Goal: Task Accomplishment & Management: Complete application form

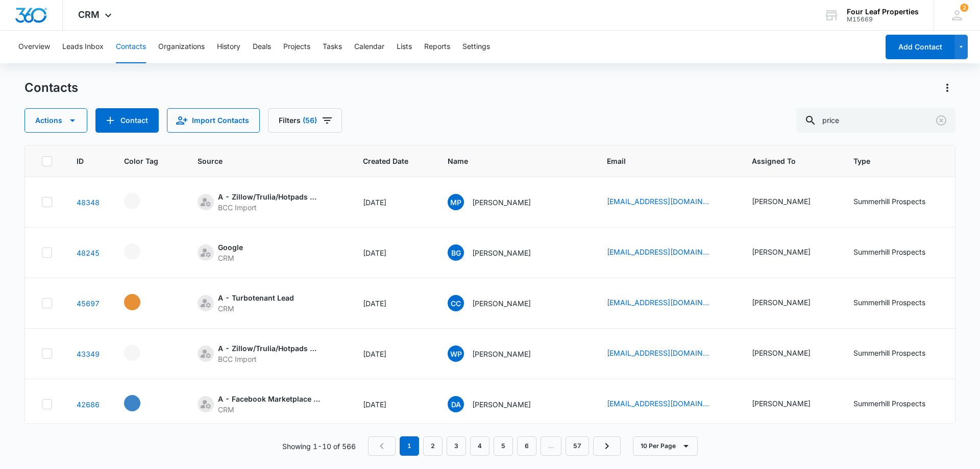
scroll to position [0, 377]
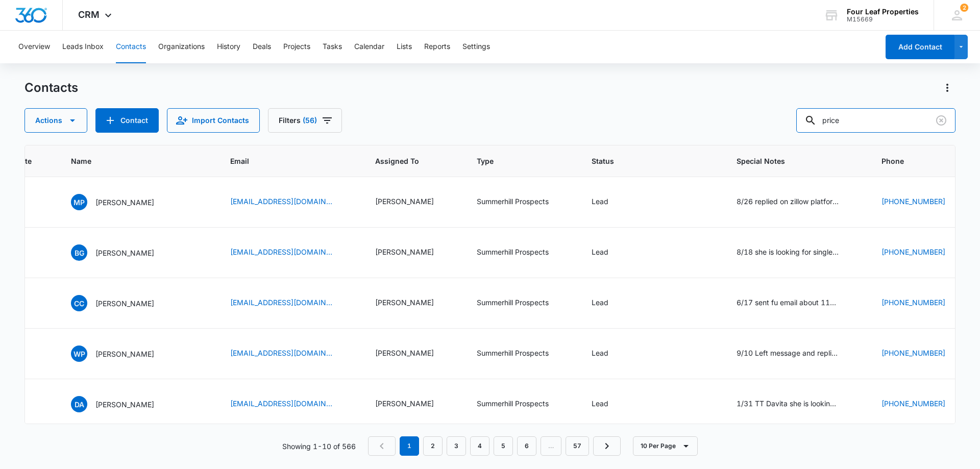
drag, startPoint x: 889, startPoint y: 123, endPoint x: 617, endPoint y: 145, distance: 272.5
click at [617, 145] on div "Contacts Actions Contact Import Contacts Filters (56) price ID Color Tag Source…" at bounding box center [490, 274] width 931 height 388
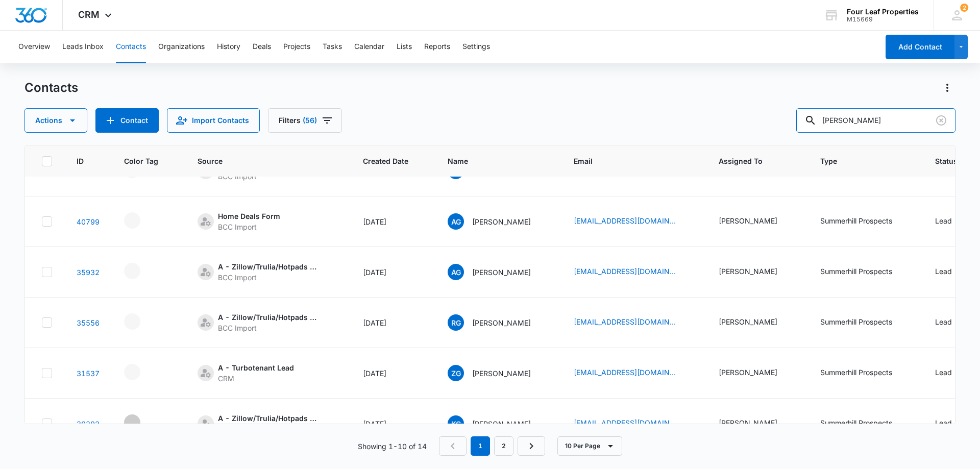
scroll to position [0, 0]
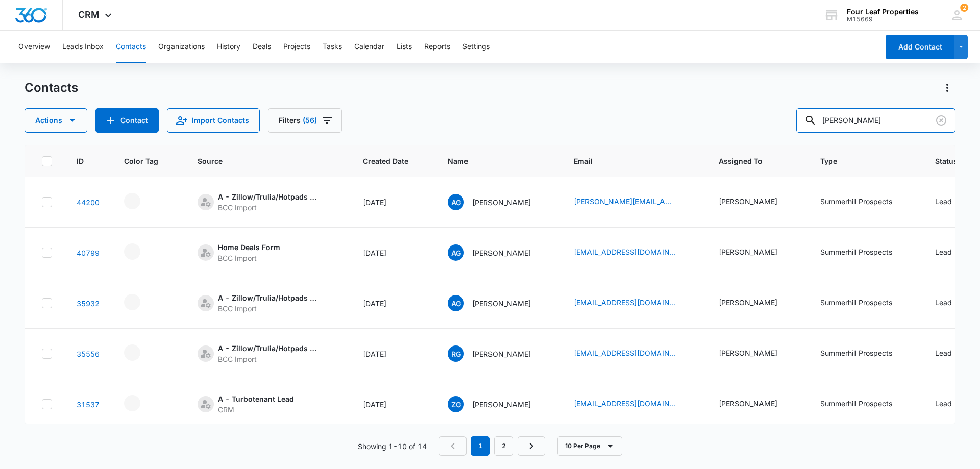
drag, startPoint x: 858, startPoint y: 120, endPoint x: 685, endPoint y: 122, distance: 173.1
click at [686, 120] on div "Actions Contact Import Contacts Filters (56) [PERSON_NAME]" at bounding box center [490, 120] width 931 height 25
type input "9895068381"
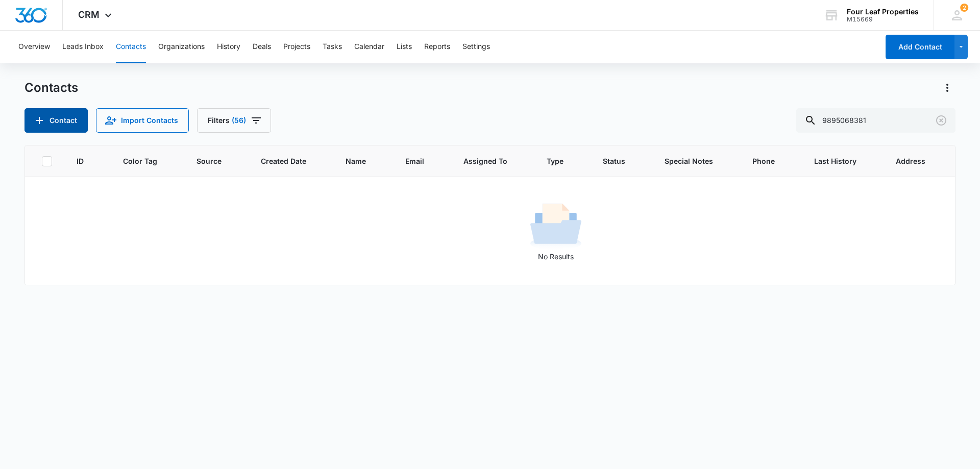
click at [56, 118] on button "Contact" at bounding box center [56, 120] width 63 height 25
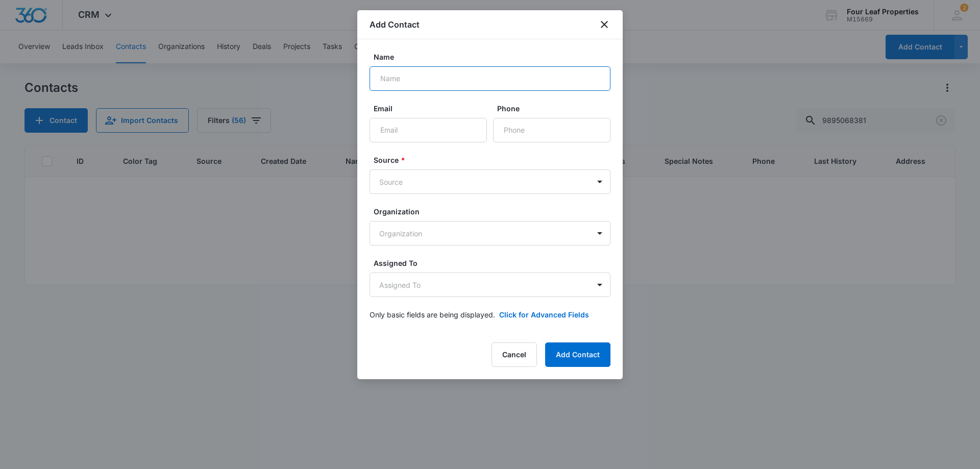
click at [415, 87] on input "Name" at bounding box center [490, 78] width 241 height 25
type input "[PERSON_NAME]"
type input "[EMAIL_ADDRESS][DOMAIN_NAME]"
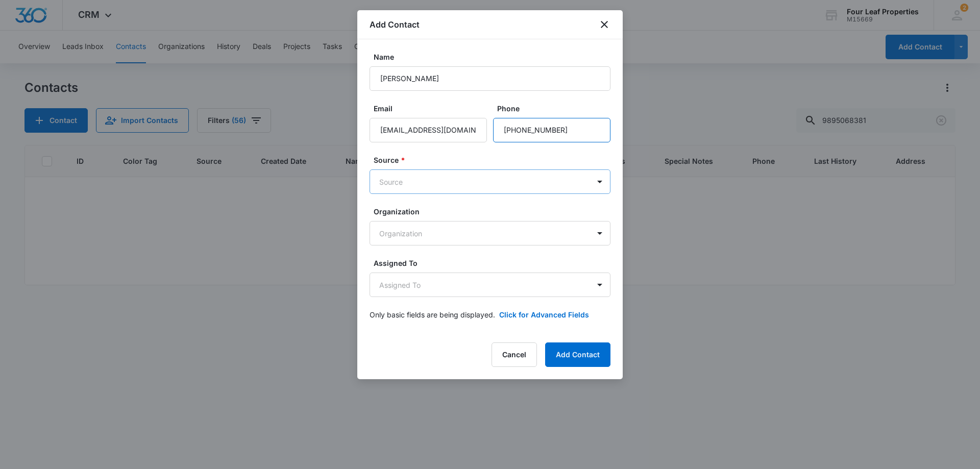
type input "[PHONE_NUMBER]"
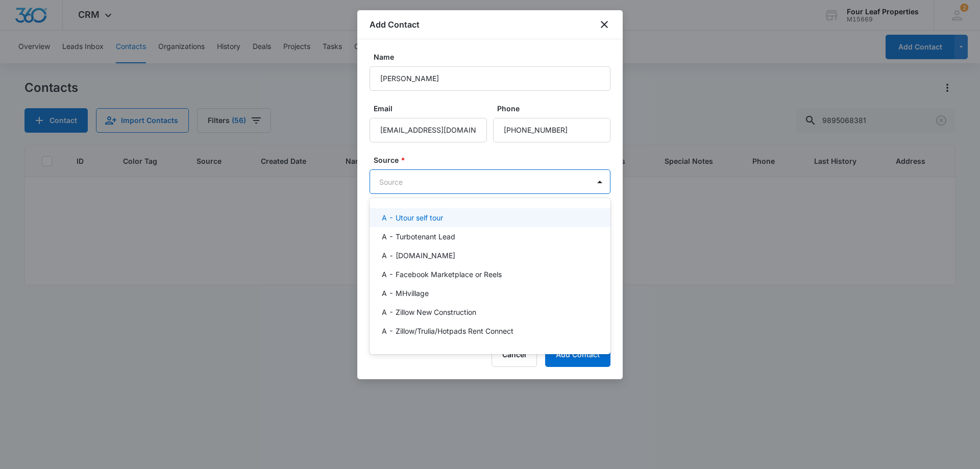
click at [458, 186] on body "CRM Apps Reputation Websites Forms CRM Email Social Shop Payments POS Content A…" at bounding box center [490, 234] width 980 height 469
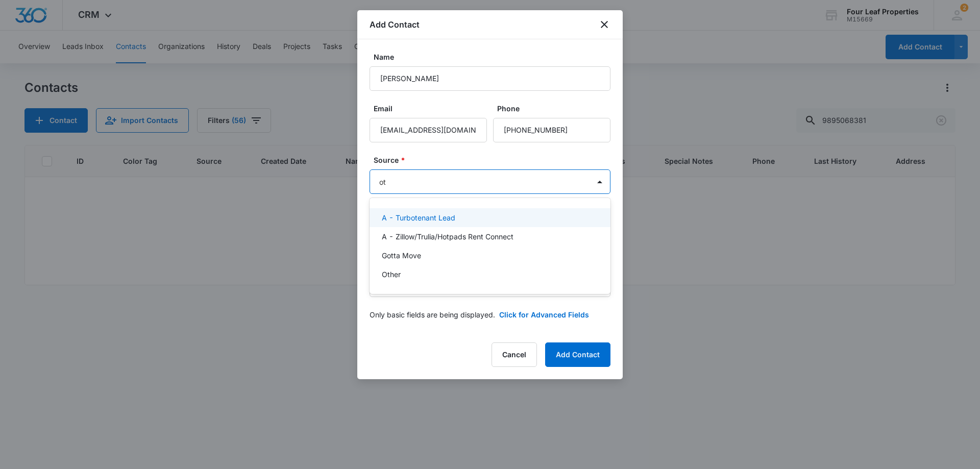
type input "oth"
click at [460, 215] on div "Other" at bounding box center [489, 217] width 214 height 11
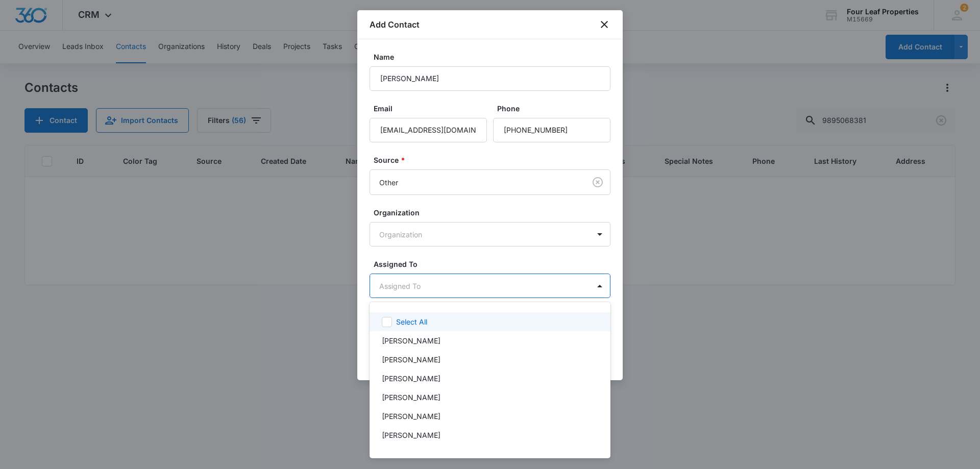
click at [448, 295] on body "CRM Apps Reputation Websites Forms CRM Email Social Shop Payments POS Content A…" at bounding box center [490, 234] width 980 height 469
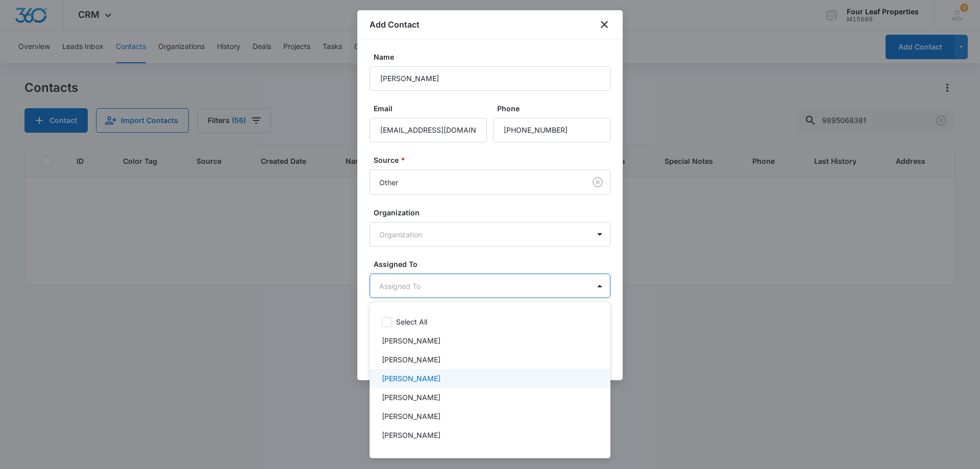
click at [431, 382] on p "[PERSON_NAME]" at bounding box center [411, 378] width 59 height 11
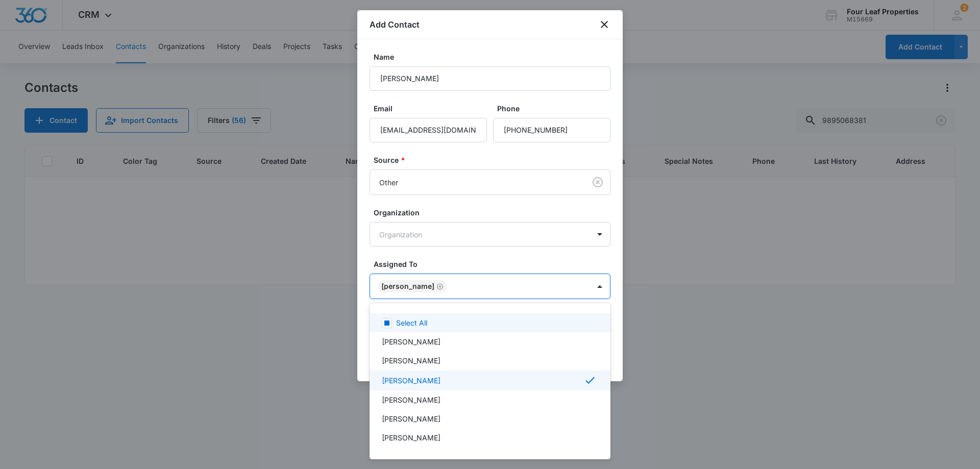
click at [489, 277] on div at bounding box center [490, 234] width 980 height 469
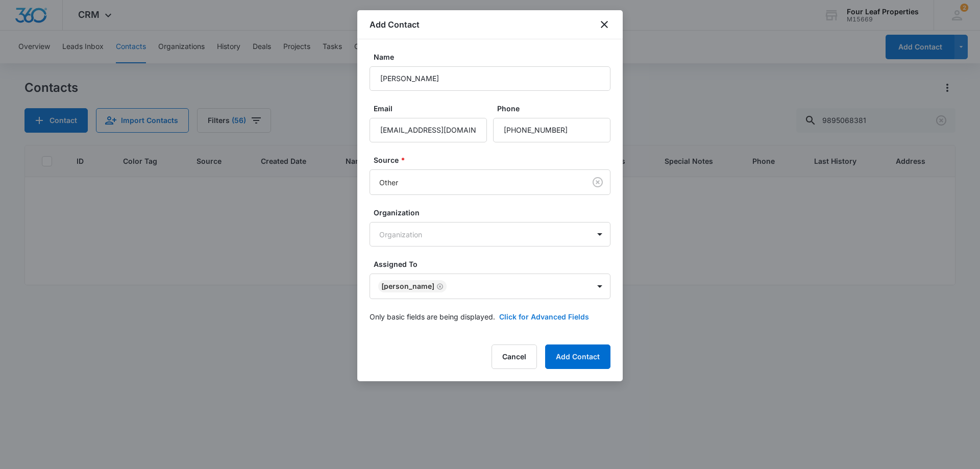
click at [546, 318] on button "Click for Advanced Fields" at bounding box center [544, 316] width 90 height 11
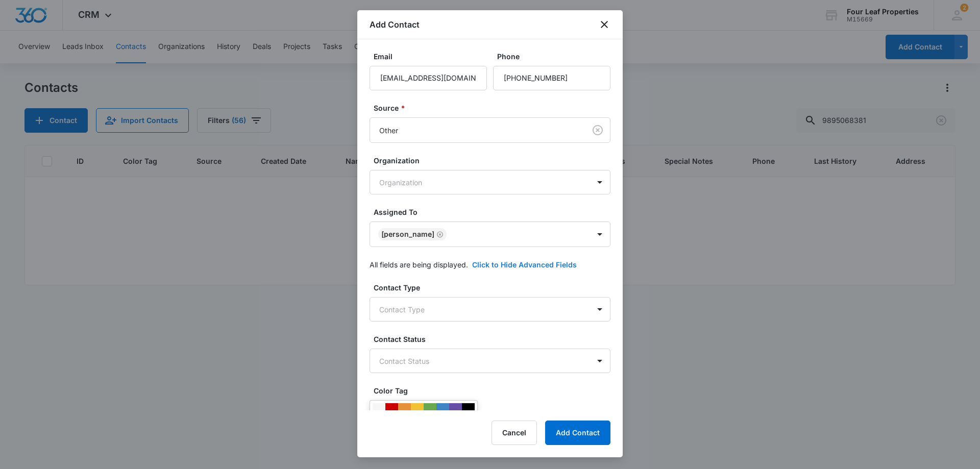
scroll to position [204, 0]
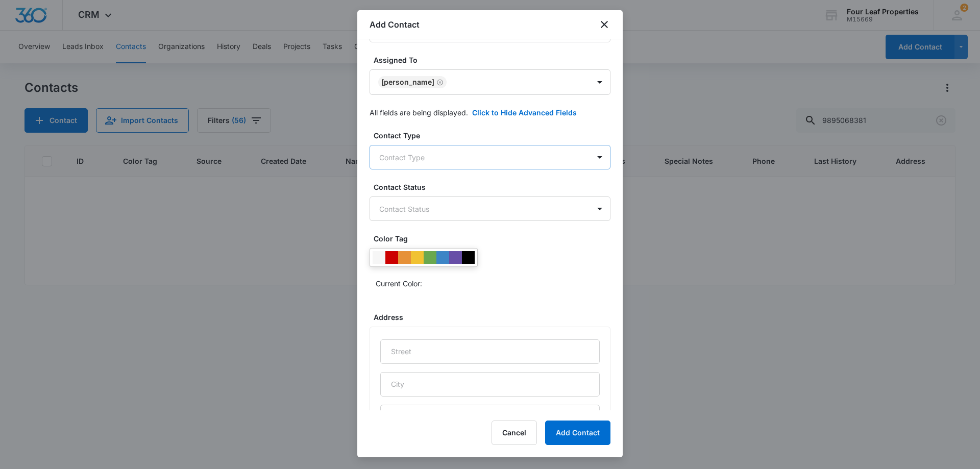
click at [473, 155] on body "CRM Apps Reputation Websites Forms CRM Email Social Shop Payments POS Content A…" at bounding box center [490, 234] width 980 height 469
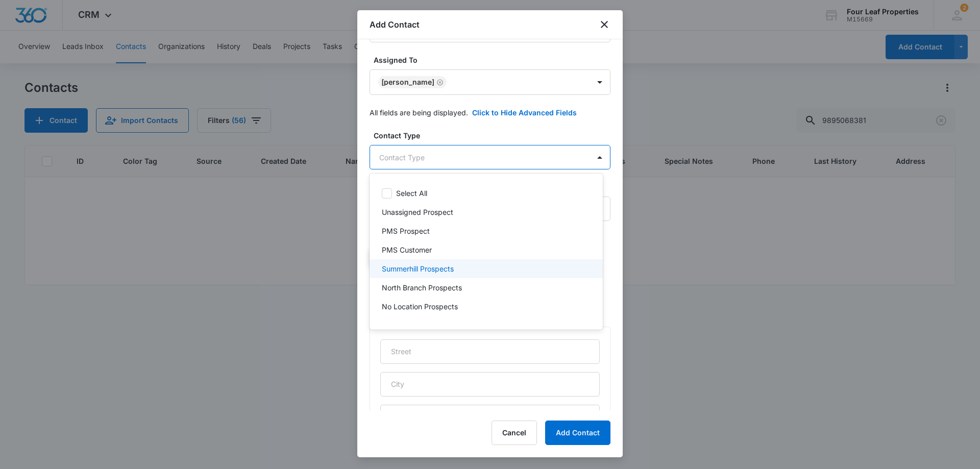
click at [443, 274] on p "Summerhill Prospects" at bounding box center [418, 268] width 72 height 11
click at [492, 117] on div at bounding box center [490, 234] width 980 height 469
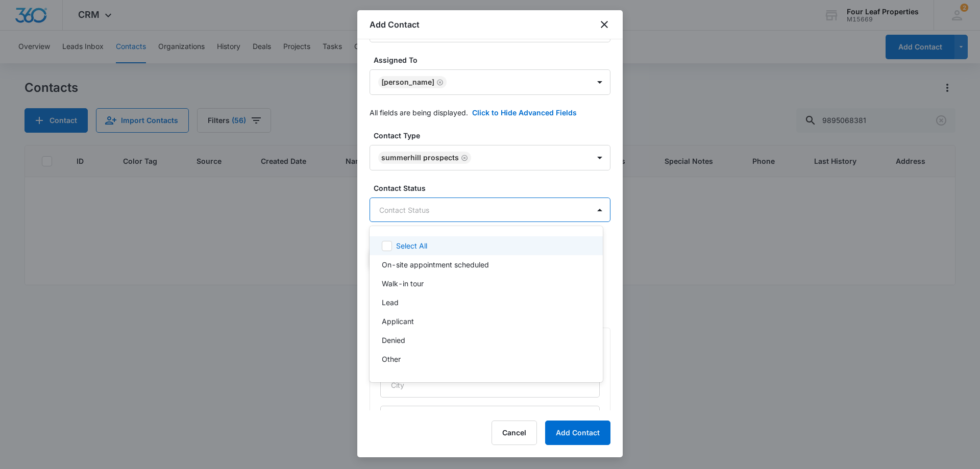
click at [466, 204] on body "CRM Apps Reputation Websites Forms CRM Email Social Shop Payments POS Content A…" at bounding box center [490, 234] width 980 height 469
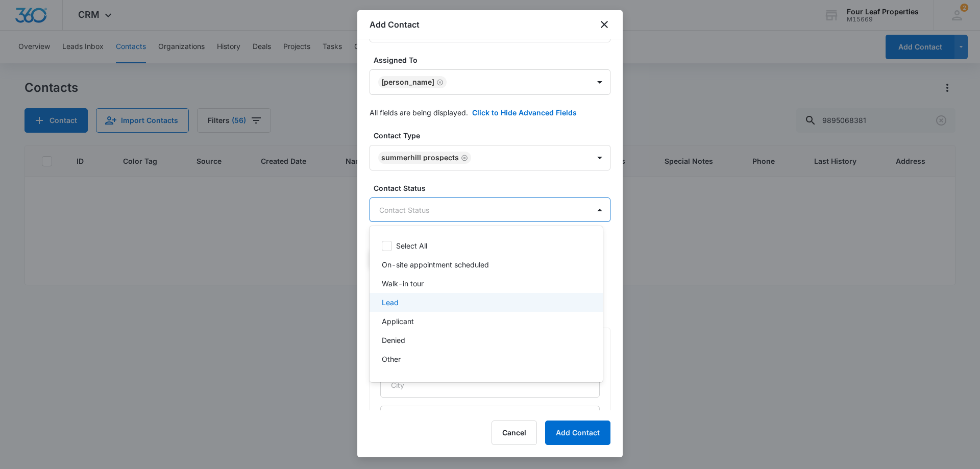
click at [465, 306] on div "Lead" at bounding box center [485, 302] width 207 height 11
click at [521, 153] on div at bounding box center [490, 234] width 980 height 469
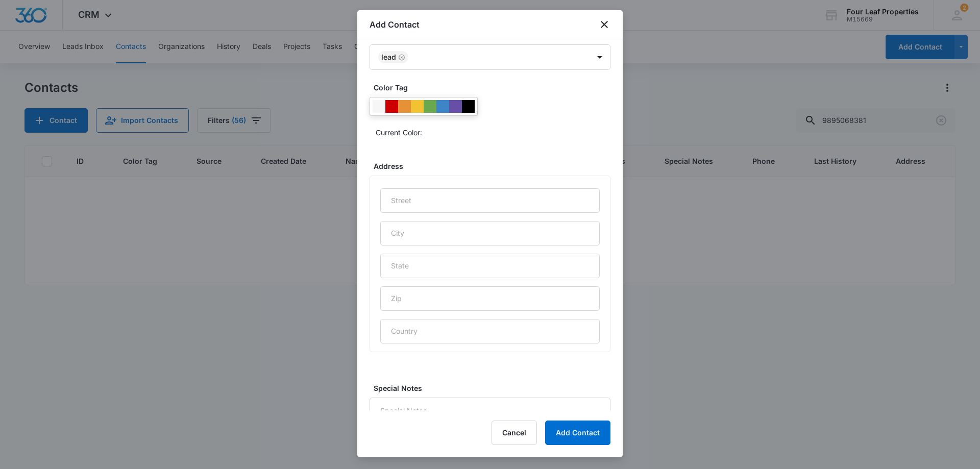
scroll to position [403, 0]
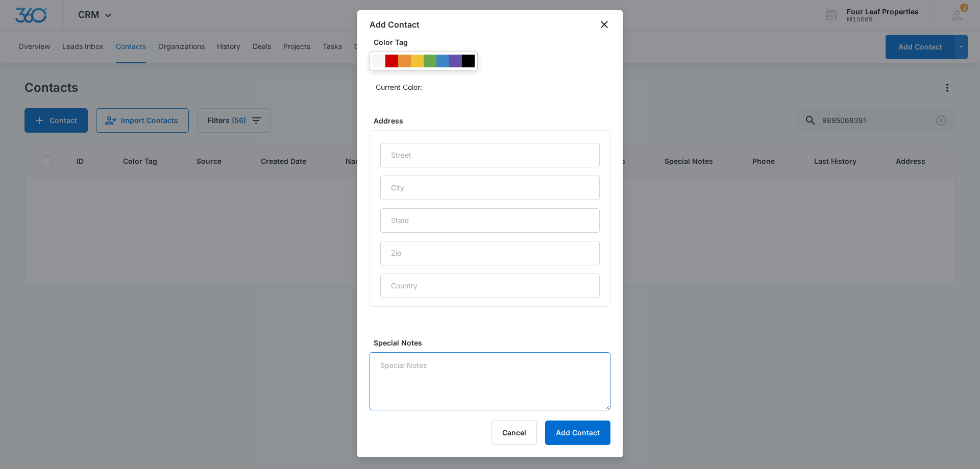
click at [442, 361] on textarea "Special Notes" at bounding box center [490, 381] width 241 height 58
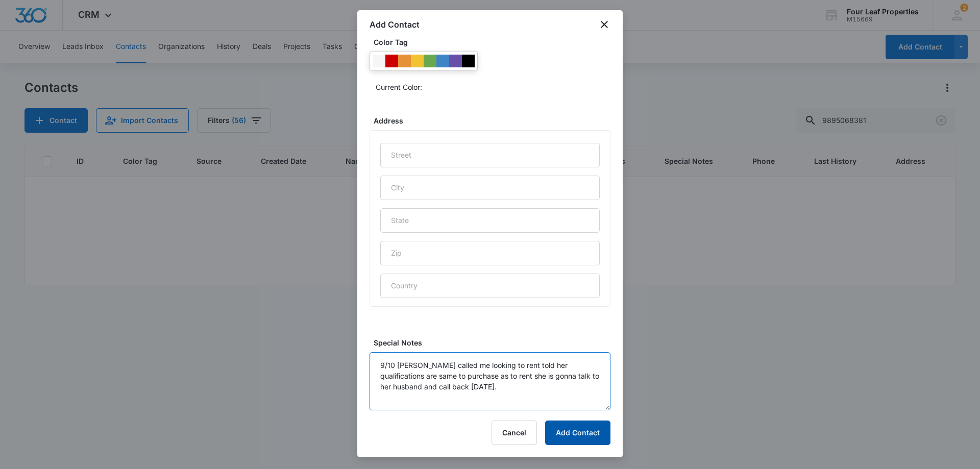
type textarea "9/10 [PERSON_NAME] called me looking to rent told her qualifications are same t…"
click at [565, 430] on button "Add Contact" at bounding box center [577, 433] width 65 height 25
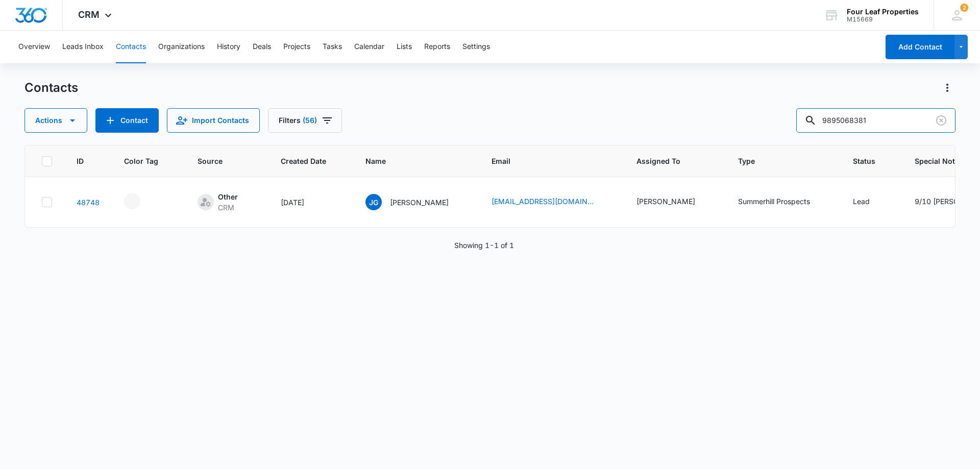
drag, startPoint x: 794, startPoint y: 125, endPoint x: 619, endPoint y: 153, distance: 177.3
click at [622, 151] on div "Contacts Actions Contact Import Contacts Filters [PHONE_NUMBER] ID Color Tag So…" at bounding box center [490, 274] width 931 height 388
type input "9896218664"
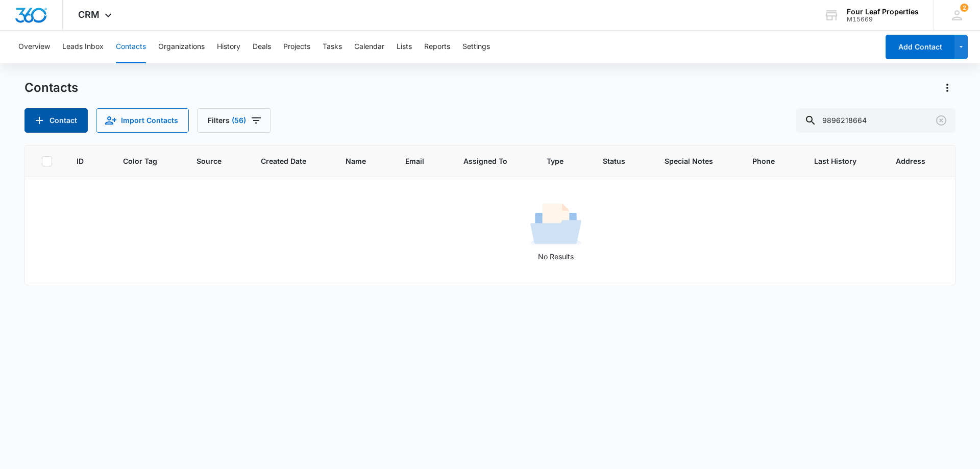
click at [52, 124] on button "Contact" at bounding box center [56, 120] width 63 height 25
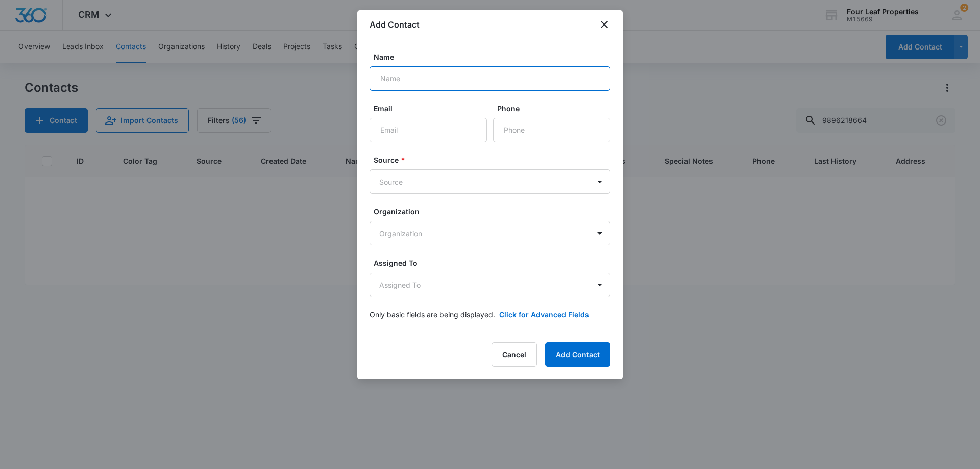
click at [398, 81] on input "Name" at bounding box center [490, 78] width 241 height 25
type input "J"
click at [599, 26] on icon "close" at bounding box center [604, 24] width 12 height 12
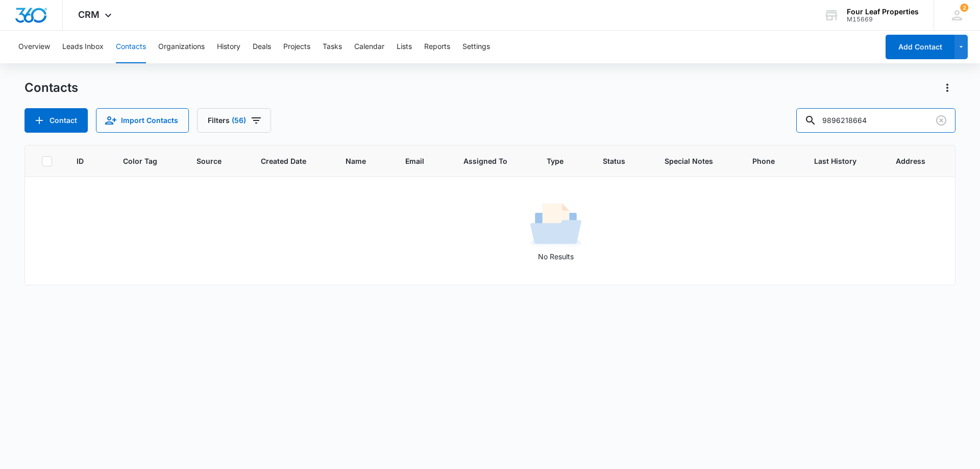
drag, startPoint x: 772, startPoint y: 132, endPoint x: 442, endPoint y: 161, distance: 331.5
click at [458, 157] on div "Contacts Contact Import Contacts Filters [PHONE_NUMBER] ID Color Tag Source Cre…" at bounding box center [490, 274] width 931 height 388
type input "4049898204"
click at [69, 124] on button "Contact" at bounding box center [56, 120] width 63 height 25
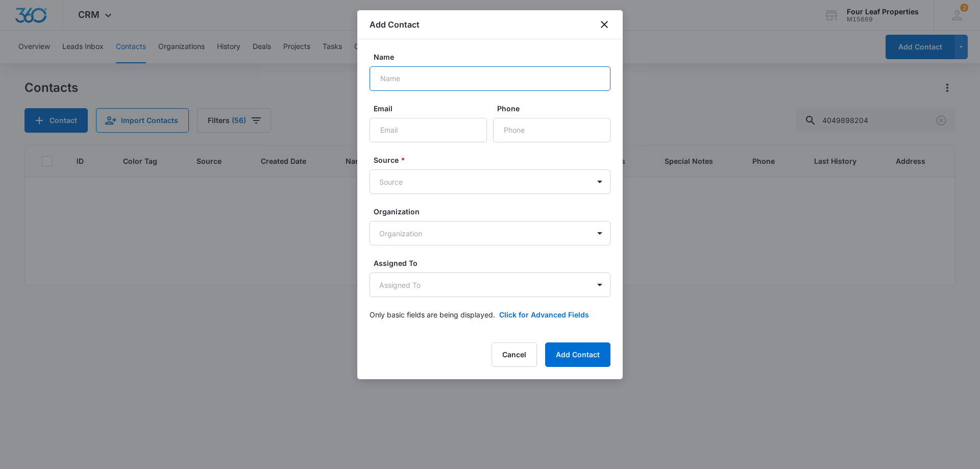
click at [465, 80] on input "Name" at bounding box center [490, 78] width 241 height 25
type input "[PERSON_NAME]"
type input "[EMAIL_ADDRESS][DOMAIN_NAME]"
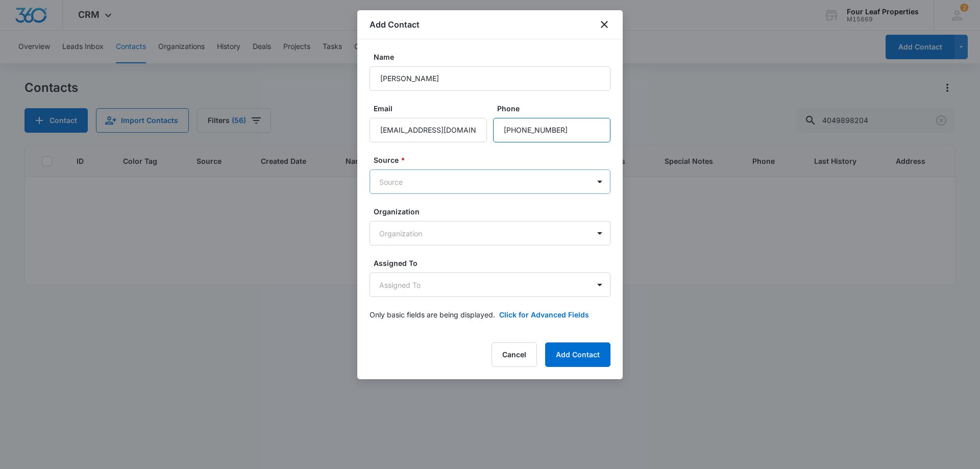
type input "[PHONE_NUMBER]"
click at [392, 176] on body "CRM Apps Reputation Websites Forms CRM Email Social Shop Payments POS Content A…" at bounding box center [490, 234] width 980 height 469
type input "other"
click at [406, 212] on div "Other" at bounding box center [489, 217] width 214 height 11
click at [443, 289] on body "CRM Apps Reputation Websites Forms CRM Email Social Shop Payments POS Content A…" at bounding box center [490, 234] width 980 height 469
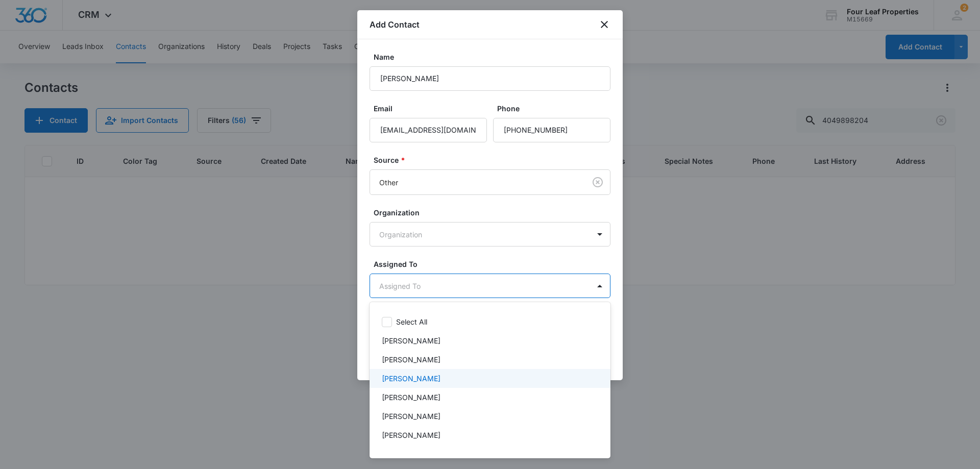
click at [445, 381] on div "[PERSON_NAME]" at bounding box center [489, 378] width 214 height 11
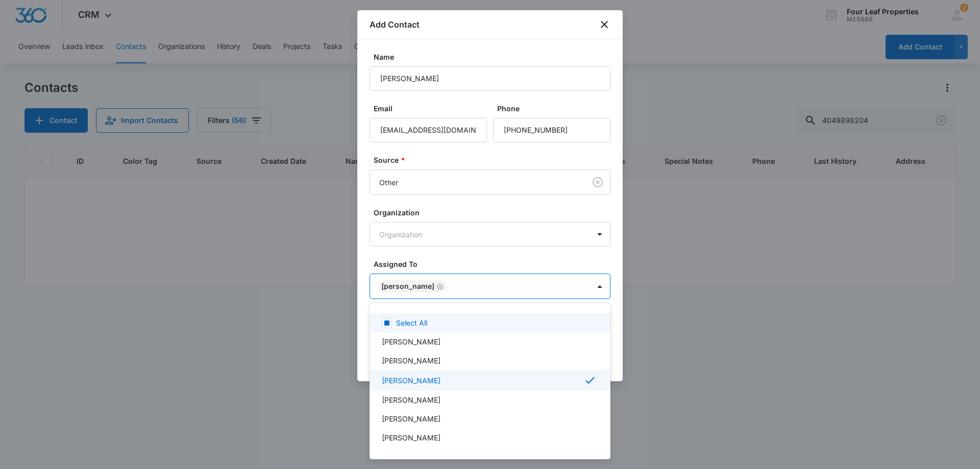
click at [486, 250] on div at bounding box center [490, 234] width 980 height 469
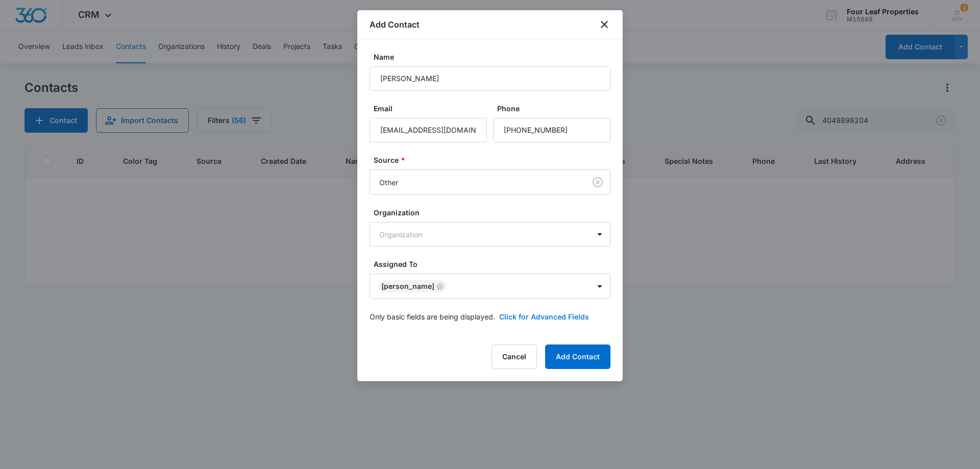
click at [556, 322] on button "Click for Advanced Fields" at bounding box center [544, 316] width 90 height 11
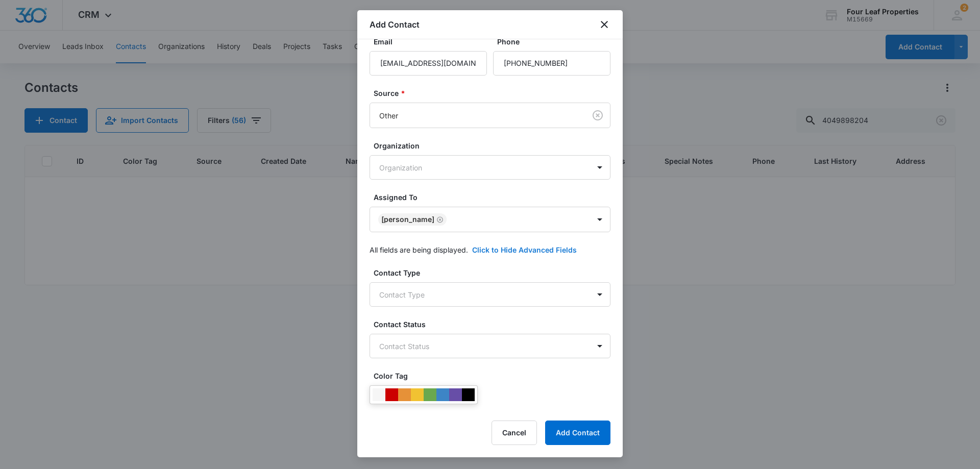
scroll to position [153, 0]
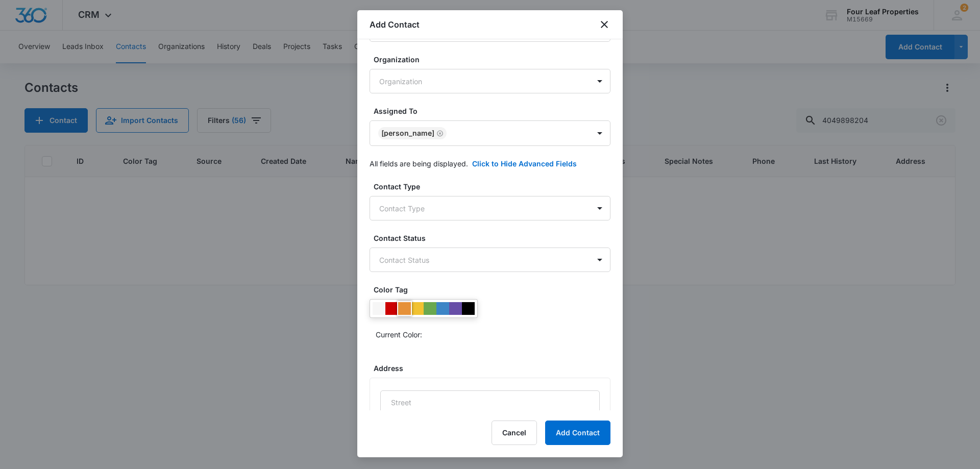
click at [403, 310] on div at bounding box center [404, 308] width 13 height 13
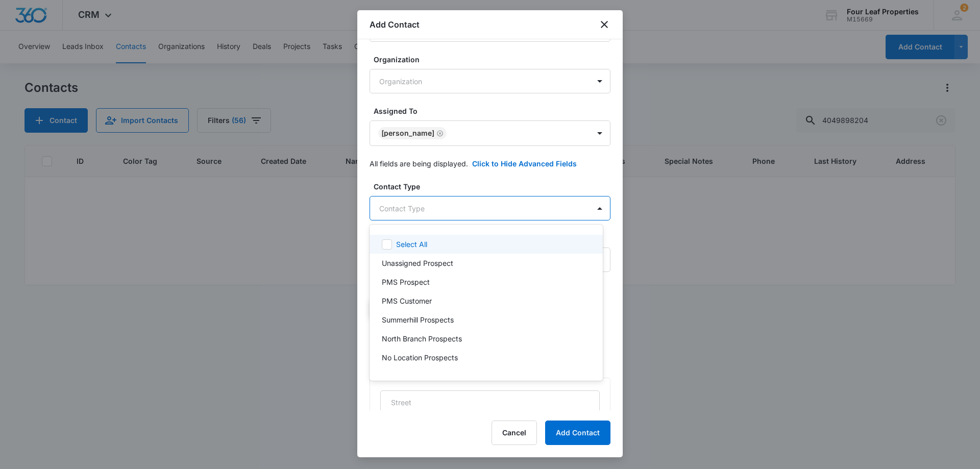
click at [501, 197] on body "CRM Apps Reputation Websites Forms CRM Email Social Shop Payments POS Content A…" at bounding box center [490, 234] width 980 height 469
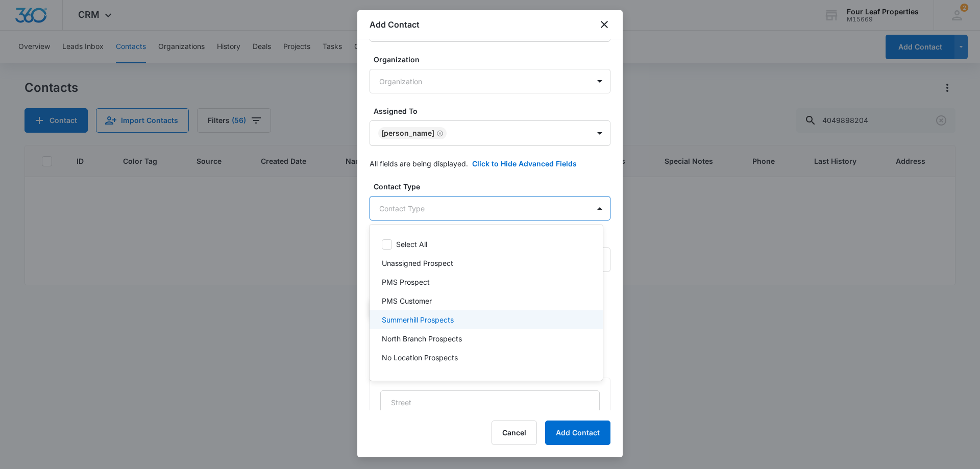
click at [465, 312] on div "Summerhill Prospects" at bounding box center [486, 319] width 233 height 19
click at [516, 166] on div at bounding box center [490, 234] width 980 height 469
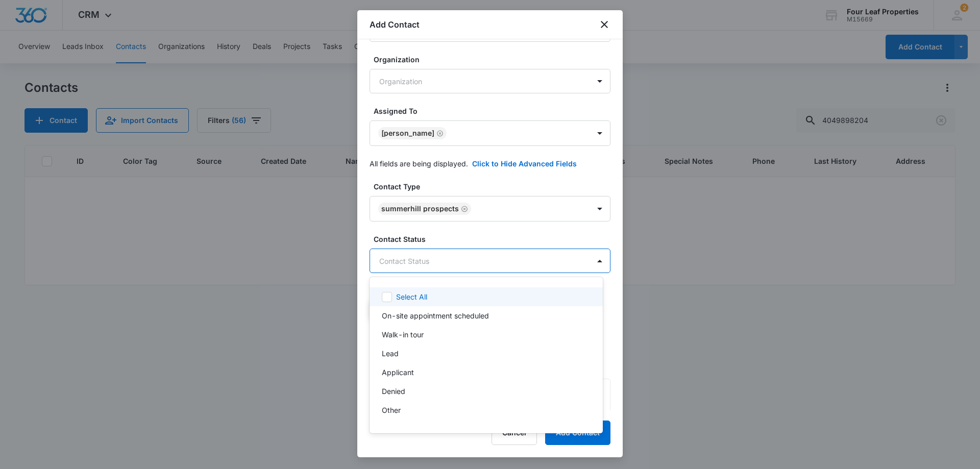
click at [509, 258] on body "CRM Apps Reputation Websites Forms CRM Email Social Shop Payments POS Content A…" at bounding box center [490, 234] width 980 height 469
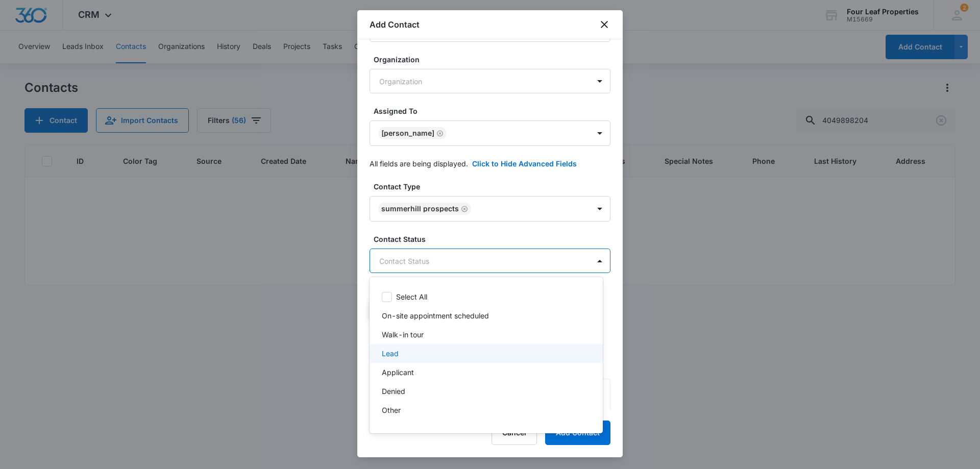
click at [466, 349] on div "Lead" at bounding box center [485, 353] width 207 height 11
click at [512, 217] on div at bounding box center [490, 234] width 980 height 469
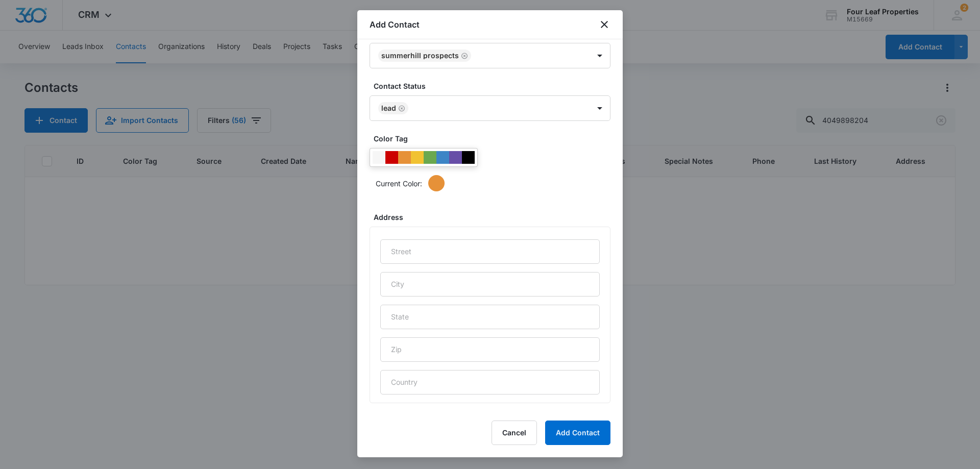
scroll to position [403, 0]
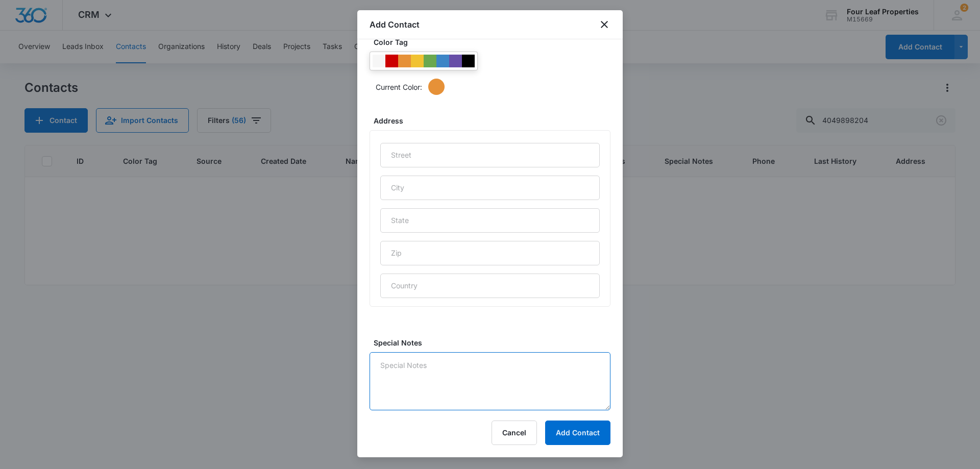
click at [489, 365] on textarea "Special Notes" at bounding box center [490, 381] width 241 height 58
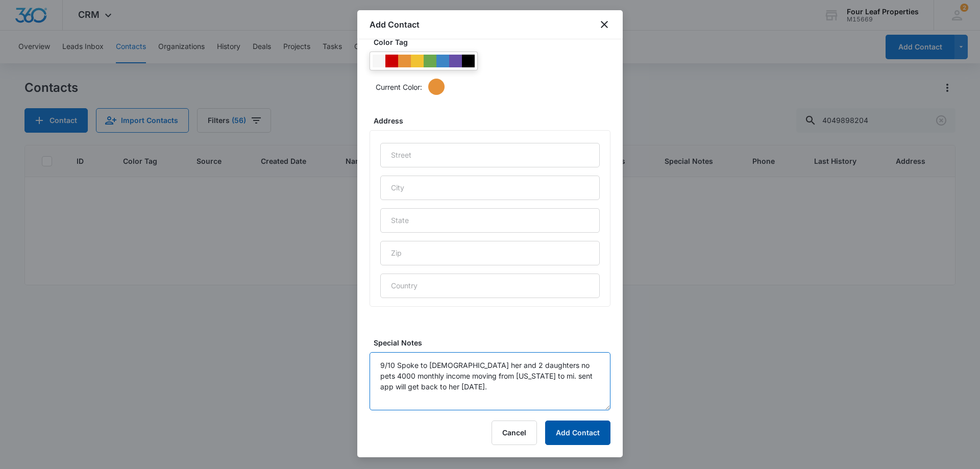
type textarea "9/10 Spoke to [DEMOGRAPHIC_DATA] her and 2 daughters no pets 4000 monthly incom…"
drag, startPoint x: 588, startPoint y: 435, endPoint x: 590, endPoint y: 440, distance: 5.5
click at [588, 436] on button "Add Contact" at bounding box center [577, 433] width 65 height 25
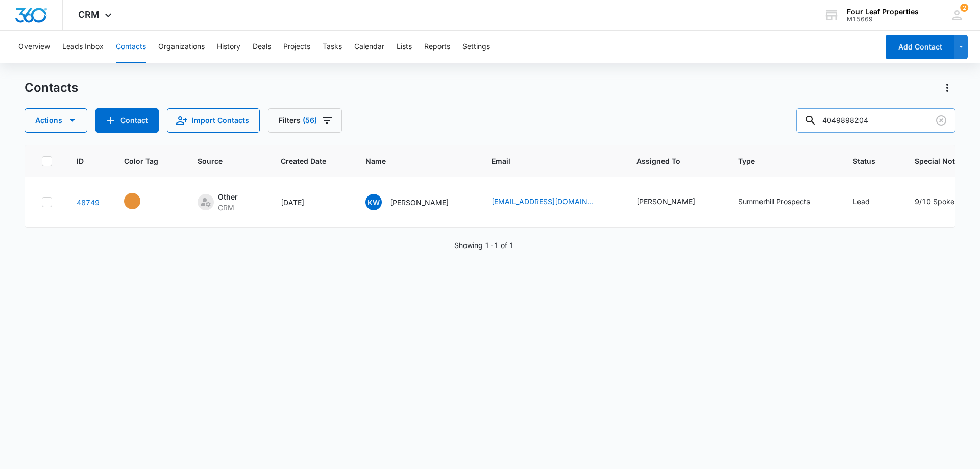
click at [887, 121] on input "4049898204" at bounding box center [875, 120] width 159 height 25
drag, startPoint x: 887, startPoint y: 121, endPoint x: 771, endPoint y: 121, distance: 115.9
click at [771, 121] on div "Actions Contact Import Contacts Filters [PHONE_NUMBER]" at bounding box center [490, 120] width 931 height 25
type input "9898029545"
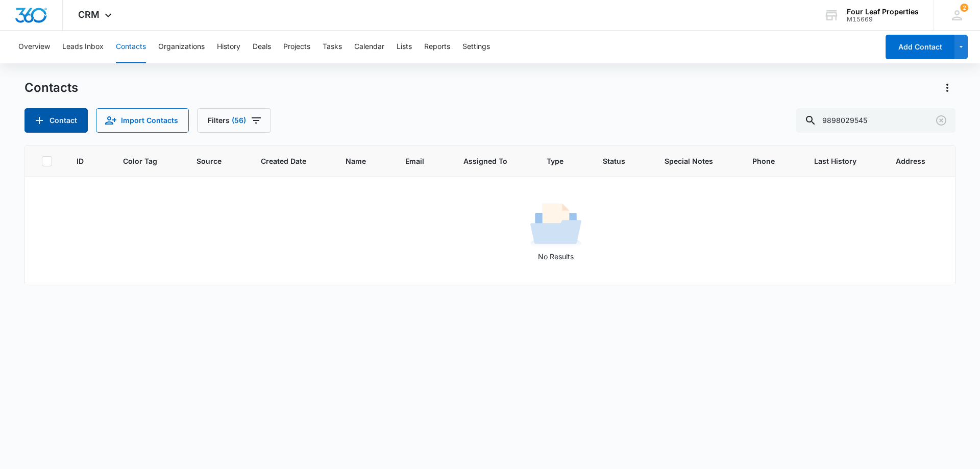
click at [82, 123] on button "Contact" at bounding box center [56, 120] width 63 height 25
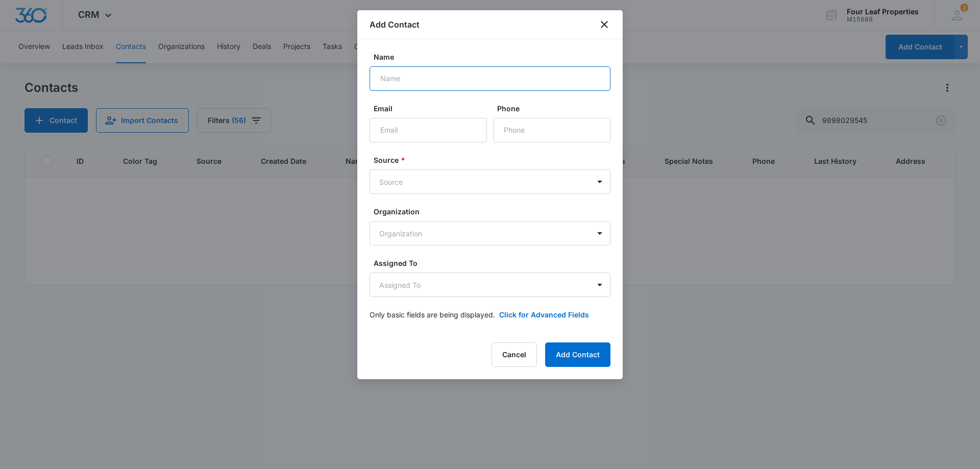
click at [381, 87] on input "Name" at bounding box center [490, 78] width 241 height 25
type input "[PERSON_NAME]"
click at [392, 140] on input "Email" at bounding box center [428, 130] width 117 height 25
click at [393, 131] on input "Email" at bounding box center [428, 130] width 117 height 25
paste input "[EMAIL_ADDRESS][DOMAIN_NAME]"
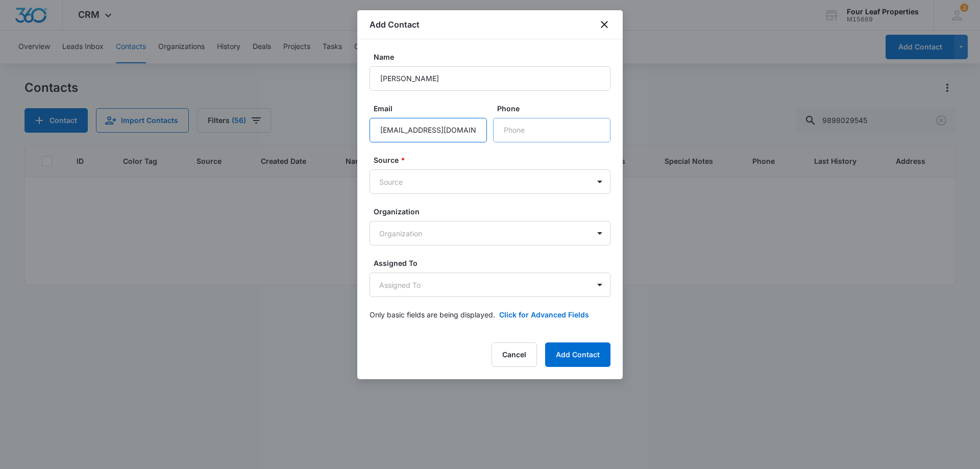
type input "[EMAIL_ADDRESS][DOMAIN_NAME]"
click at [529, 135] on input "Phone" at bounding box center [551, 130] width 117 height 25
type input "[PHONE_NUMBER]"
click at [480, 189] on body "CRM Apps Reputation Websites Forms CRM Email Social Shop Payments POS Content A…" at bounding box center [490, 234] width 980 height 469
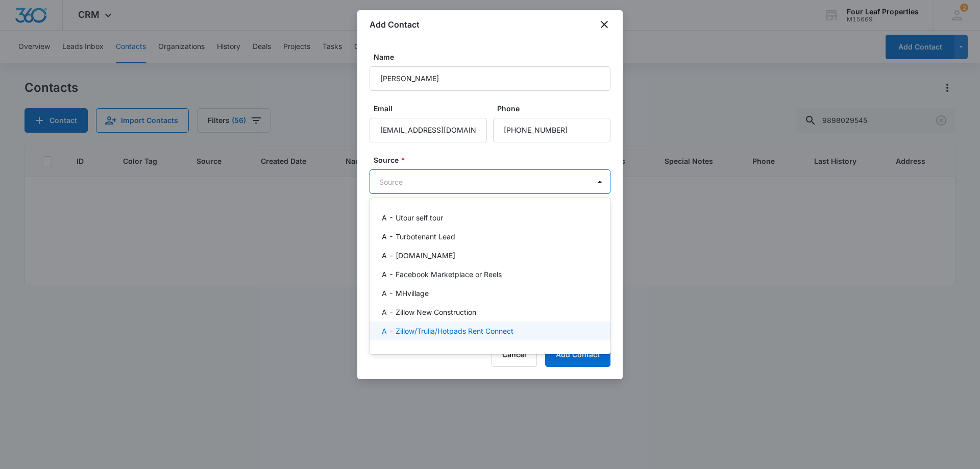
click at [452, 332] on p "A - Zillow/Trulia/Hotpads Rent Connect" at bounding box center [448, 331] width 132 height 11
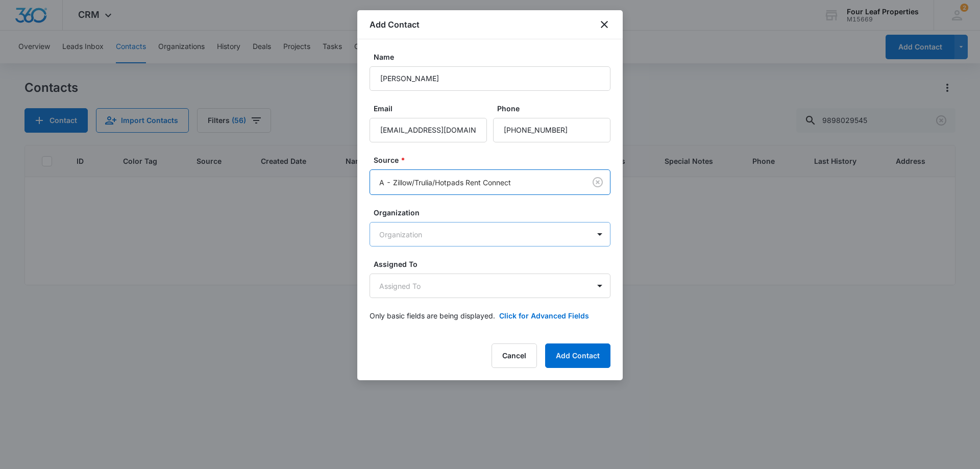
click at [427, 231] on body "CRM Apps Reputation Websites Forms CRM Email Social Shop Payments POS Content A…" at bounding box center [490, 234] width 980 height 469
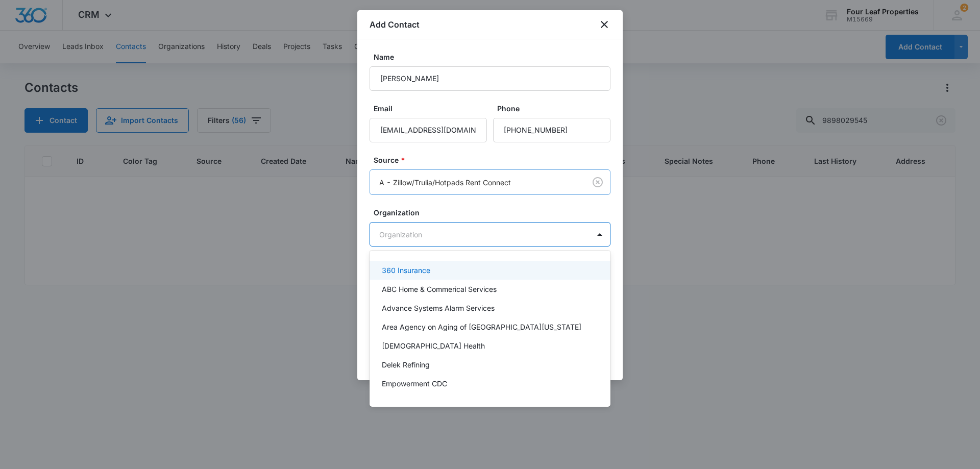
drag, startPoint x: 470, startPoint y: 178, endPoint x: 471, endPoint y: 187, distance: 9.2
click at [470, 179] on div at bounding box center [490, 234] width 980 height 469
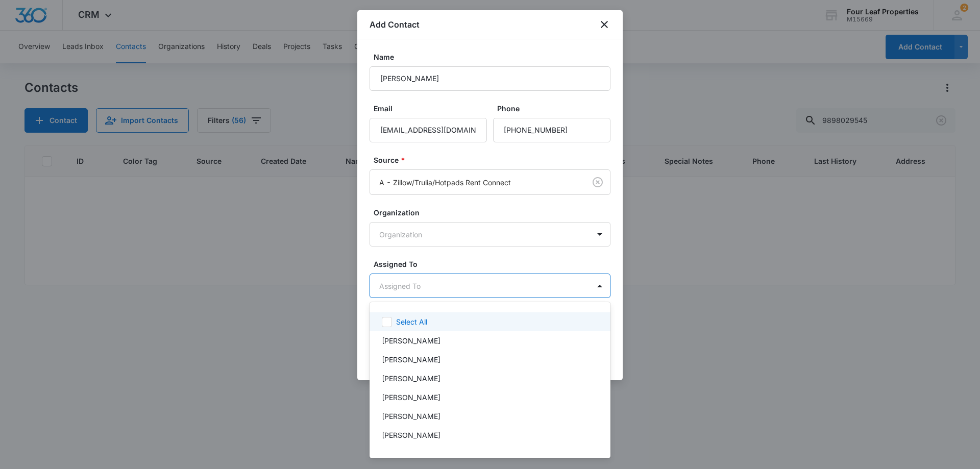
click at [458, 281] on body "CRM Apps Reputation Websites Forms CRM Email Social Shop Payments POS Content A…" at bounding box center [490, 234] width 980 height 469
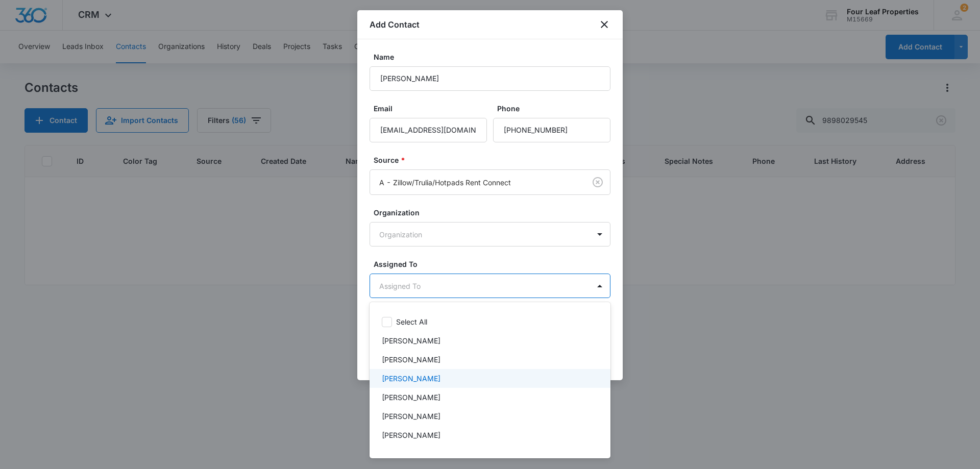
click at [437, 377] on p "[PERSON_NAME]" at bounding box center [411, 378] width 59 height 11
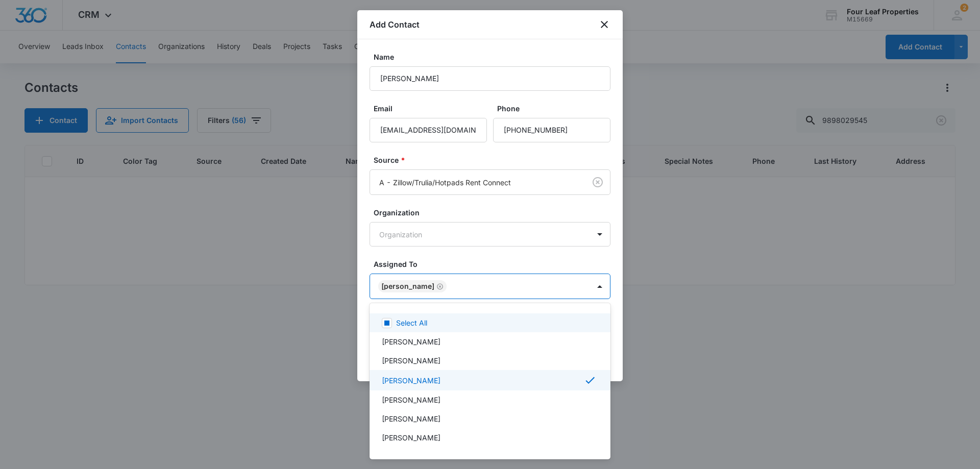
click at [457, 278] on div at bounding box center [490, 234] width 980 height 469
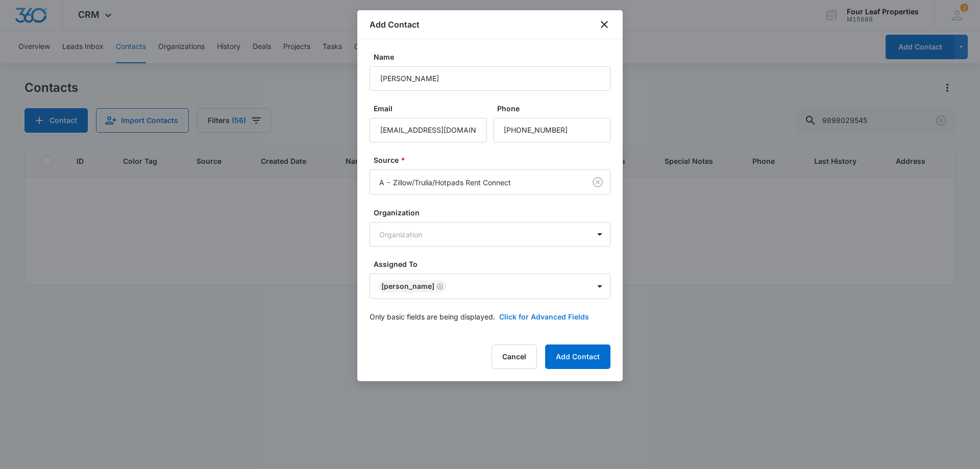
click at [523, 319] on button "Click for Advanced Fields" at bounding box center [544, 316] width 90 height 11
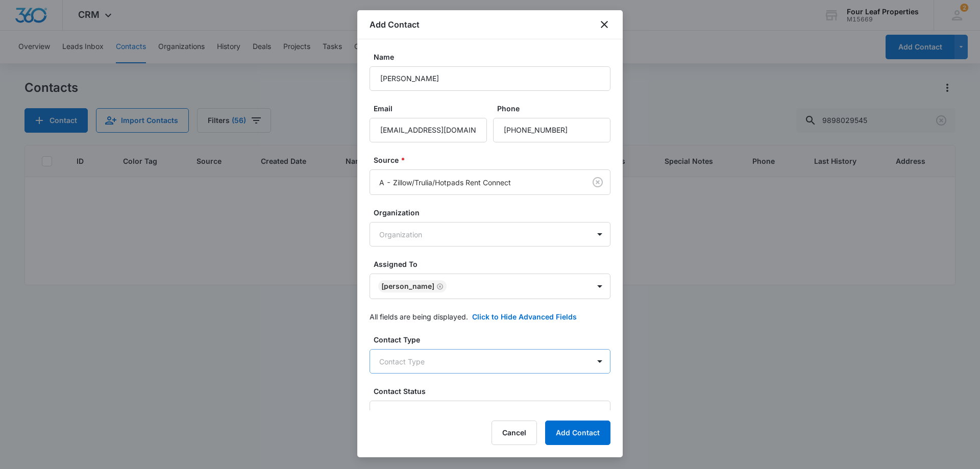
click at [488, 357] on body "CRM Apps Reputation Websites Forms CRM Email Social Shop Payments POS Content A…" at bounding box center [490, 234] width 980 height 469
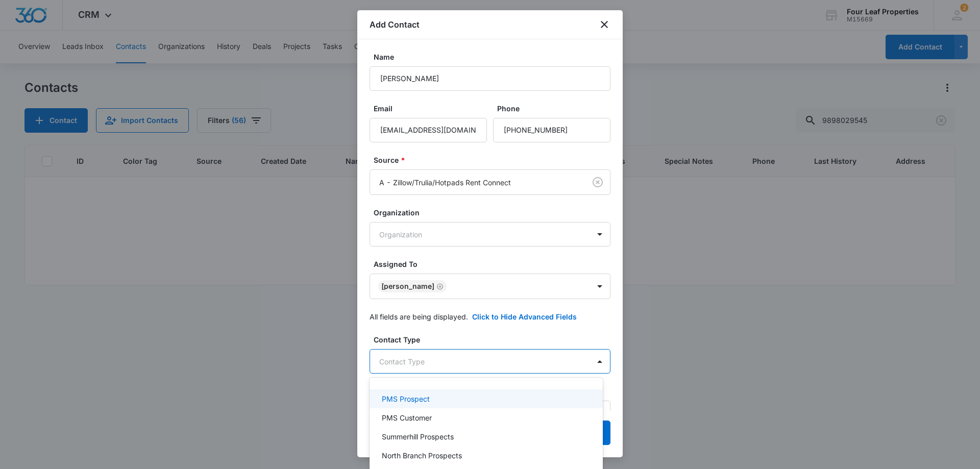
scroll to position [51, 0]
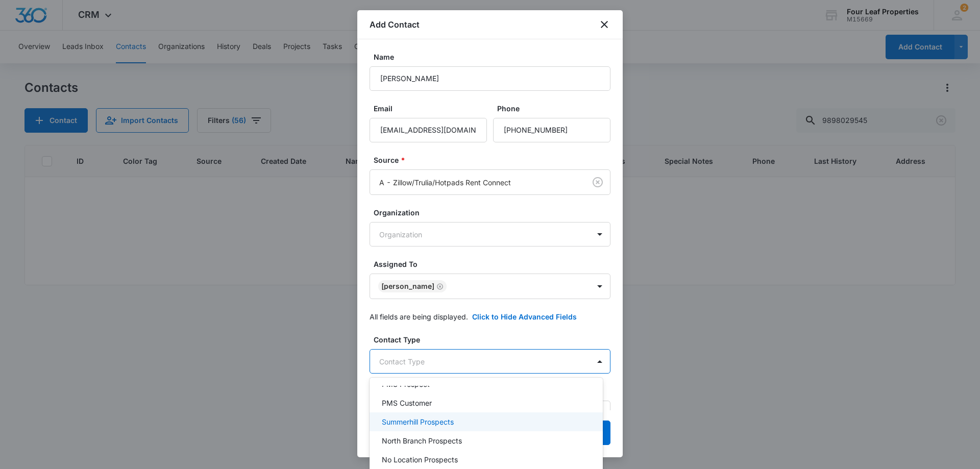
click at [460, 427] on div "Summerhill Prospects" at bounding box center [485, 422] width 207 height 11
click at [472, 343] on div at bounding box center [490, 234] width 980 height 469
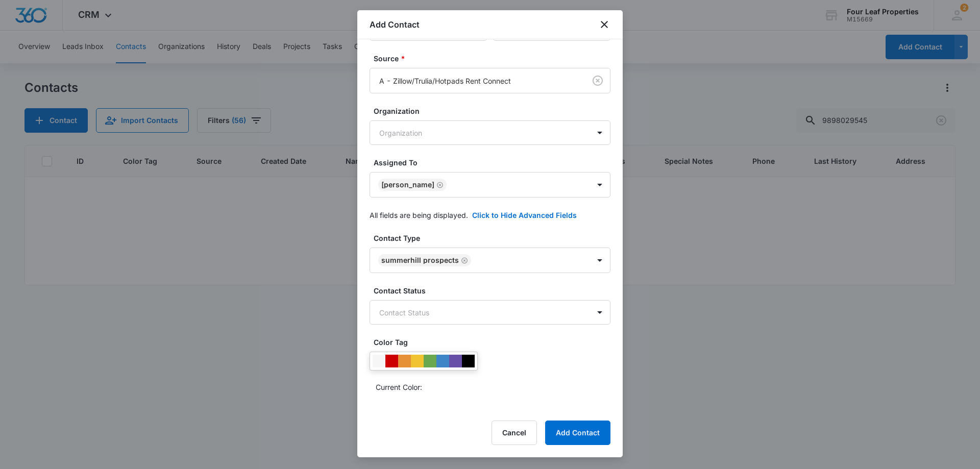
scroll to position [102, 0]
click at [456, 313] on body "CRM Apps Reputation Websites Forms CRM Email Social Shop Payments POS Content A…" at bounding box center [490, 234] width 980 height 469
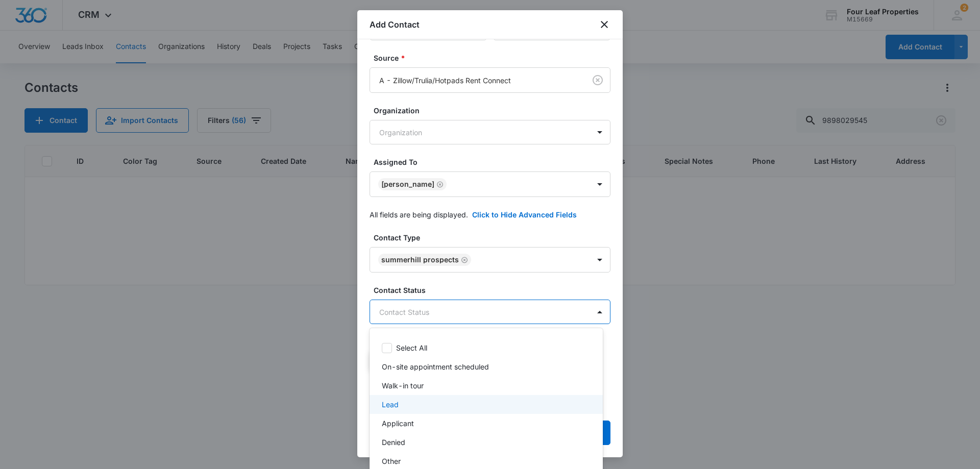
click at [447, 402] on div "Lead" at bounding box center [485, 404] width 207 height 11
click at [468, 288] on div at bounding box center [490, 234] width 980 height 469
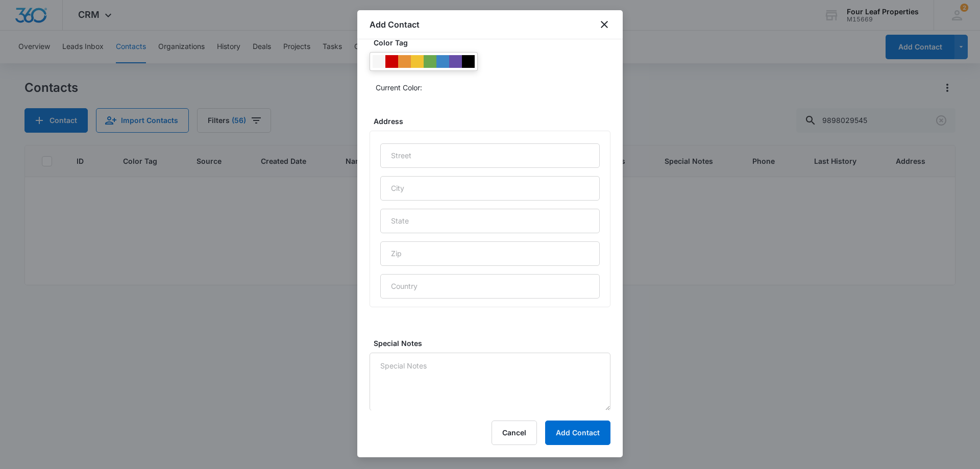
scroll to position [403, 0]
click at [479, 370] on textarea "Special Notes" at bounding box center [490, 381] width 241 height 58
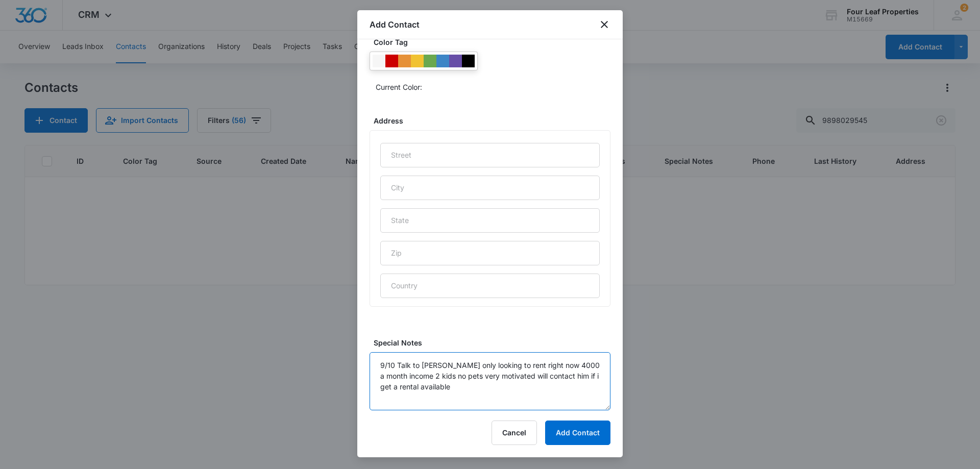
click at [501, 399] on textarea "9/10 Talk to [PERSON_NAME] only looking to rent right now 4000 a month income 2…" at bounding box center [490, 381] width 241 height 58
type textarea "9/10 Talk to [PERSON_NAME] only looking to rent right now 4000 a month income 2…"
click at [569, 432] on button "Add Contact" at bounding box center [577, 433] width 65 height 25
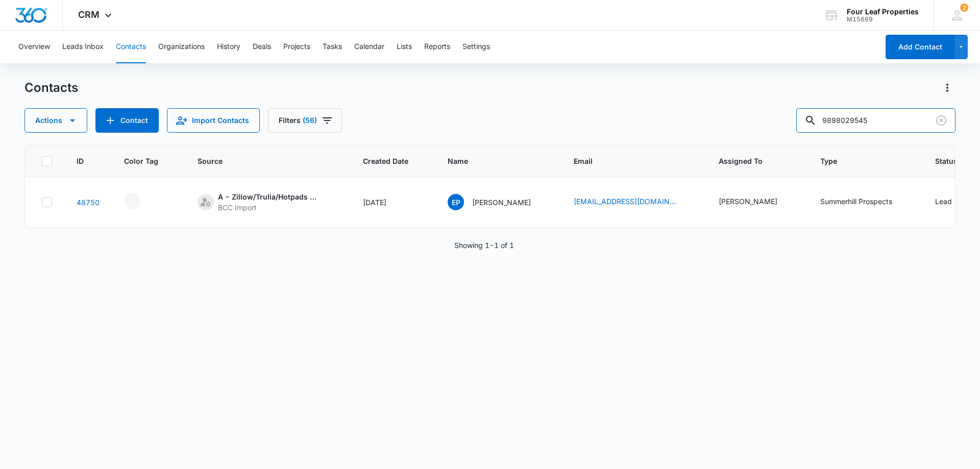
drag, startPoint x: 892, startPoint y: 120, endPoint x: 736, endPoint y: 153, distance: 159.6
click at [736, 153] on div "Contacts Actions Contact Import Contacts Filters [PHONE_NUMBER] ID Color Tag So…" at bounding box center [490, 274] width 931 height 388
paste input "[PERSON_NAME]"
type input "[PERSON_NAME]"
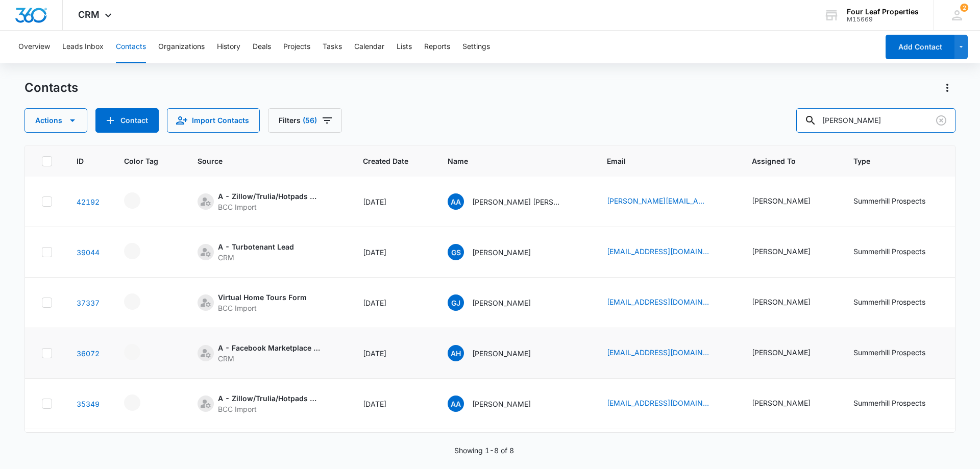
scroll to position [0, 0]
drag, startPoint x: 887, startPoint y: 121, endPoint x: 689, endPoint y: 143, distance: 198.8
click at [690, 143] on div "Contacts Actions Contact Import Contacts Filters (56) [PERSON_NAME] ID Color Ta…" at bounding box center [490, 274] width 931 height 388
click at [107, 114] on button "Contact" at bounding box center [126, 120] width 63 height 25
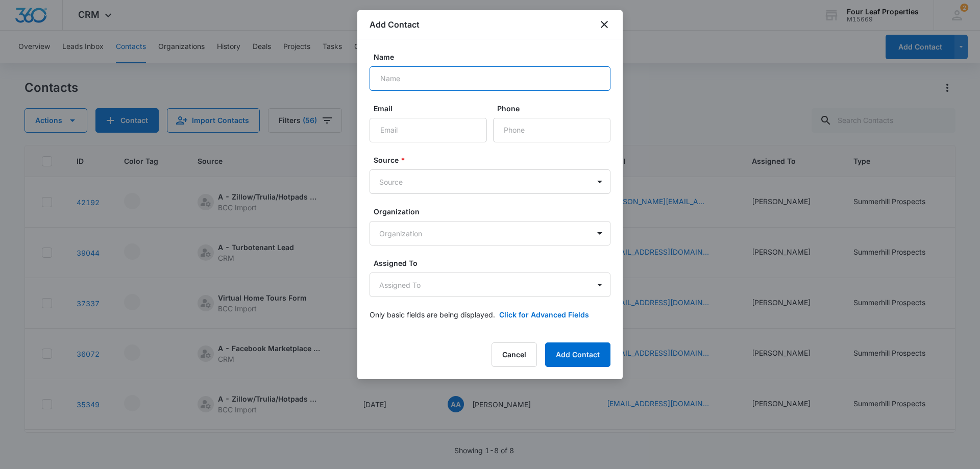
click at [422, 76] on input "Name" at bounding box center [490, 78] width 241 height 25
paste input "[PERSON_NAME]"
type input "[PERSON_NAME]"
click at [432, 132] on input "Email" at bounding box center [428, 130] width 117 height 25
paste input "[EMAIL_ADDRESS][DOMAIN_NAME]"
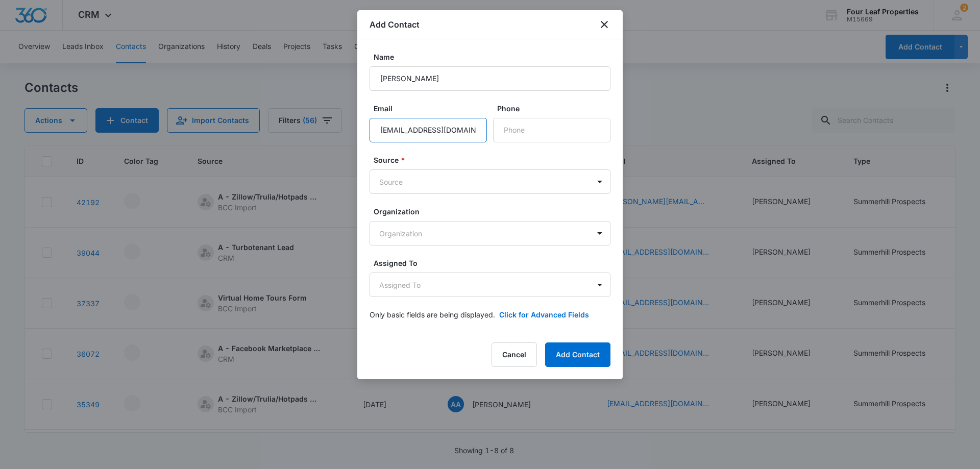
scroll to position [0, 2]
type input "[EMAIL_ADDRESS][DOMAIN_NAME]"
click at [520, 133] on input "Phone" at bounding box center [551, 130] width 117 height 25
type input "[PHONE_NUMBER]"
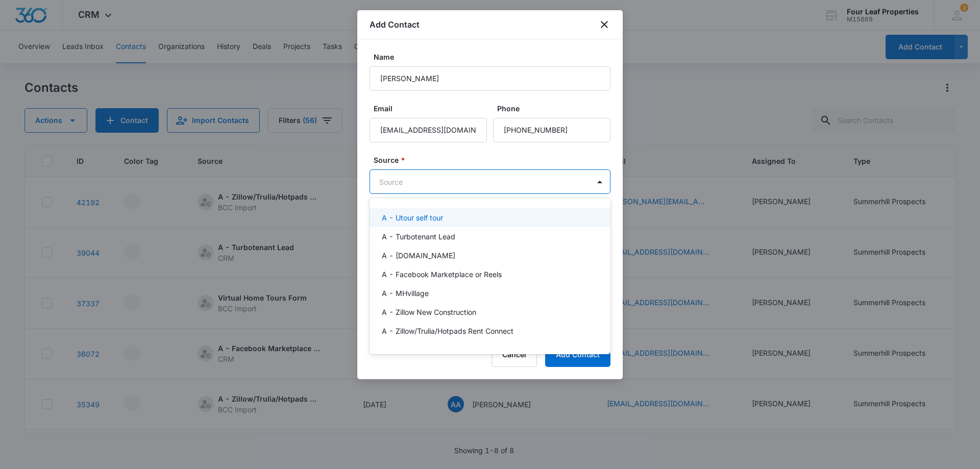
click at [576, 186] on body "CRM Apps Reputation Websites Forms CRM Email Social Shop Payments POS Content A…" at bounding box center [490, 234] width 980 height 469
click at [476, 332] on p "A - Zillow/Trulia/Hotpads Rent Connect" at bounding box center [448, 331] width 132 height 11
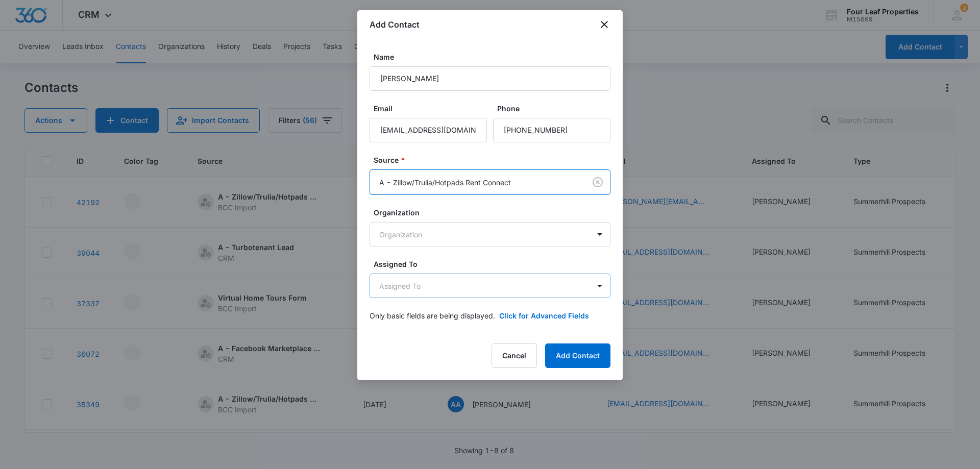
click at [459, 283] on body "CRM Apps Reputation Websites Forms CRM Email Social Shop Payments POS Content A…" at bounding box center [490, 234] width 980 height 469
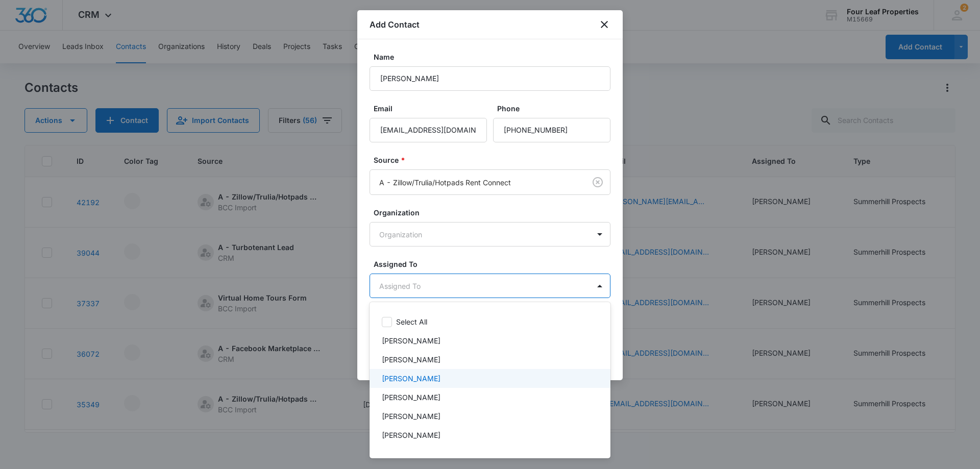
click at [447, 376] on div "[PERSON_NAME]" at bounding box center [489, 378] width 214 height 11
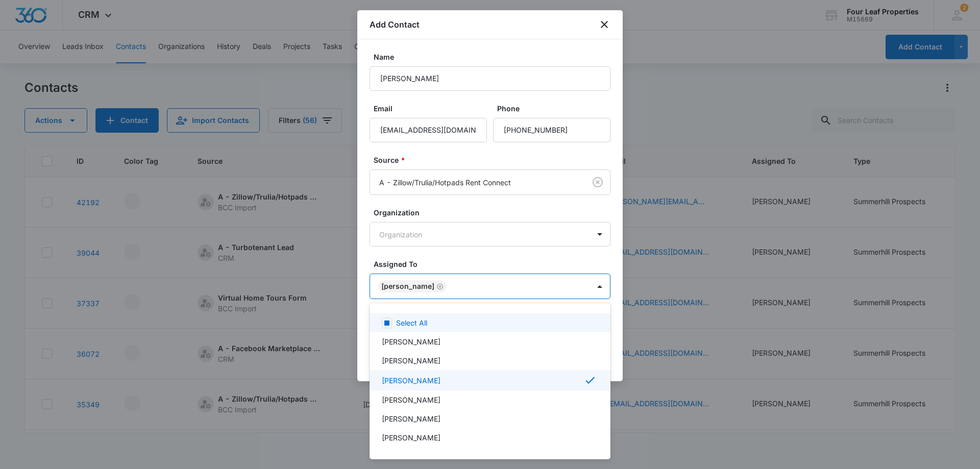
click at [457, 255] on div at bounding box center [490, 234] width 980 height 469
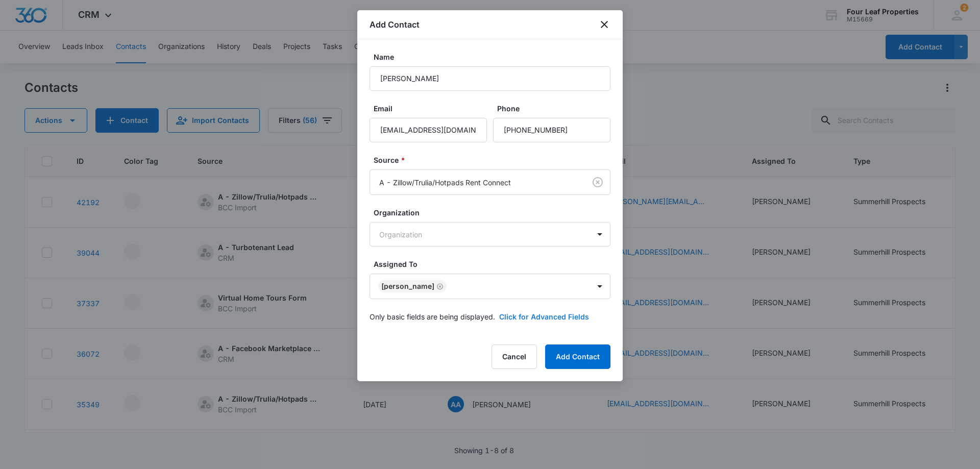
click at [527, 319] on button "Click for Advanced Fields" at bounding box center [544, 316] width 90 height 11
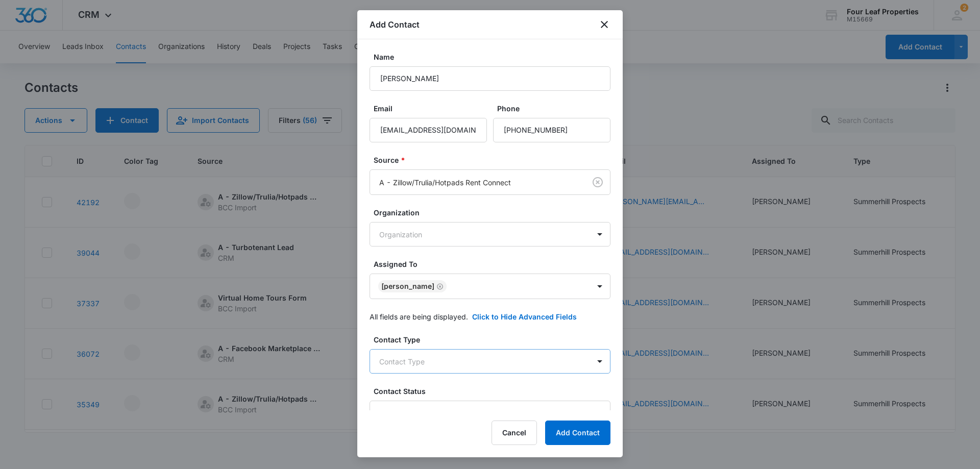
click at [454, 361] on body "CRM Apps Reputation Websites Forms CRM Email Social Shop Payments POS Content A…" at bounding box center [490, 234] width 980 height 469
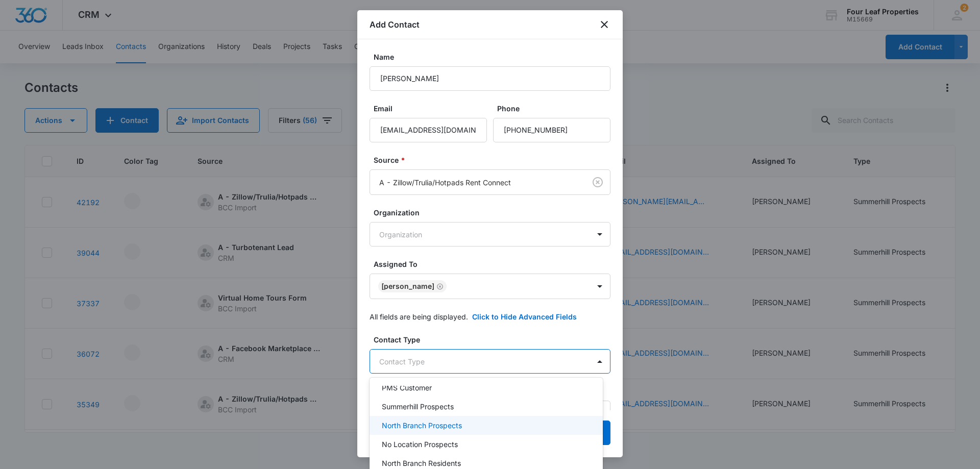
scroll to position [51, 0]
click at [452, 423] on p "Summerhill Prospects" at bounding box center [418, 422] width 72 height 11
click at [462, 346] on div at bounding box center [490, 234] width 980 height 469
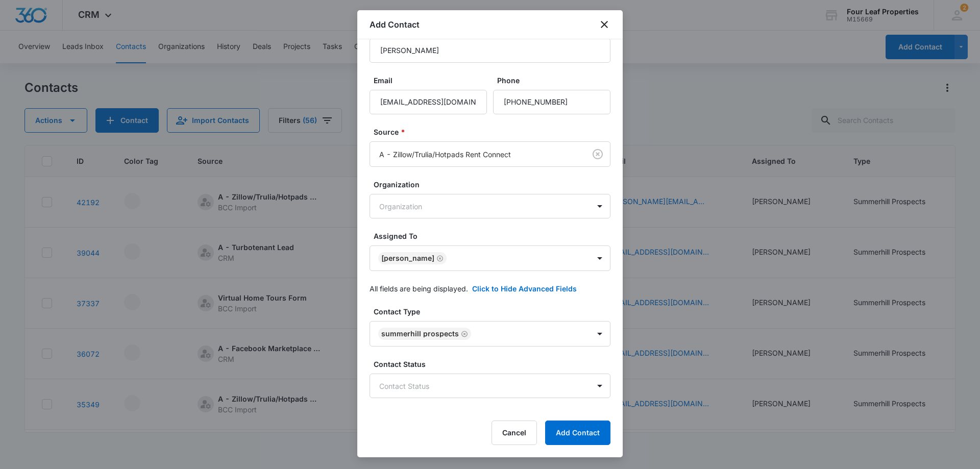
scroll to position [102, 0]
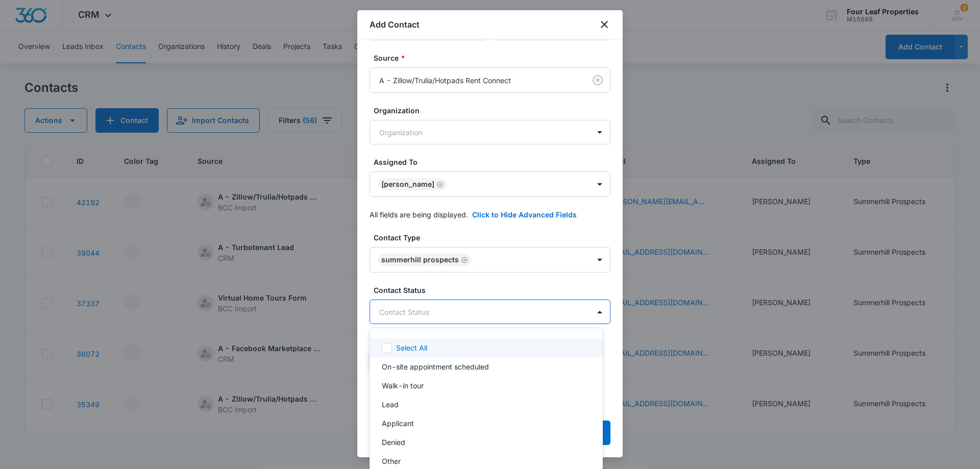
click at [444, 308] on body "CRM Apps Reputation Websites Forms CRM Email Social Shop Payments POS Content A…" at bounding box center [490, 234] width 980 height 469
click at [416, 400] on div "Lead" at bounding box center [485, 404] width 207 height 11
click at [452, 287] on div at bounding box center [490, 234] width 980 height 469
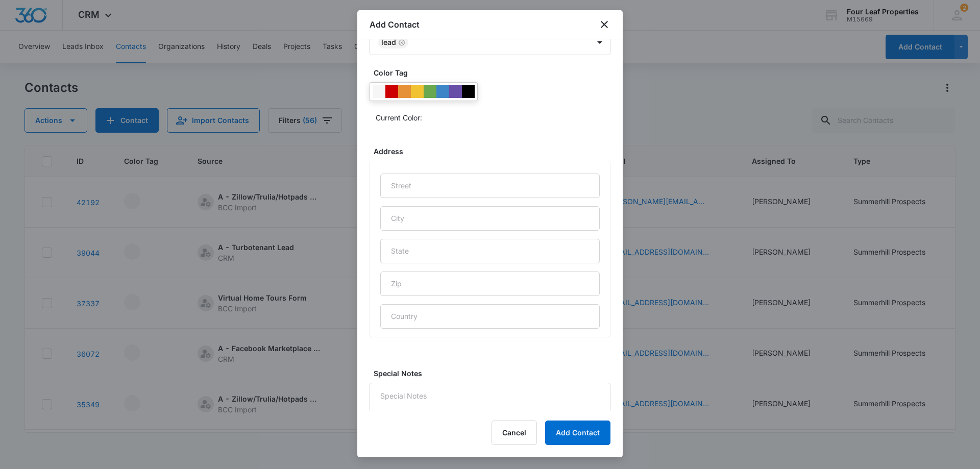
scroll to position [403, 0]
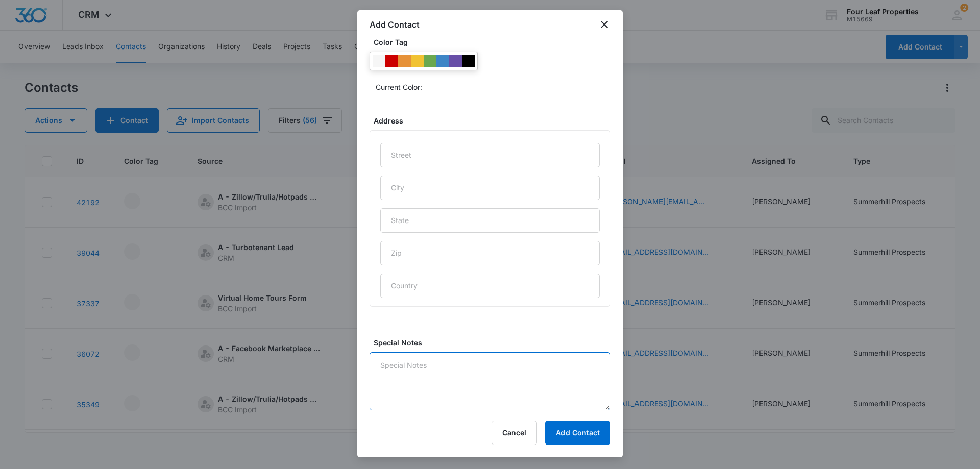
click at [455, 367] on textarea "Special Notes" at bounding box center [490, 381] width 241 height 58
type textarea "9/10 LM and replied on zillow platform"
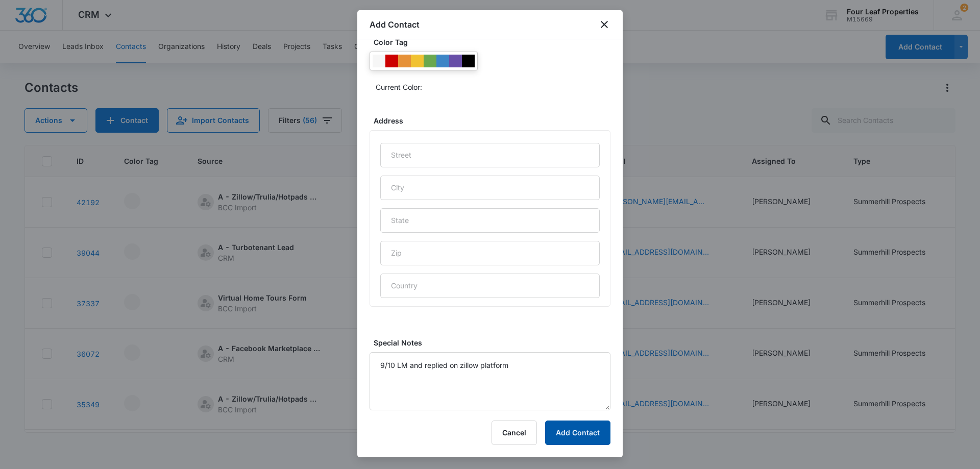
click at [588, 435] on button "Add Contact" at bounding box center [577, 433] width 65 height 25
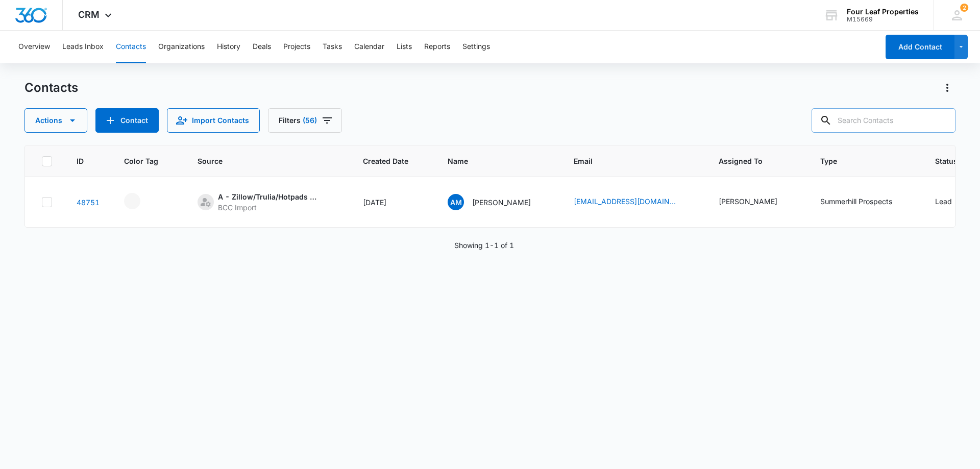
paste input "[PHONE_NUMBER]"
type input "[PHONE_NUMBER]"
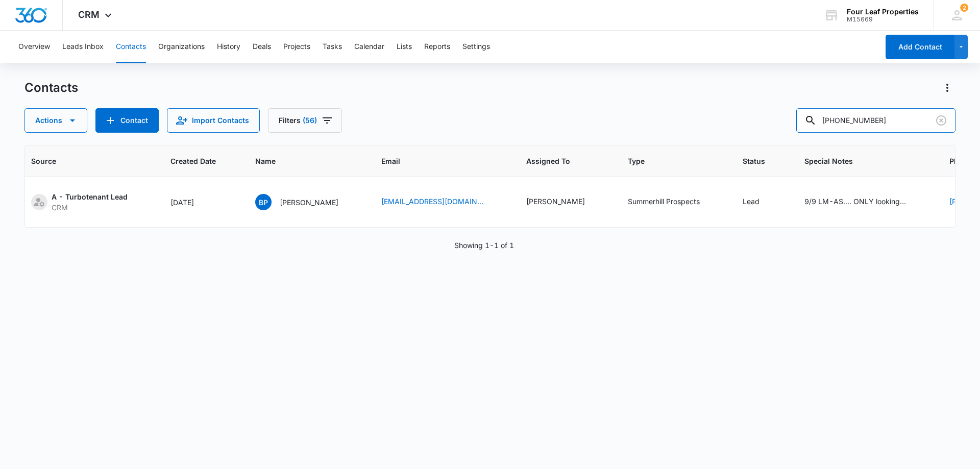
scroll to position [0, 182]
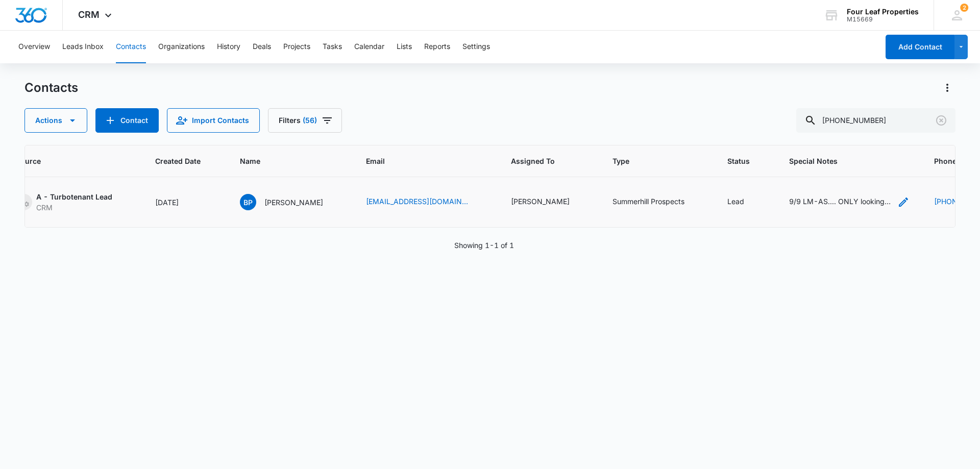
click at [897, 198] on icon "Special Notes - 9/9 LM-AS.... ONLY looking in auburn.. midland area-as - Select…" at bounding box center [903, 202] width 12 height 12
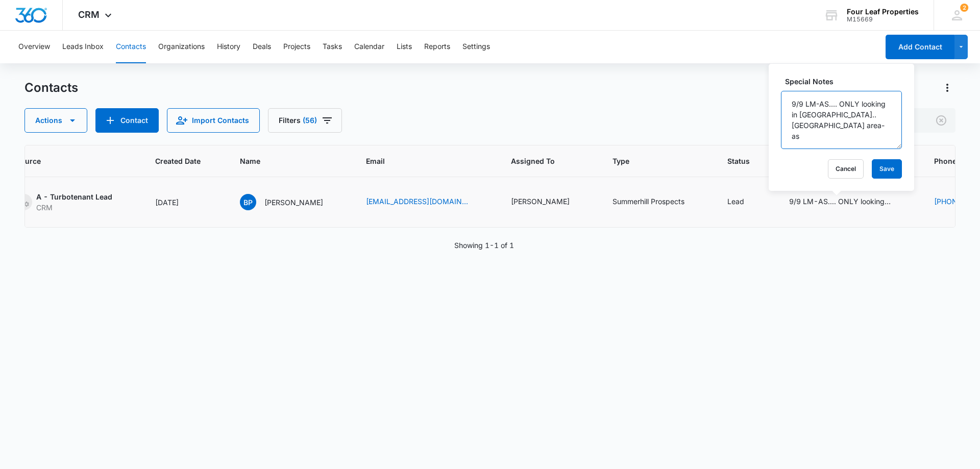
click at [846, 134] on textarea "9/9 LM-AS.... ONLY looking in [GEOGRAPHIC_DATA].. [GEOGRAPHIC_DATA] area-as" at bounding box center [841, 120] width 121 height 58
click at [757, 126] on div "Actions Contact Import Contacts Filters [PHONE_NUMBER]" at bounding box center [490, 120] width 931 height 25
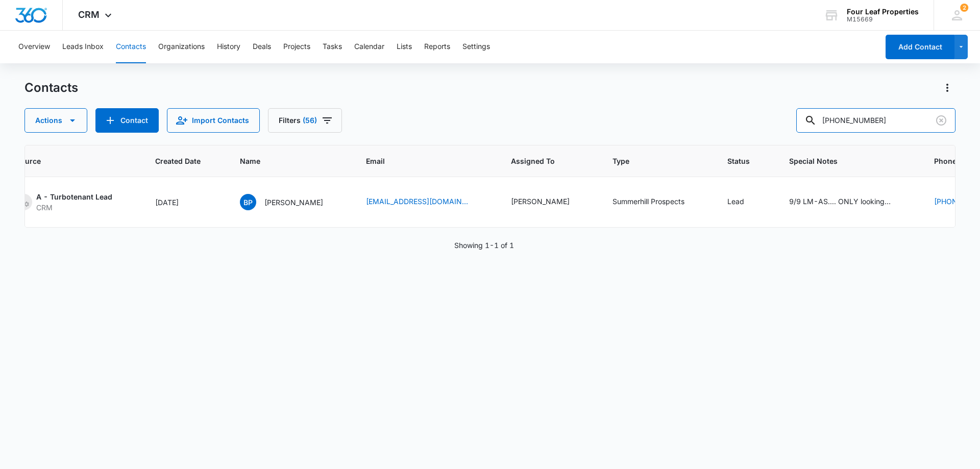
drag, startPoint x: 812, startPoint y: 120, endPoint x: 534, endPoint y: 132, distance: 277.4
click at [544, 138] on div "Contacts Actions Contact Import Contacts Filters [PHONE_NUMBER] ID Color Tag So…" at bounding box center [490, 274] width 931 height 388
paste input "[PHONE_NUMBER]"
type input "[PHONE_NUMBER]"
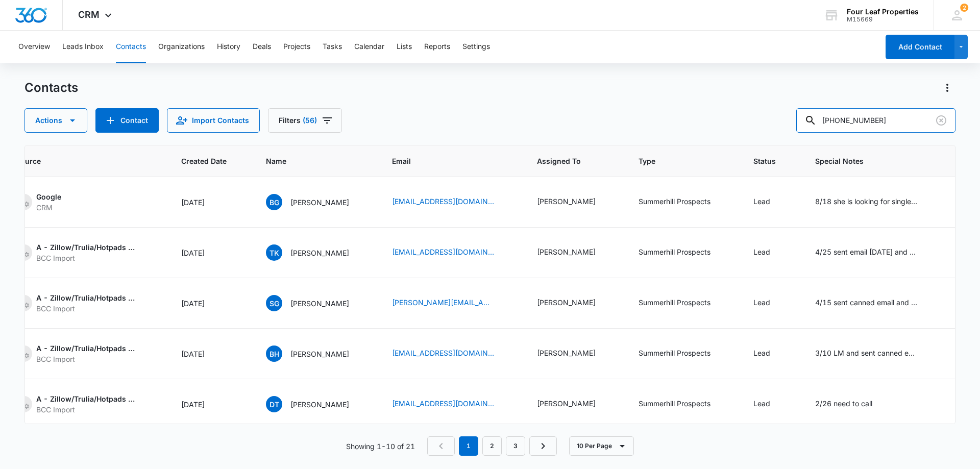
drag, startPoint x: 895, startPoint y: 123, endPoint x: 663, endPoint y: 127, distance: 232.8
click at [662, 129] on div "Actions Contact Import Contacts Filters [PHONE_NUMBER]" at bounding box center [490, 120] width 931 height 25
type input "[PERSON_NAME]"
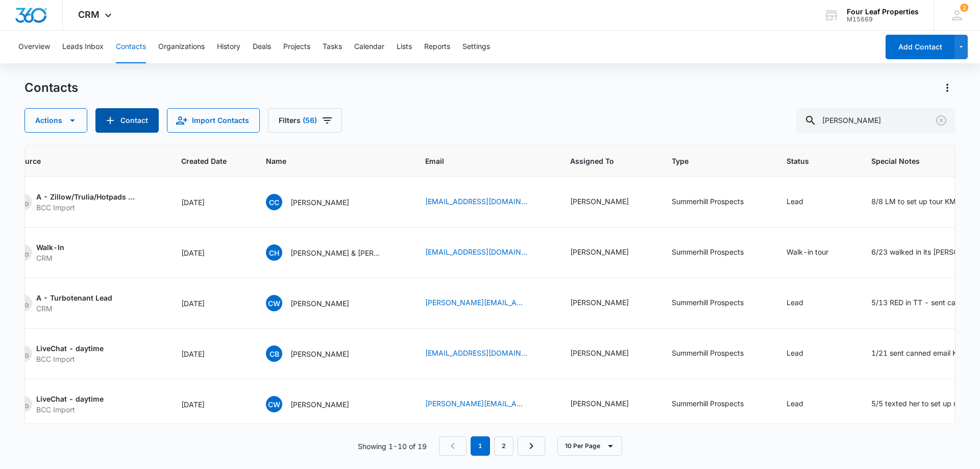
click at [104, 114] on button "Contact" at bounding box center [126, 120] width 63 height 25
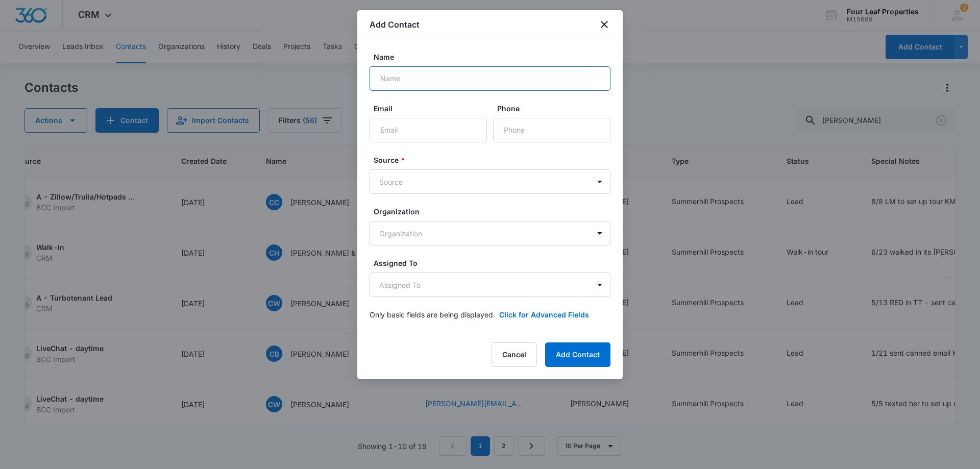
paste input "[PERSON_NAME]"
type input "[PERSON_NAME]"
click at [441, 127] on input "Email" at bounding box center [428, 130] width 117 height 25
paste input "[EMAIL_ADDRESS][DOMAIN_NAME]"
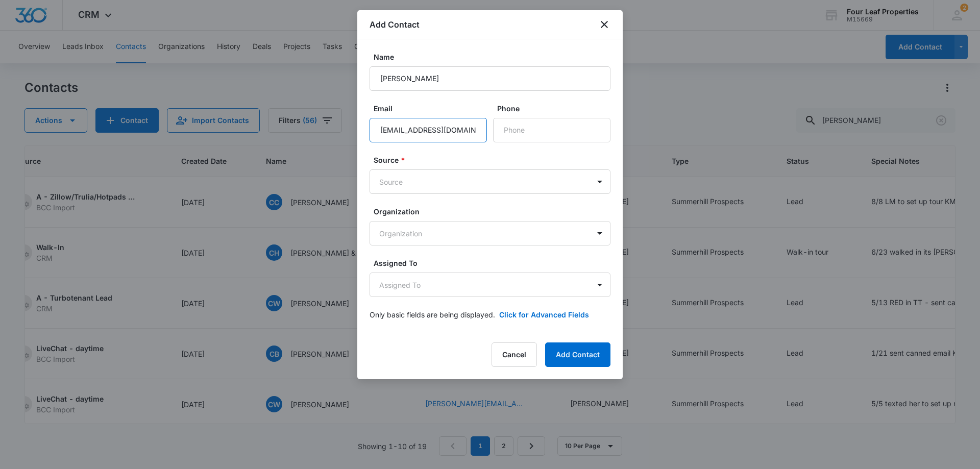
scroll to position [0, 11]
type input "[EMAIL_ADDRESS][DOMAIN_NAME]"
click at [509, 129] on input "Phone" at bounding box center [551, 130] width 117 height 25
paste input "[PHONE_NUMBER]"
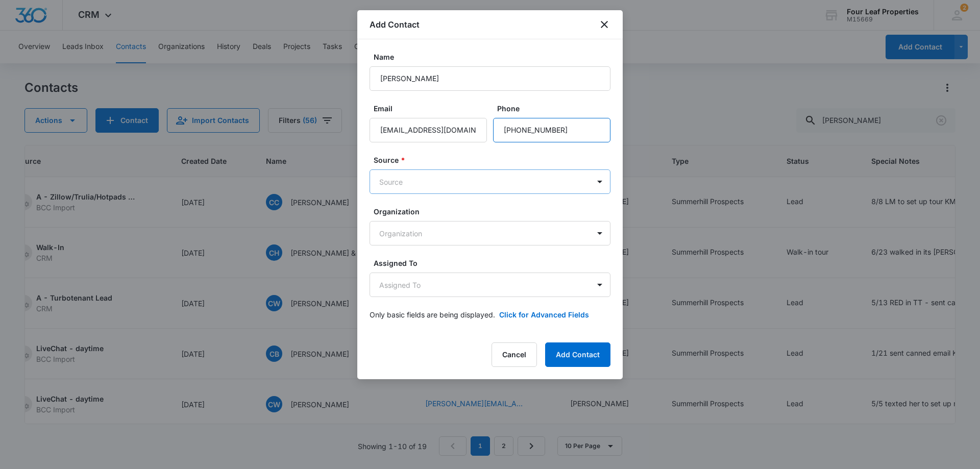
type input "[PHONE_NUMBER]"
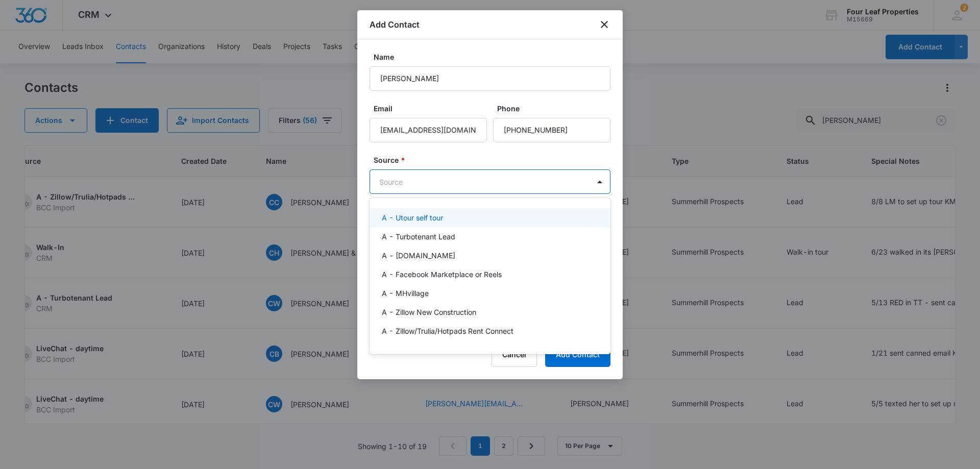
click at [428, 186] on body "CRM Apps Reputation Websites Forms CRM Email Social Shop Payments POS Content A…" at bounding box center [490, 234] width 980 height 469
click at [446, 335] on p "A - Zillow/Trulia/Hotpads Rent Connect" at bounding box center [448, 331] width 132 height 11
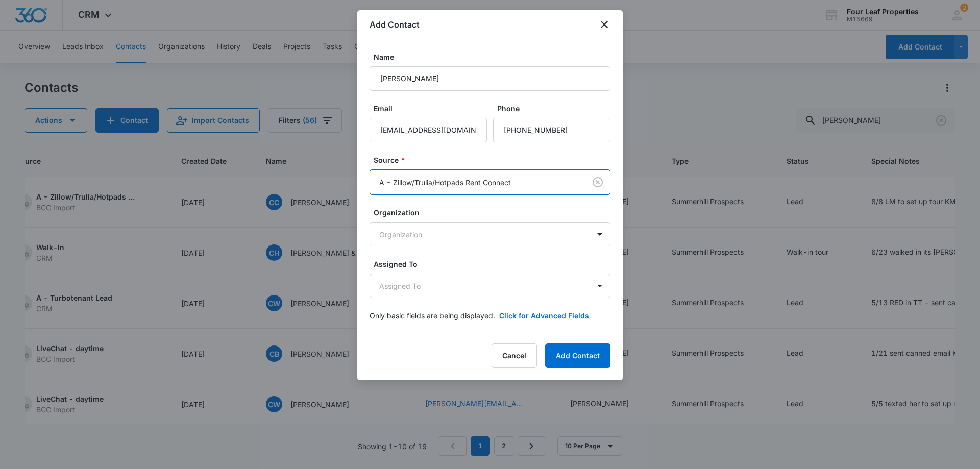
click at [451, 287] on body "CRM Apps Reputation Websites Forms CRM Email Social Shop Payments POS Content A…" at bounding box center [490, 234] width 980 height 469
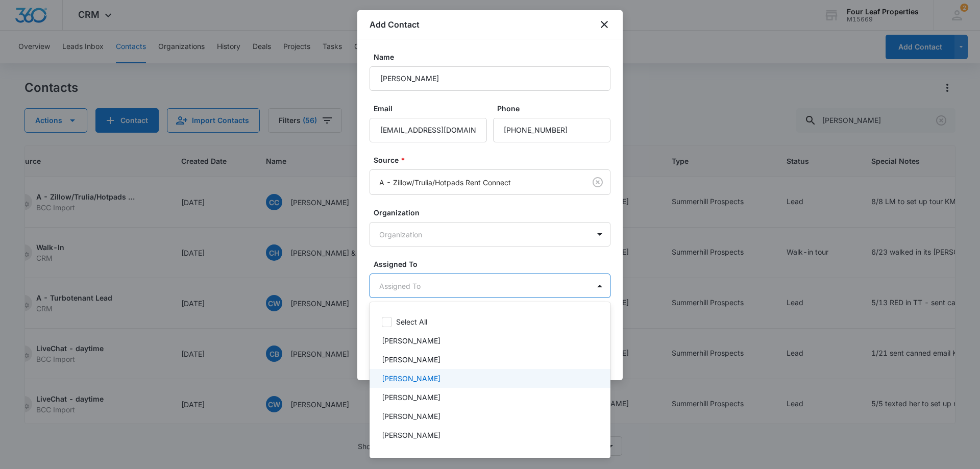
click at [448, 381] on div "[PERSON_NAME]" at bounding box center [489, 378] width 214 height 11
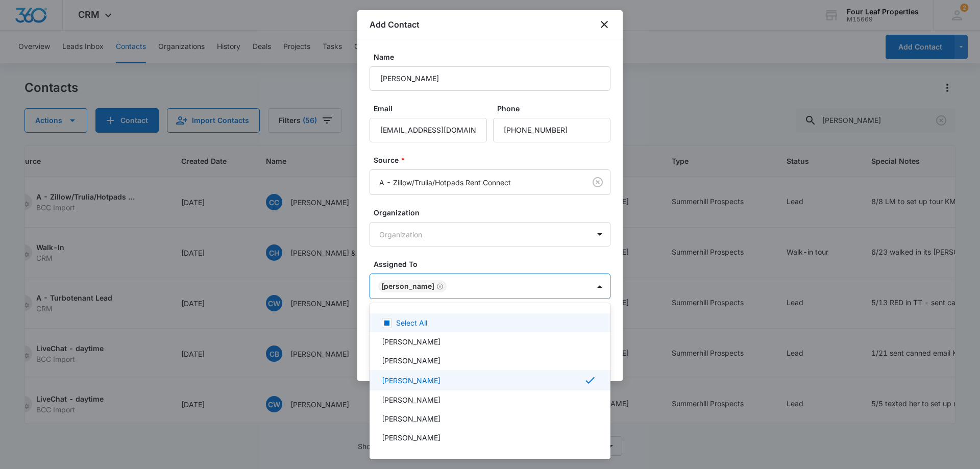
click at [463, 220] on div at bounding box center [490, 234] width 980 height 469
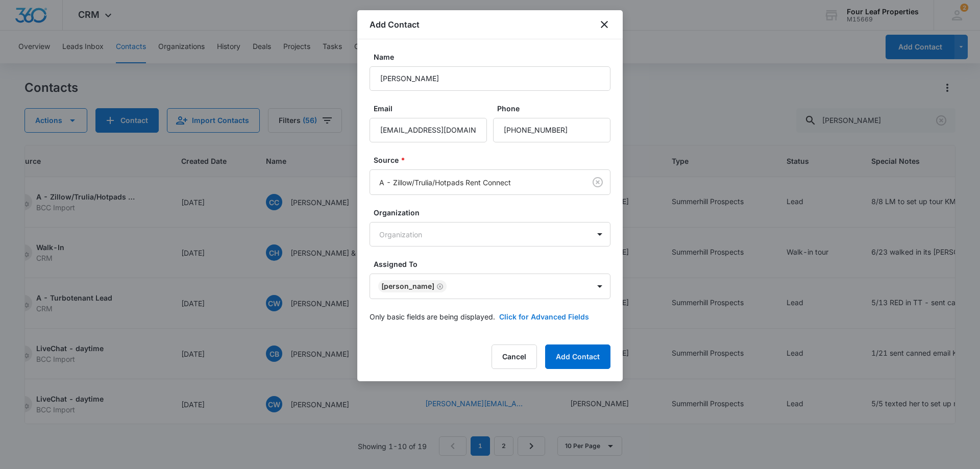
click at [533, 318] on button "Click for Advanced Fields" at bounding box center [544, 316] width 90 height 11
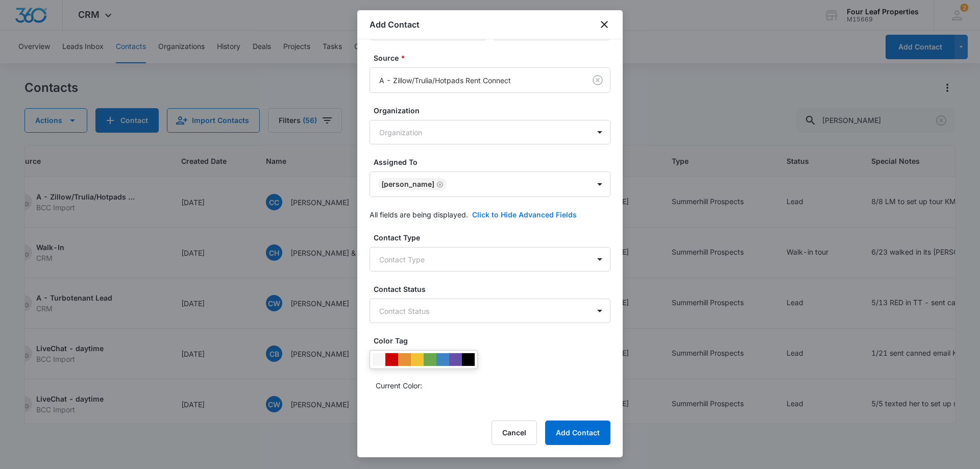
scroll to position [153, 0]
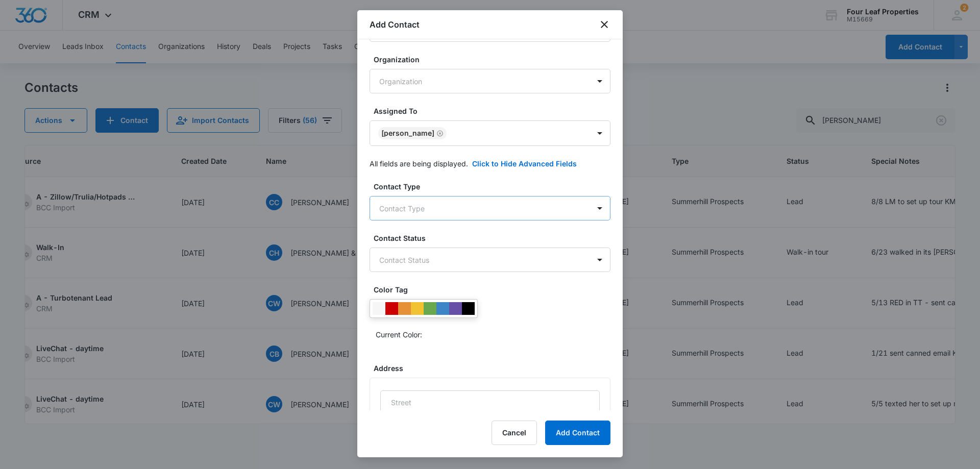
click at [475, 214] on body "CRM Apps Reputation Websites Forms CRM Email Social Shop Payments POS Content A…" at bounding box center [490, 234] width 980 height 469
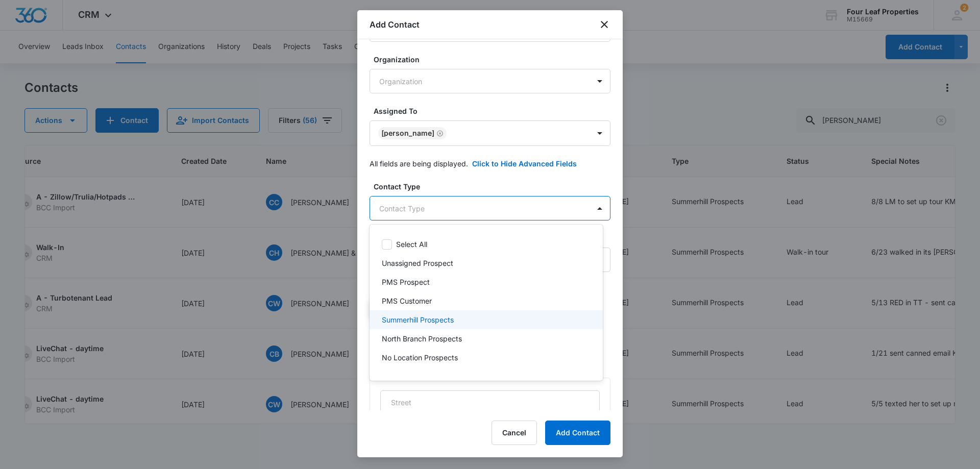
click at [461, 319] on div "Summerhill Prospects" at bounding box center [485, 319] width 207 height 11
click at [478, 187] on div at bounding box center [490, 234] width 980 height 469
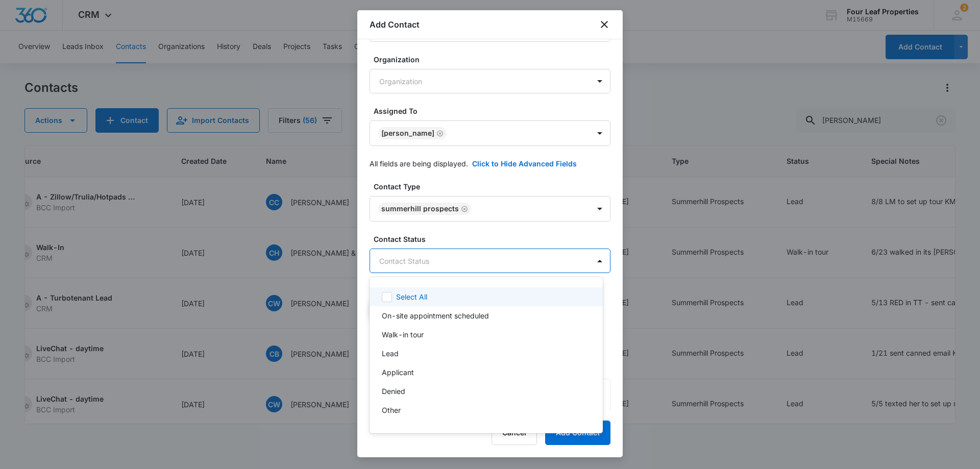
click at [474, 256] on body "CRM Apps Reputation Websites Forms CRM Email Social Shop Payments POS Content A…" at bounding box center [490, 234] width 980 height 469
click at [457, 360] on div "Lead" at bounding box center [486, 353] width 233 height 19
click at [462, 242] on div at bounding box center [490, 234] width 980 height 469
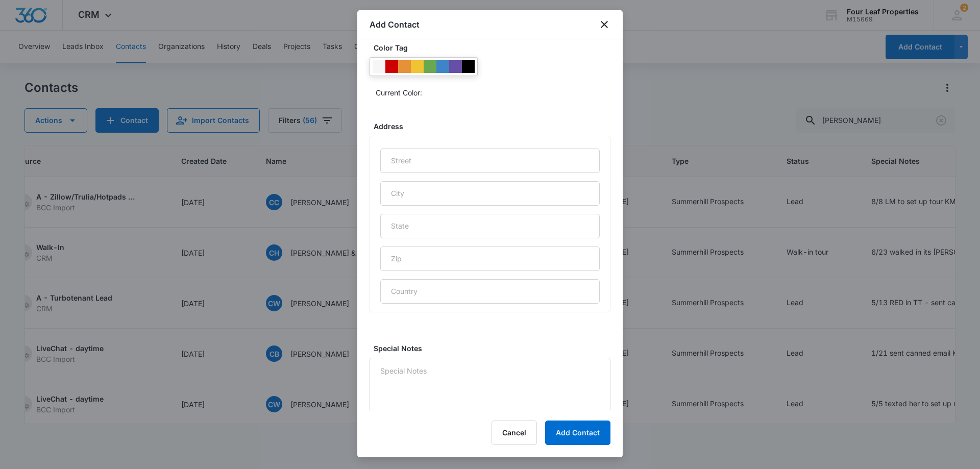
scroll to position [403, 0]
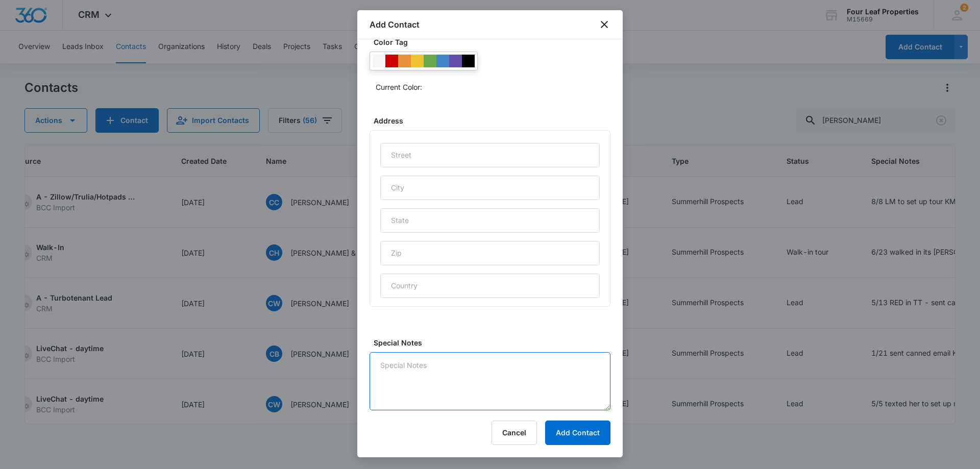
click at [472, 368] on textarea "Special Notes" at bounding box center [490, 381] width 241 height 58
type textarea "9/10 LM and replied on zillow platform"
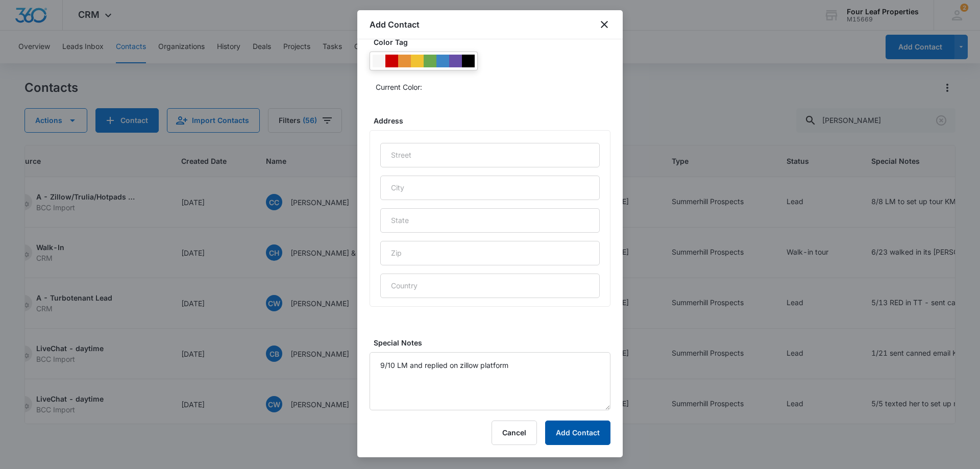
click at [603, 424] on button "Add Contact" at bounding box center [577, 433] width 65 height 25
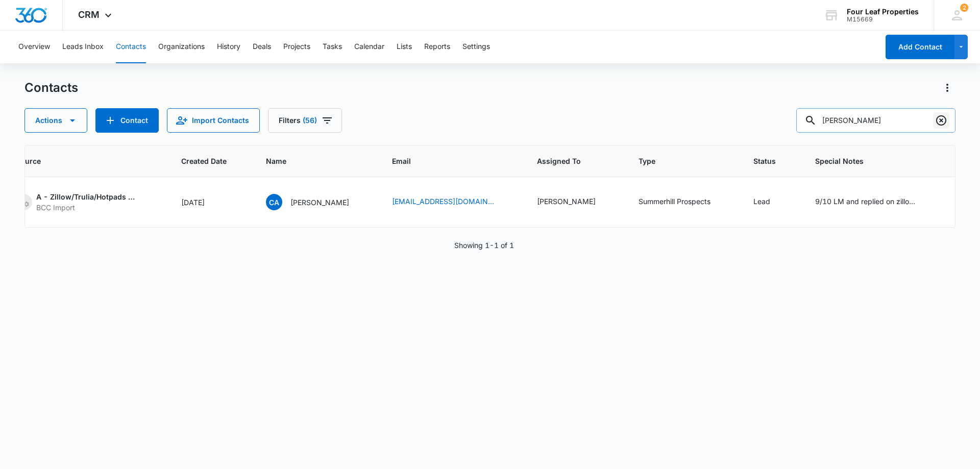
click at [945, 117] on icon "Clear" at bounding box center [941, 120] width 10 height 10
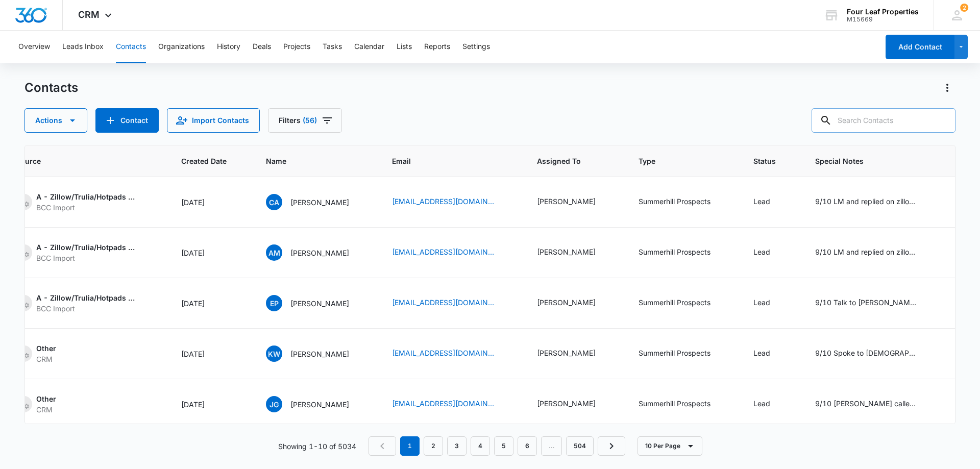
click at [873, 123] on input "text" at bounding box center [884, 120] width 144 height 25
paste input "[PHONE_NUMBER]"
type input "[PHONE_NUMBER]"
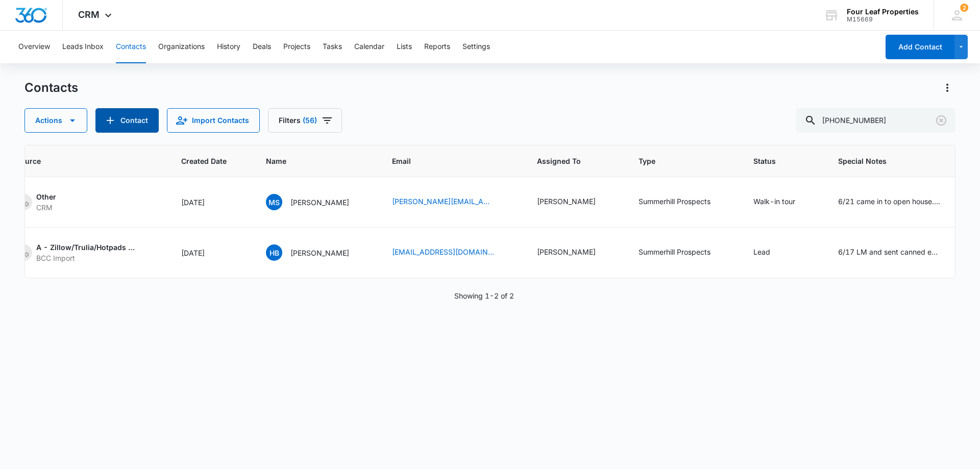
click at [144, 124] on button "Contact" at bounding box center [126, 120] width 63 height 25
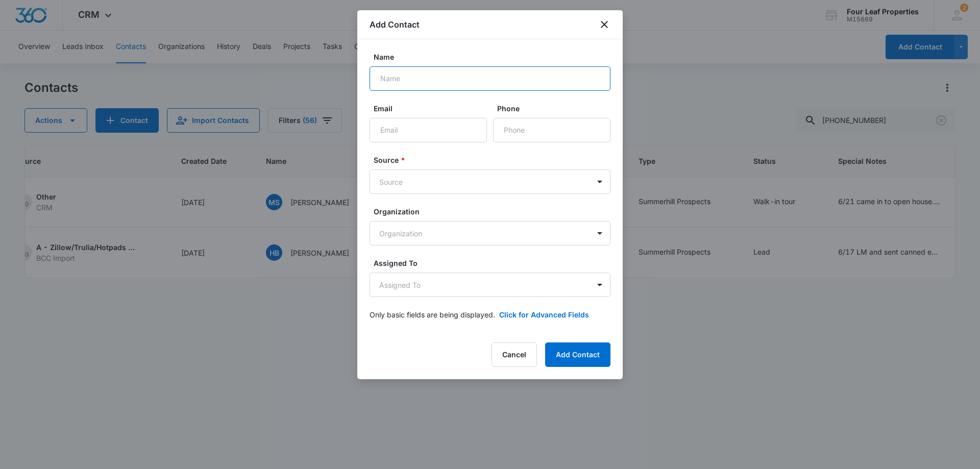
click at [432, 81] on input "Name" at bounding box center [490, 78] width 241 height 25
paste input "[PERSON_NAME]"
type input "[PERSON_NAME]"
click at [512, 131] on input "Phone" at bounding box center [551, 130] width 117 height 25
paste input "[PHONE_NUMBER]"
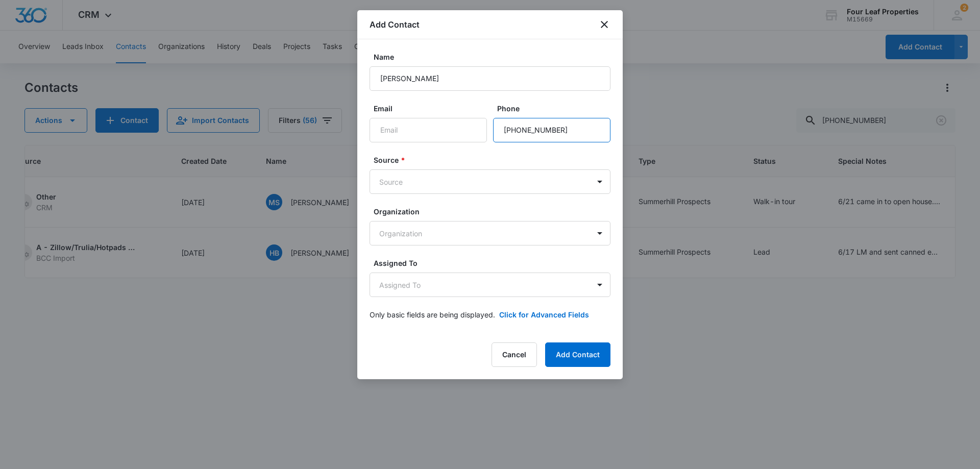
type input "[PHONE_NUMBER]"
click at [411, 134] on input "Email" at bounding box center [428, 130] width 117 height 25
paste input "[EMAIL_ADDRESS][DOMAIN_NAME]"
type input "[EMAIL_ADDRESS][DOMAIN_NAME]"
click at [425, 185] on body "CRM Apps Reputation Websites Forms CRM Email Social Shop Payments POS Content A…" at bounding box center [490, 234] width 980 height 469
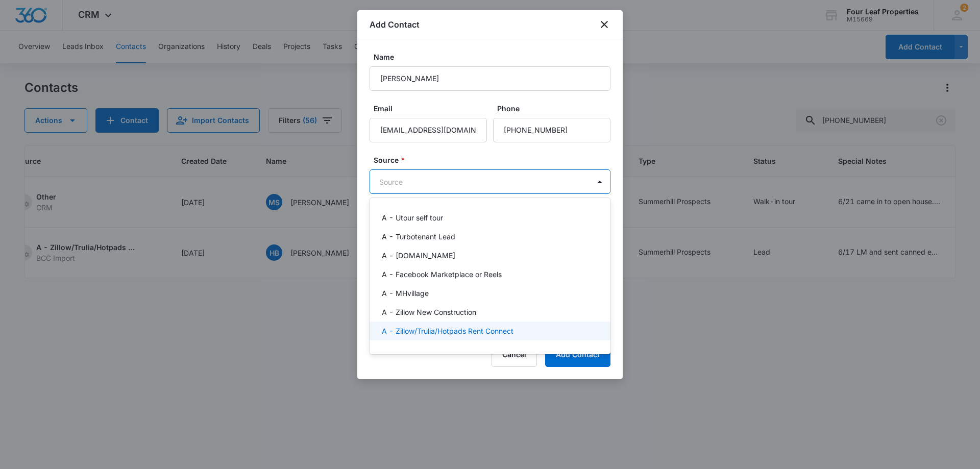
click at [442, 337] on div "A - Zillow/Trulia/Hotpads Rent Connect" at bounding box center [490, 331] width 241 height 19
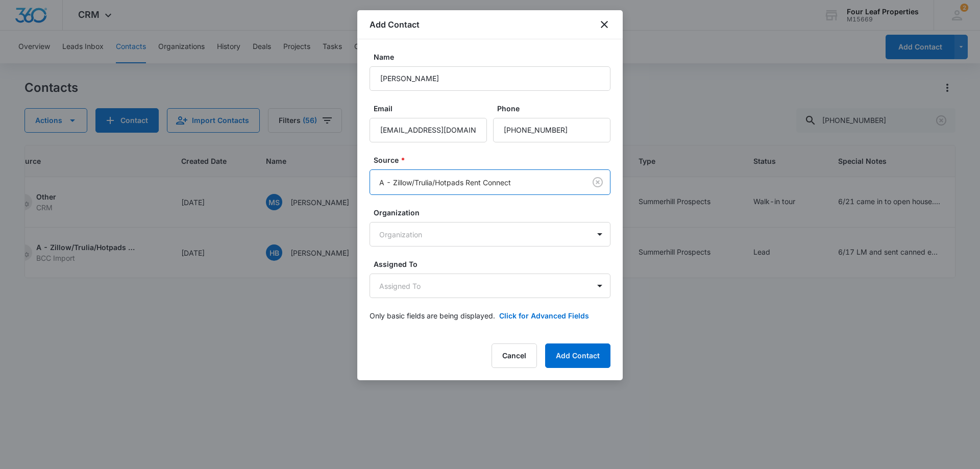
click at [490, 160] on label "Source *" at bounding box center [494, 160] width 241 height 11
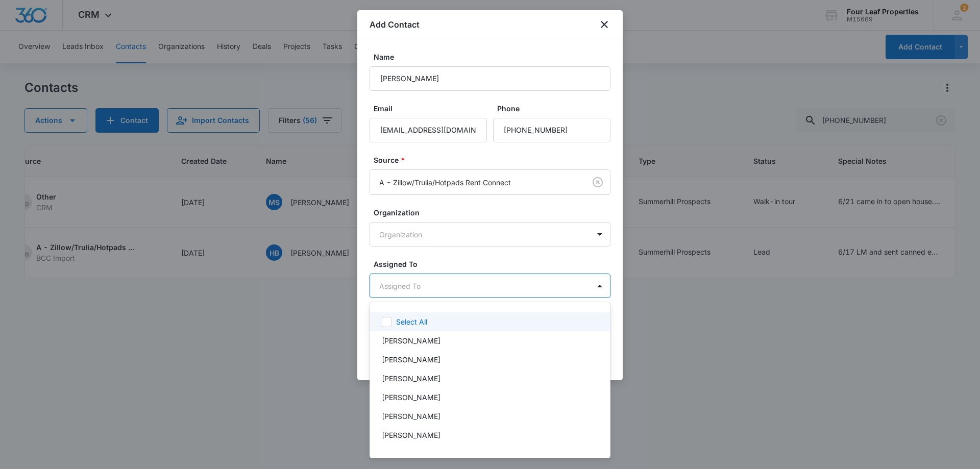
click at [464, 296] on body "CRM Apps Reputation Websites Forms CRM Email Social Shop Payments POS Content A…" at bounding box center [490, 234] width 980 height 469
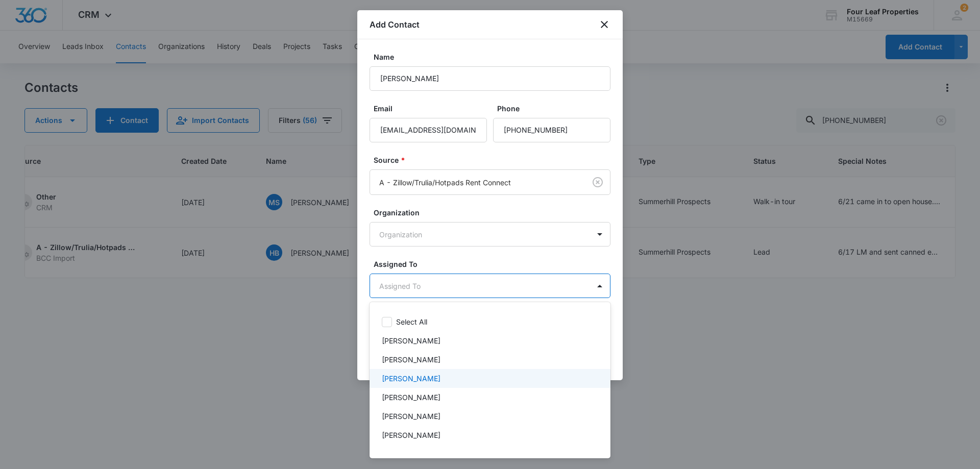
click at [448, 383] on div "[PERSON_NAME]" at bounding box center [489, 378] width 214 height 11
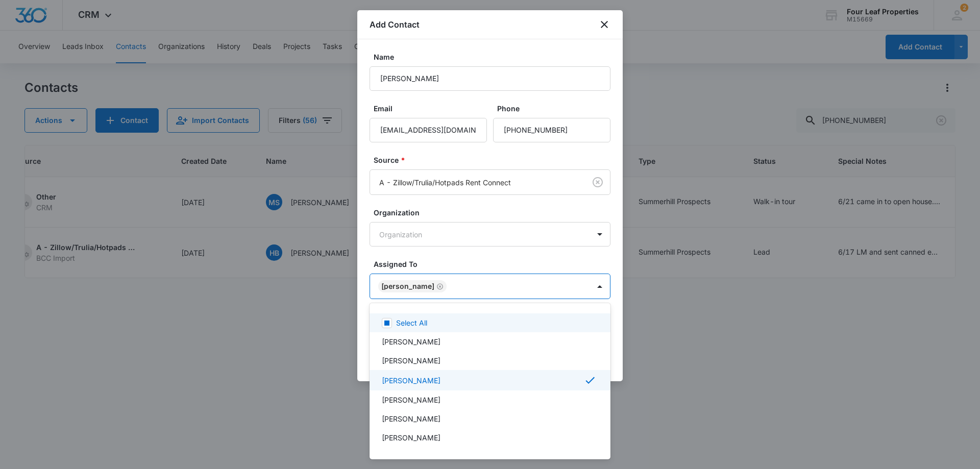
click at [547, 258] on div at bounding box center [490, 234] width 980 height 469
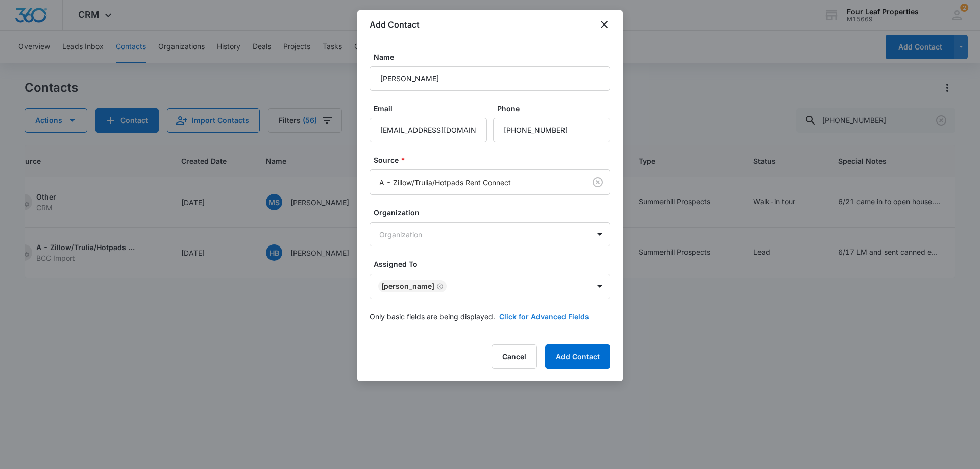
click at [559, 314] on button "Click for Advanced Fields" at bounding box center [544, 316] width 90 height 11
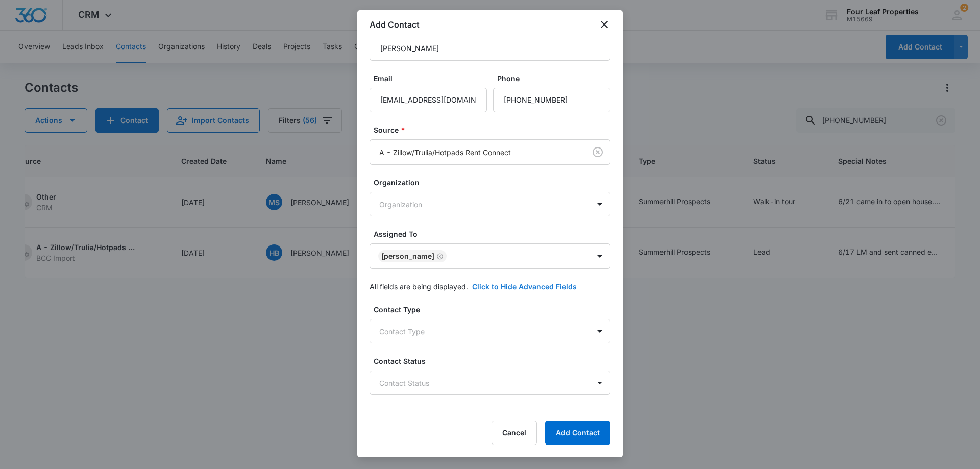
scroll to position [153, 0]
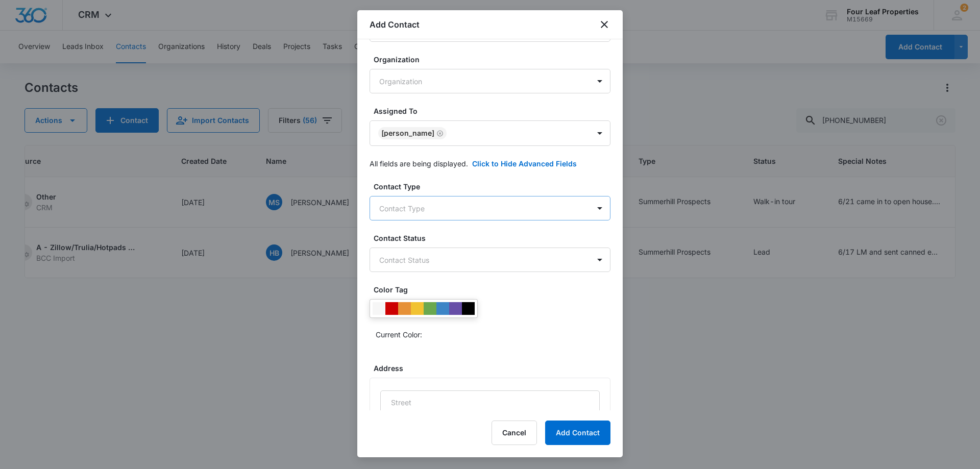
click at [492, 198] on body "CRM Apps Reputation Websites Forms CRM Email Social Shop Payments POS Content A…" at bounding box center [490, 234] width 980 height 469
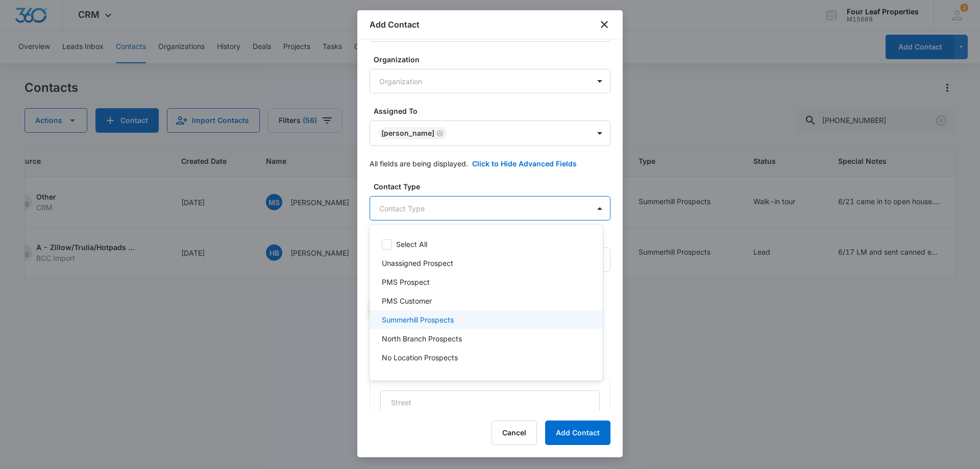
click at [459, 321] on div "Summerhill Prospects" at bounding box center [485, 319] width 207 height 11
click at [483, 197] on div at bounding box center [490, 234] width 980 height 469
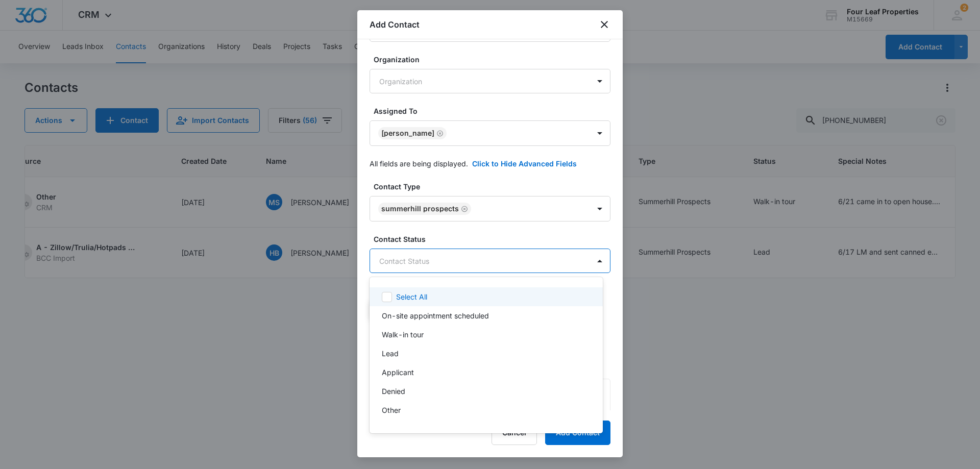
click at [475, 257] on body "CRM Apps Reputation Websites Forms CRM Email Social Shop Payments POS Content A…" at bounding box center [490, 234] width 980 height 469
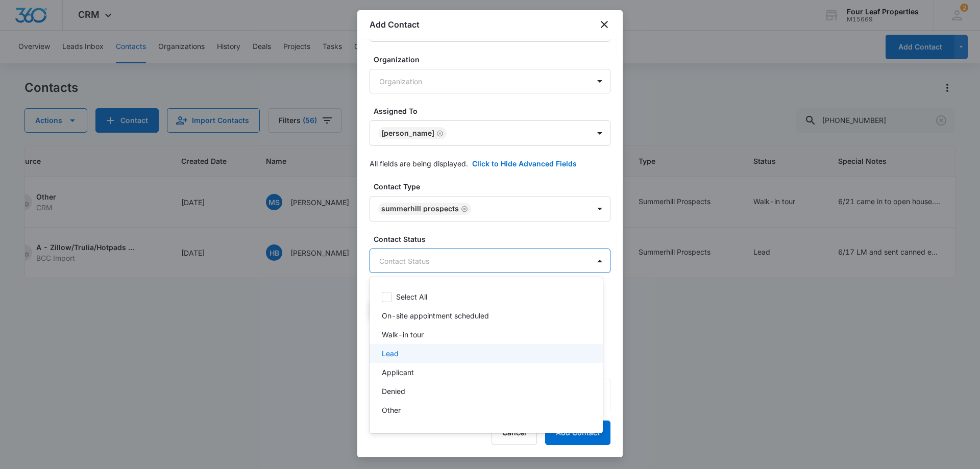
click at [446, 350] on div "Lead" at bounding box center [485, 353] width 207 height 11
click at [490, 235] on div at bounding box center [490, 234] width 980 height 469
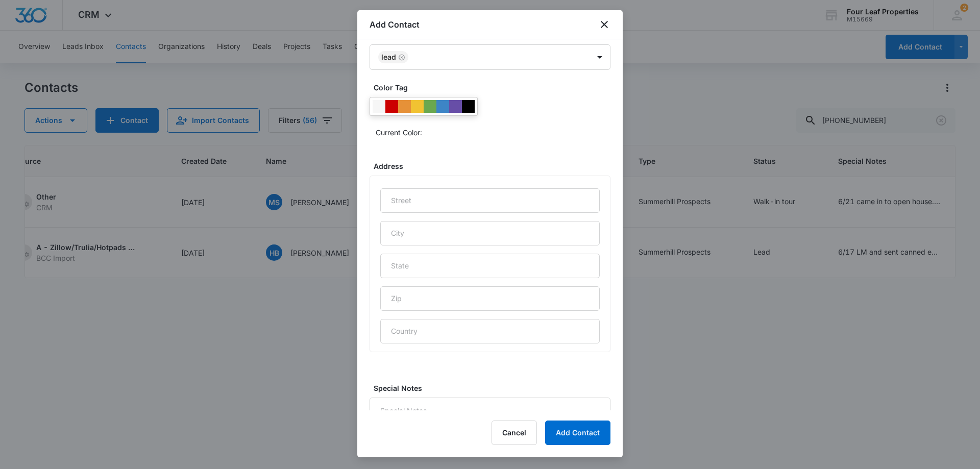
scroll to position [403, 0]
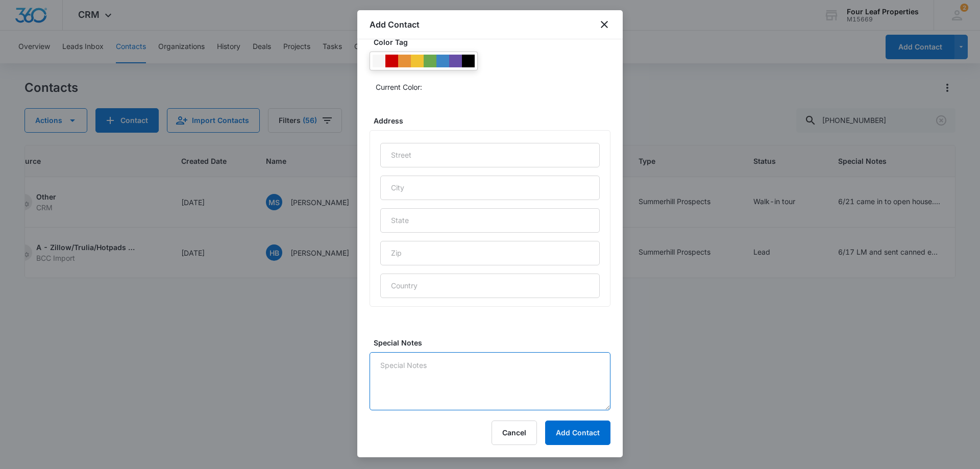
click at [470, 375] on textarea "Special Notes" at bounding box center [490, 381] width 241 height 58
type textarea "9/10 LM and replied on zillow platform"
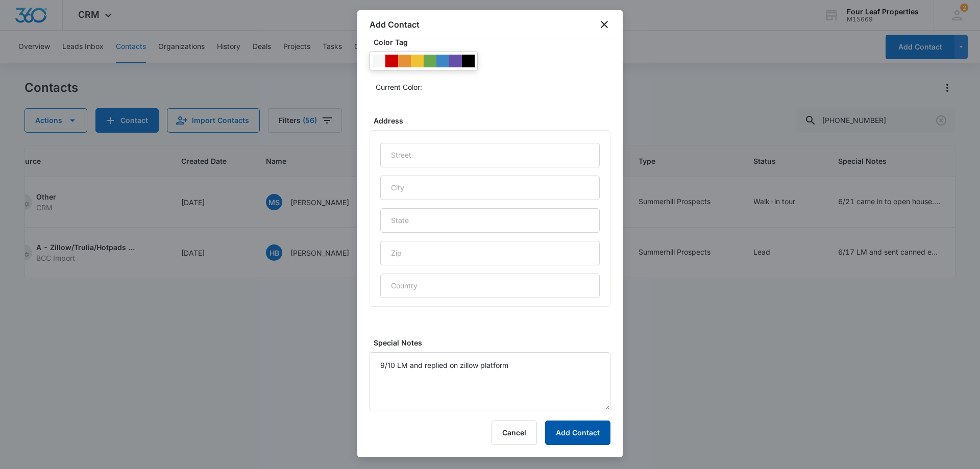
click at [558, 430] on button "Add Contact" at bounding box center [577, 433] width 65 height 25
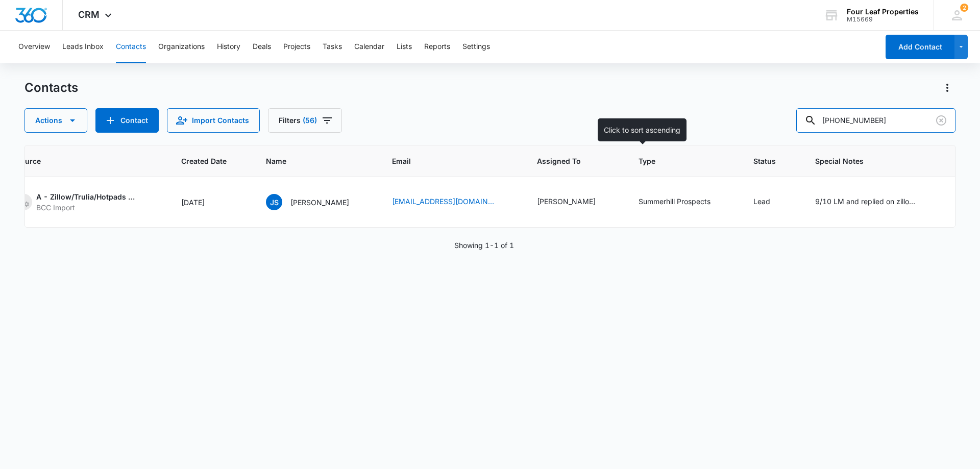
click at [689, 146] on div "Contacts Actions Contact Import Contacts Filters [PHONE_NUMBER] ID Color Tag So…" at bounding box center [490, 274] width 931 height 388
paste input "[PHONE_NUMBER]"
type input "[PHONE_NUMBER]"
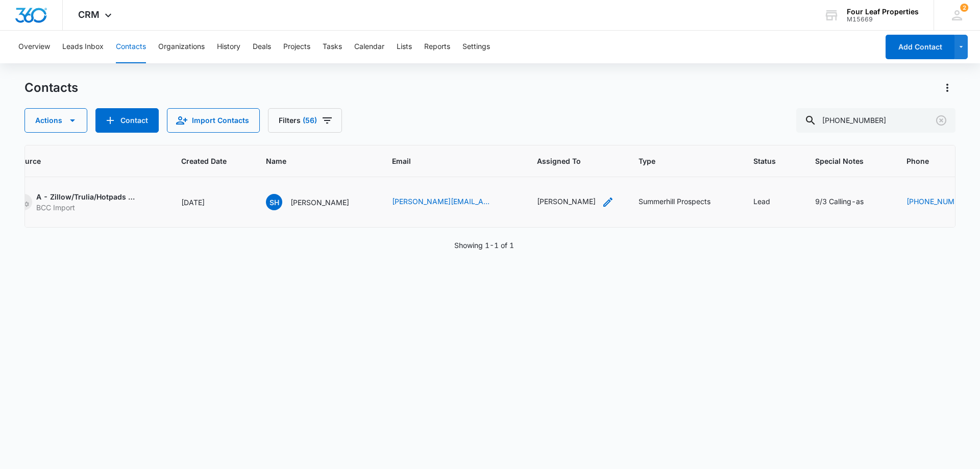
click at [549, 200] on div "[PERSON_NAME]" at bounding box center [566, 201] width 59 height 11
click at [556, 136] on icon "Remove Kelly Mursch" at bounding box center [559, 137] width 7 height 8
click at [568, 135] on div at bounding box center [564, 137] width 16 height 16
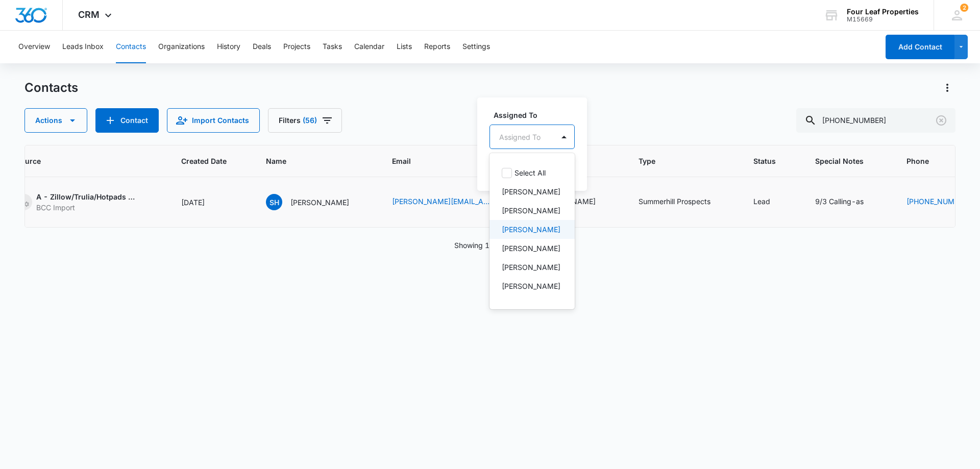
click at [531, 235] on p "[PERSON_NAME]" at bounding box center [531, 229] width 59 height 11
click at [552, 112] on label "Assigned To" at bounding box center [552, 114] width 116 height 11
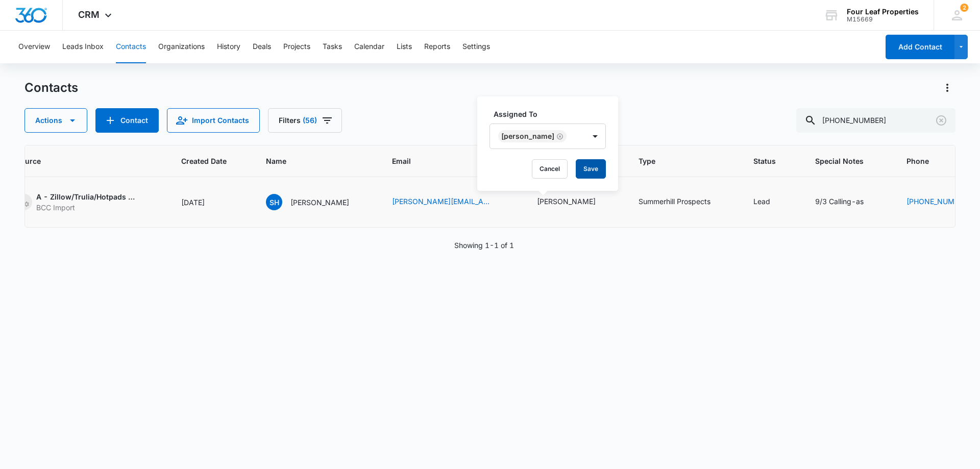
click at [593, 170] on button "Save" at bounding box center [591, 168] width 30 height 19
click at [820, 203] on div "9/3 Calling-as" at bounding box center [839, 201] width 48 height 11
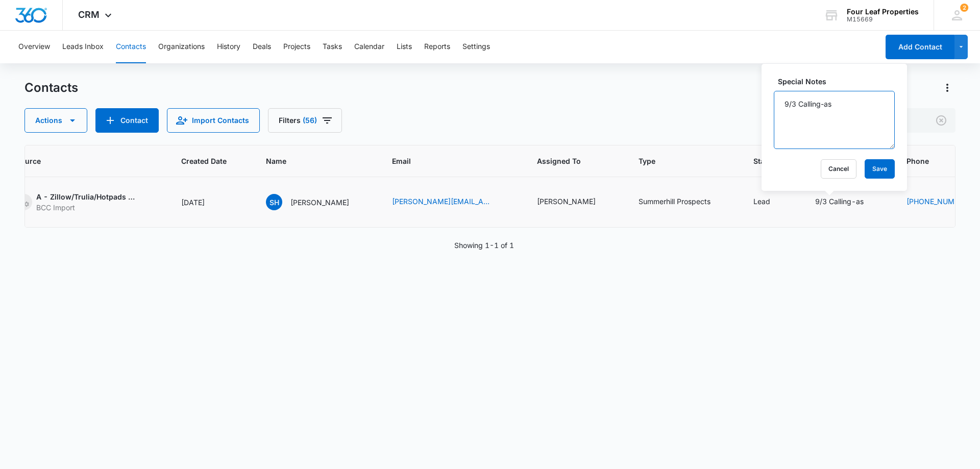
click at [785, 102] on textarea "9/3 Calling-as" at bounding box center [834, 120] width 121 height 58
type textarea "9/10 Lm and replied on zillow platform 9/3 Calling-as"
click at [865, 171] on button "Save" at bounding box center [880, 168] width 30 height 19
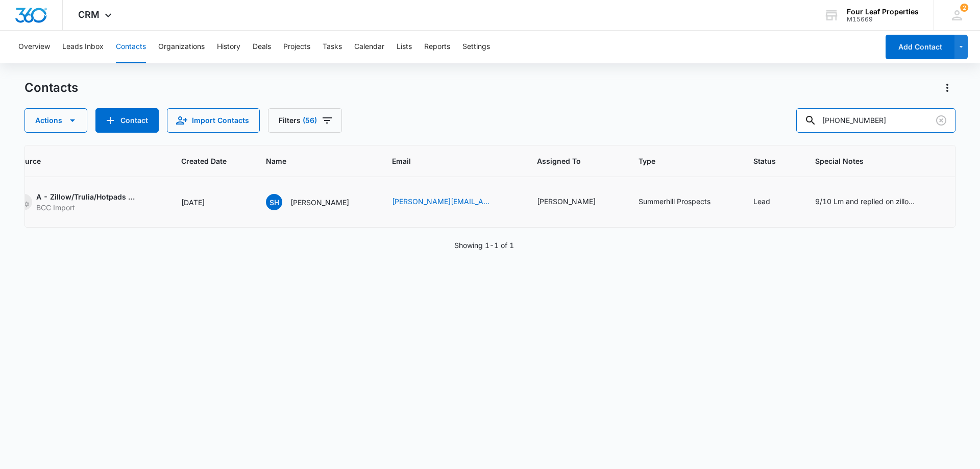
drag, startPoint x: 897, startPoint y: 119, endPoint x: 600, endPoint y: 128, distance: 297.2
click at [601, 128] on div "Actions Contact Import Contacts Filters [PHONE_NUMBER]" at bounding box center [490, 120] width 931 height 25
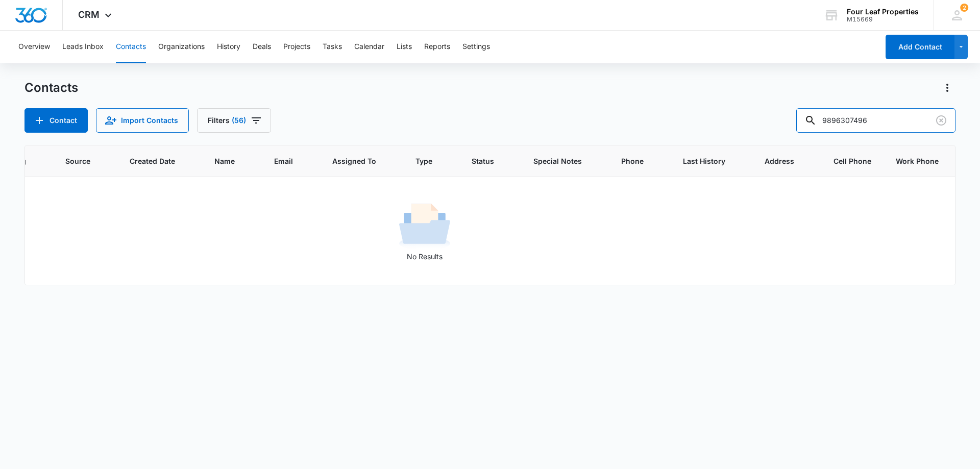
scroll to position [0, 131]
drag, startPoint x: 882, startPoint y: 119, endPoint x: 726, endPoint y: 138, distance: 157.3
click at [726, 138] on div "Contacts Contact Import Contacts Filters [PHONE_NUMBER] ID Color Tag Source Cre…" at bounding box center [490, 274] width 931 height 388
type input "[PERSON_NAME]"
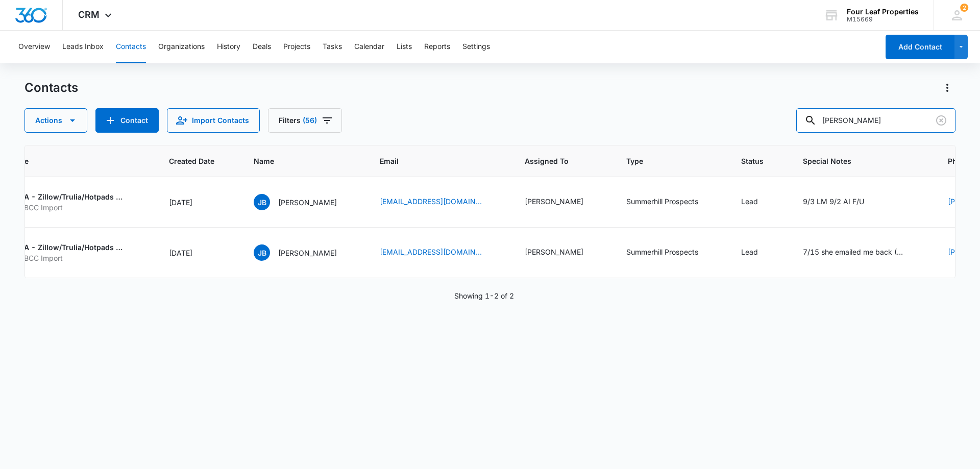
scroll to position [0, 138]
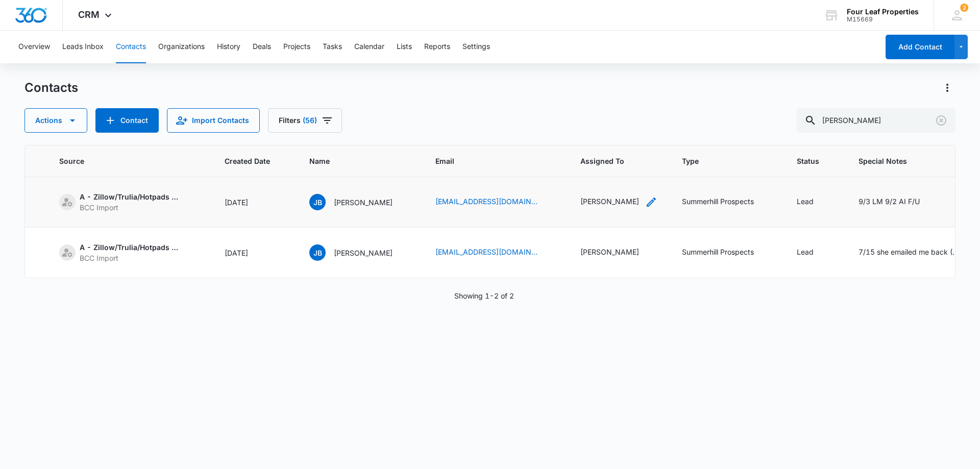
click at [645, 202] on icon "Assigned To - Kelly Mursch - Select to Edit Field" at bounding box center [651, 202] width 12 height 12
click at [579, 135] on icon "Remove Kelly Mursch" at bounding box center [582, 137] width 7 height 8
click at [592, 138] on div at bounding box center [586, 137] width 16 height 16
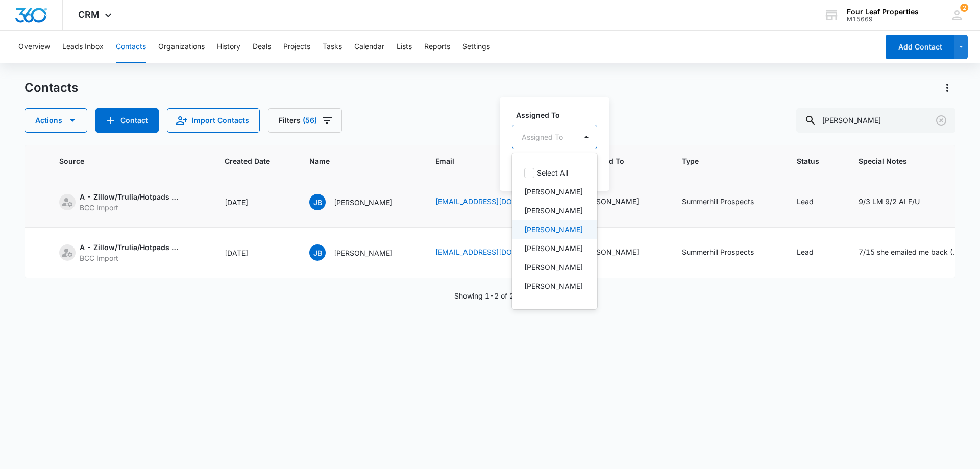
click at [561, 235] on p "[PERSON_NAME]" at bounding box center [553, 229] width 59 height 11
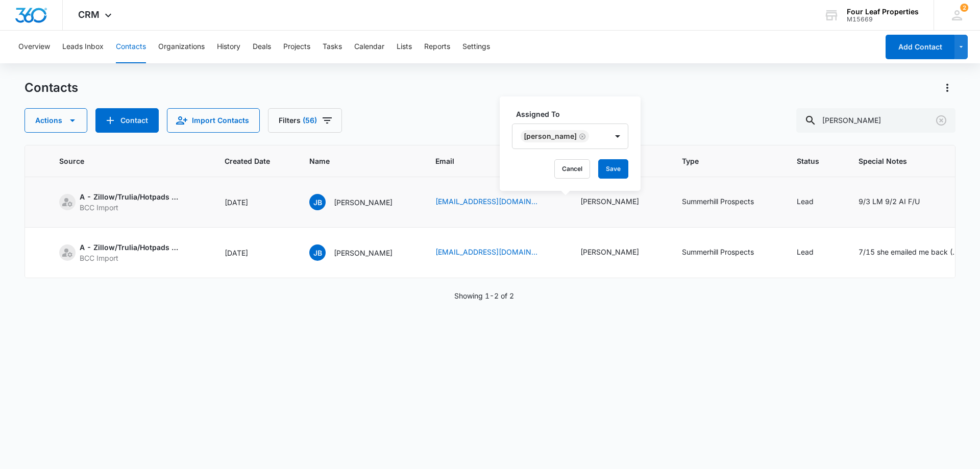
click at [607, 110] on label "Assigned To" at bounding box center [574, 114] width 116 height 11
click at [628, 172] on button "Save" at bounding box center [613, 168] width 30 height 19
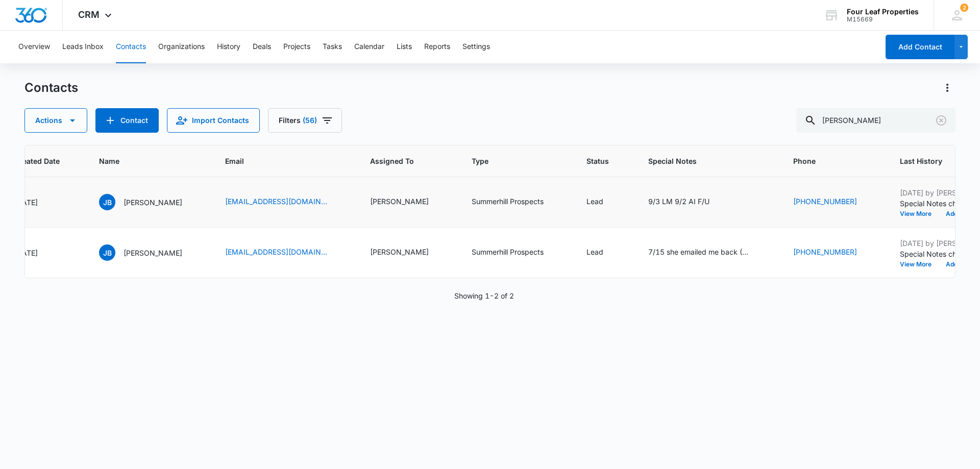
scroll to position [0, 529]
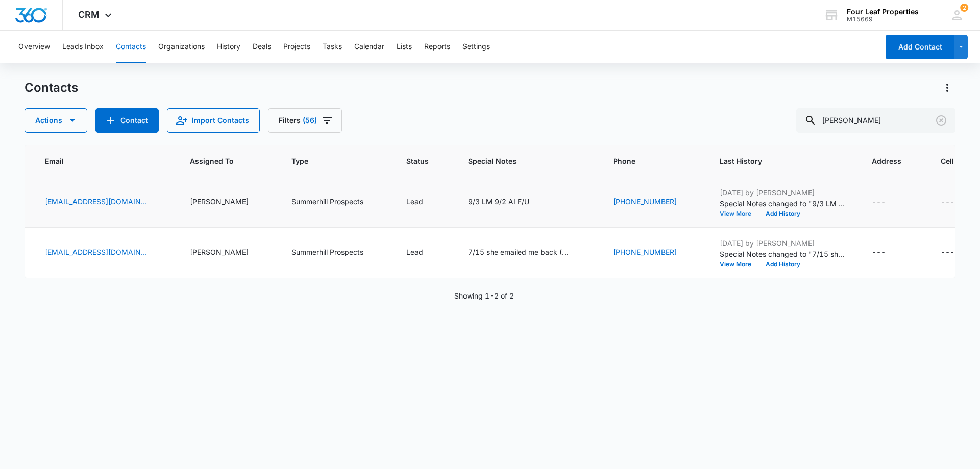
click at [720, 215] on button "View More" at bounding box center [739, 214] width 39 height 6
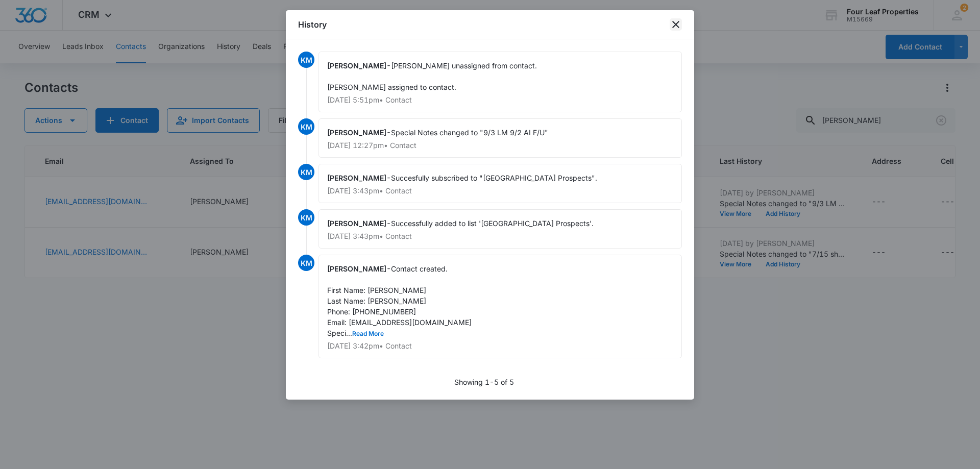
click at [674, 30] on icon "close" at bounding box center [676, 24] width 12 height 12
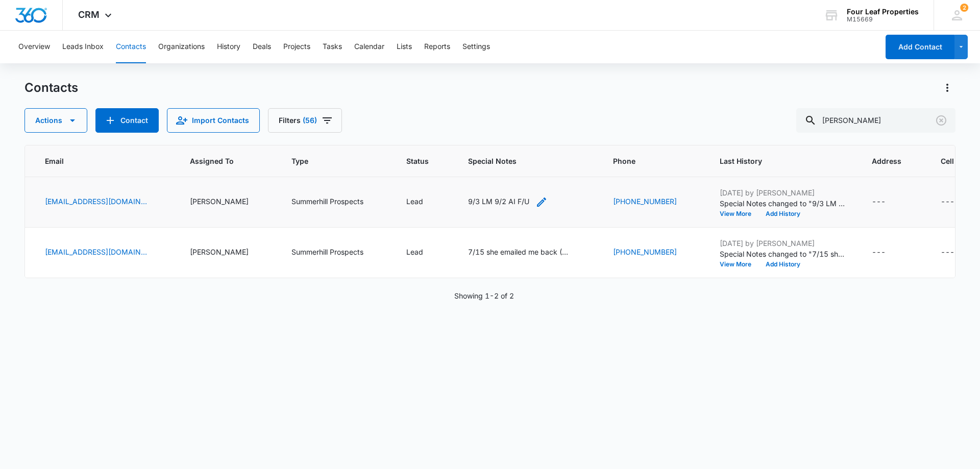
click at [493, 202] on div "9/3 LM 9/2 AI F/U" at bounding box center [508, 202] width 80 height 12
click at [423, 104] on textarea "9/3 LM 9/2 AI F/U" at bounding box center [472, 120] width 121 height 58
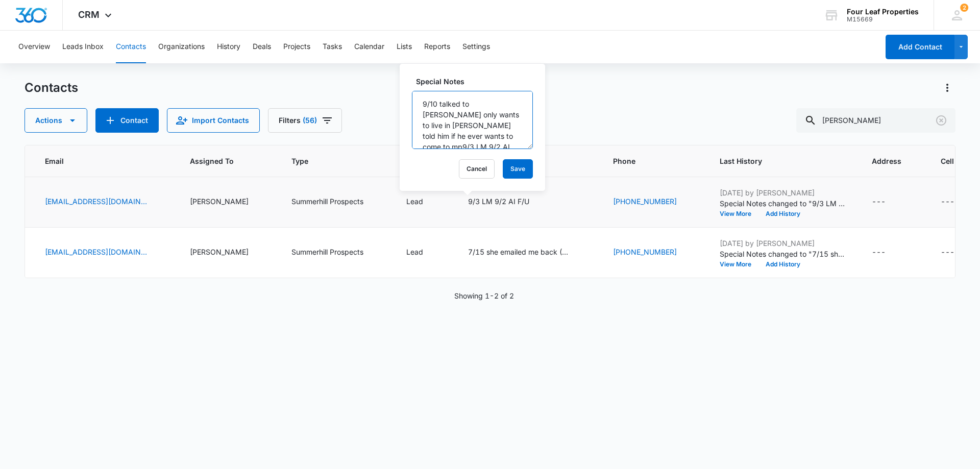
scroll to position [3, 0]
type textarea "9/10 talked to [PERSON_NAME] only wants to live in [PERSON_NAME] told him if he…"
click at [507, 172] on button "Save" at bounding box center [518, 168] width 30 height 19
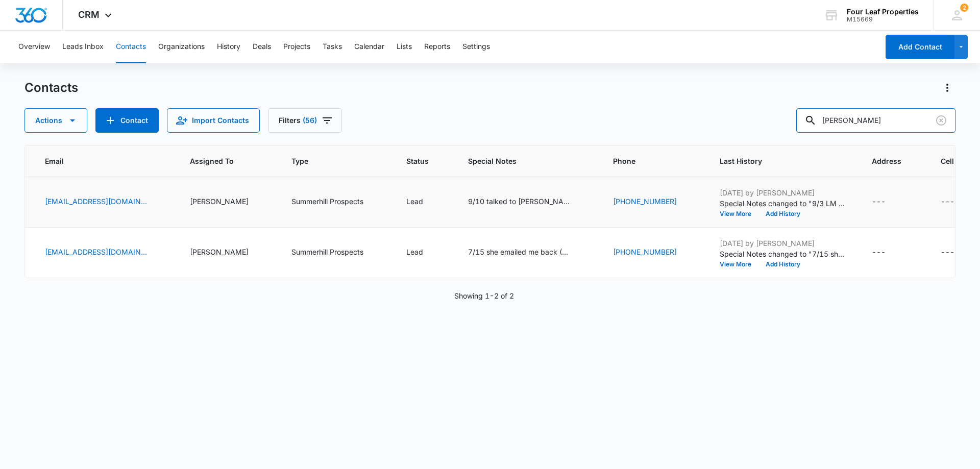
drag, startPoint x: 871, startPoint y: 123, endPoint x: 613, endPoint y: 121, distance: 258.8
click at [613, 121] on div "Actions Contact Import Contacts Filters (56) [PERSON_NAME]" at bounding box center [490, 120] width 931 height 25
paste input "[PERSON_NAME]"
type input "[PERSON_NAME]"
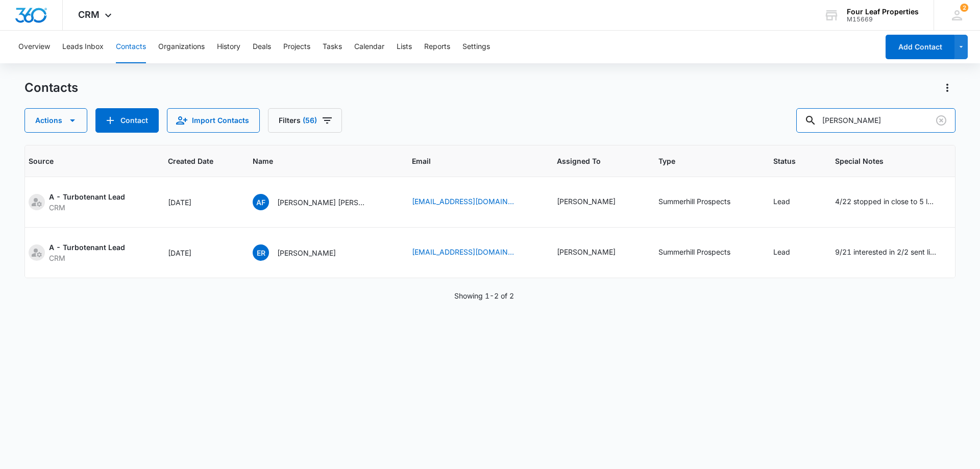
scroll to position [0, 173]
click at [581, 252] on div "[PERSON_NAME]" at bounding box center [582, 252] width 59 height 11
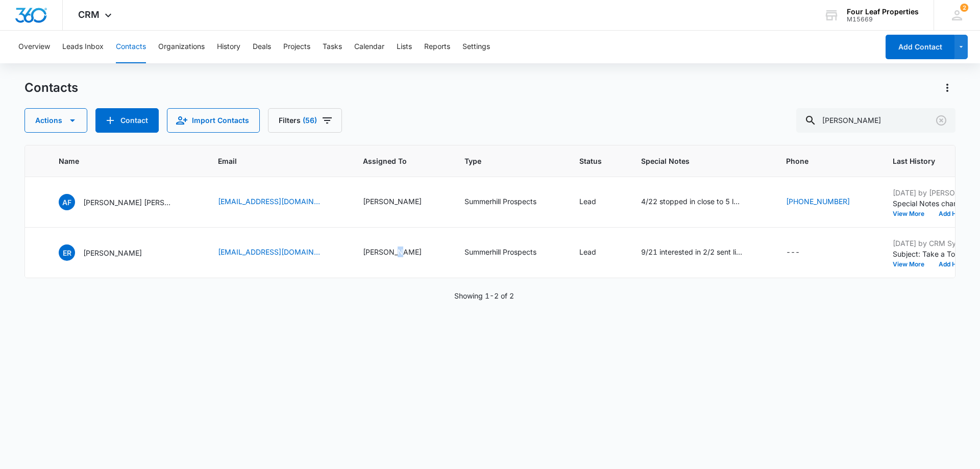
scroll to position [0, 364]
click at [785, 256] on div "---" at bounding box center [792, 253] width 14 height 12
click at [793, 222] on button "Cancel" at bounding box center [798, 219] width 36 height 19
click at [121, 121] on button "Contact" at bounding box center [126, 120] width 63 height 25
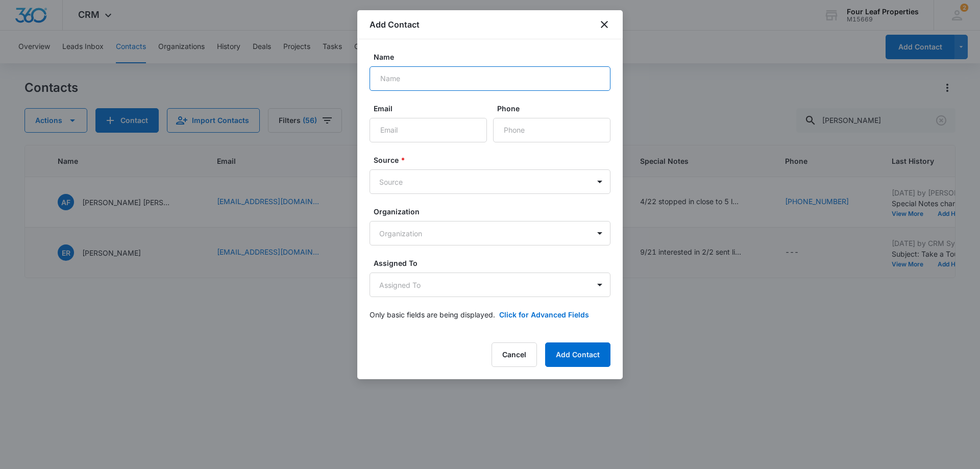
paste input "[PERSON_NAME]"
type input "[PERSON_NAME]"
click at [473, 130] on input "Email" at bounding box center [428, 130] width 117 height 25
paste input "[EMAIL_ADDRESS][DOMAIN_NAME]"
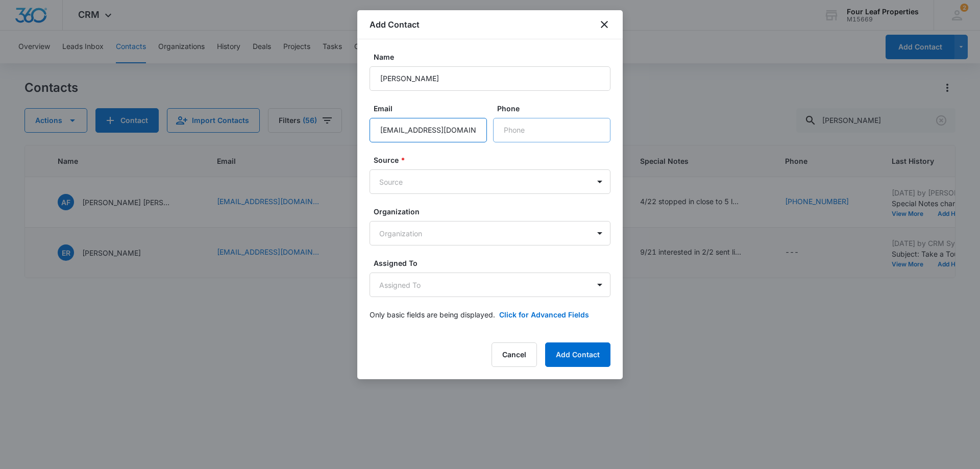
type input "[EMAIL_ADDRESS][DOMAIN_NAME]"
click at [522, 133] on input "Phone" at bounding box center [551, 130] width 117 height 25
paste input "[PHONE_NUMBER]"
type input "[PHONE_NUMBER]"
click at [422, 185] on body "CRM Apps Reputation Websites Forms CRM Email Social Shop Payments POS Content A…" at bounding box center [490, 234] width 980 height 469
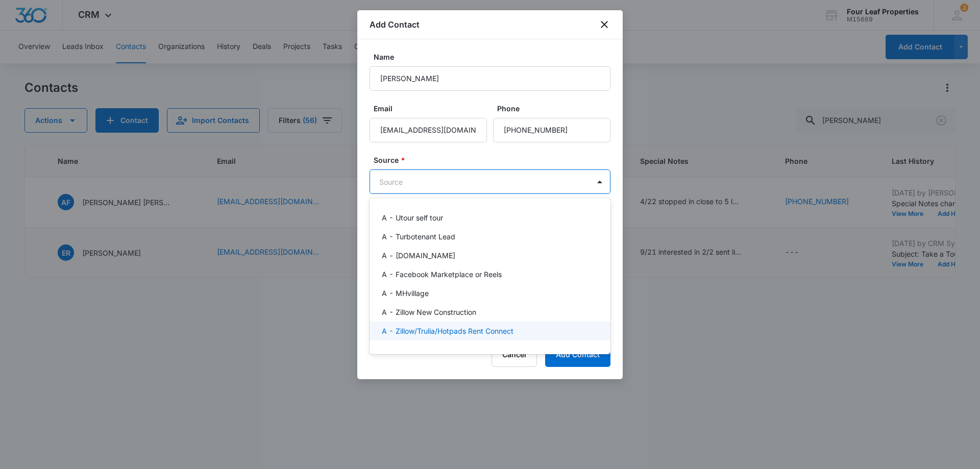
click at [449, 329] on p "A - Zillow/Trulia/Hotpads Rent Connect" at bounding box center [448, 331] width 132 height 11
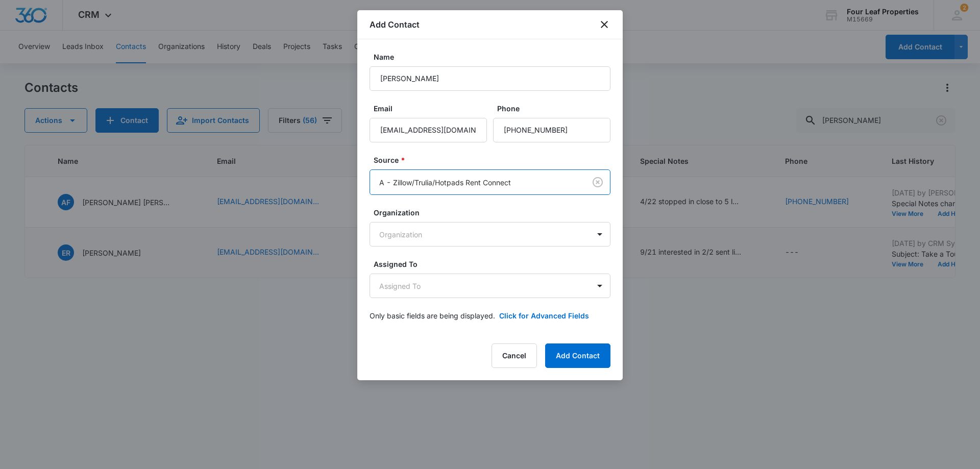
click at [462, 256] on form "Name [PERSON_NAME] Email [EMAIL_ADDRESS][DOMAIN_NAME] Phone Source * option A -…" at bounding box center [490, 193] width 241 height 282
click at [465, 279] on body "CRM Apps Reputation Websites Forms CRM Email Social Shop Payments POS Content A…" at bounding box center [490, 234] width 980 height 469
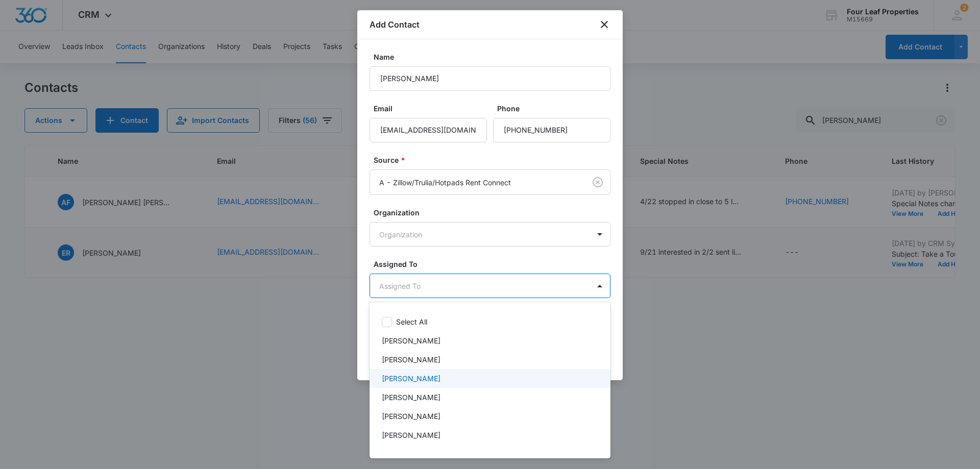
click at [441, 381] on p "[PERSON_NAME]" at bounding box center [411, 378] width 59 height 11
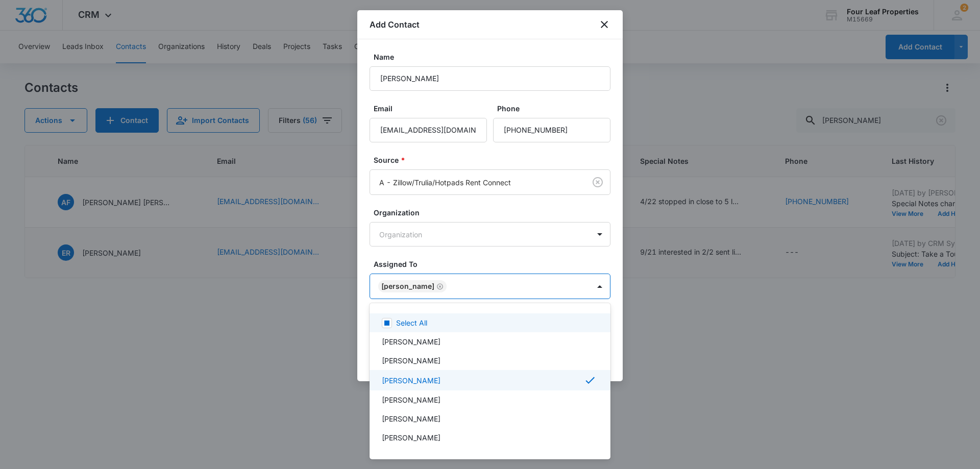
click at [463, 266] on div at bounding box center [490, 234] width 980 height 469
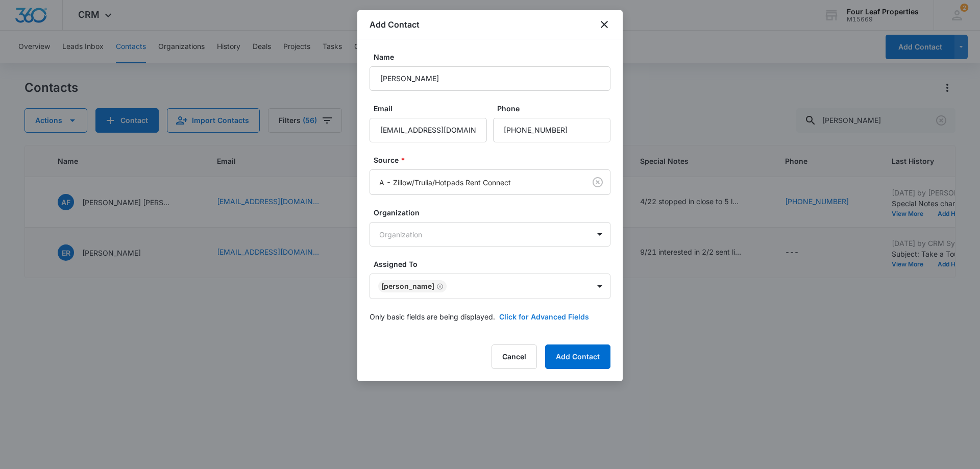
click at [536, 313] on button "Click for Advanced Fields" at bounding box center [544, 316] width 90 height 11
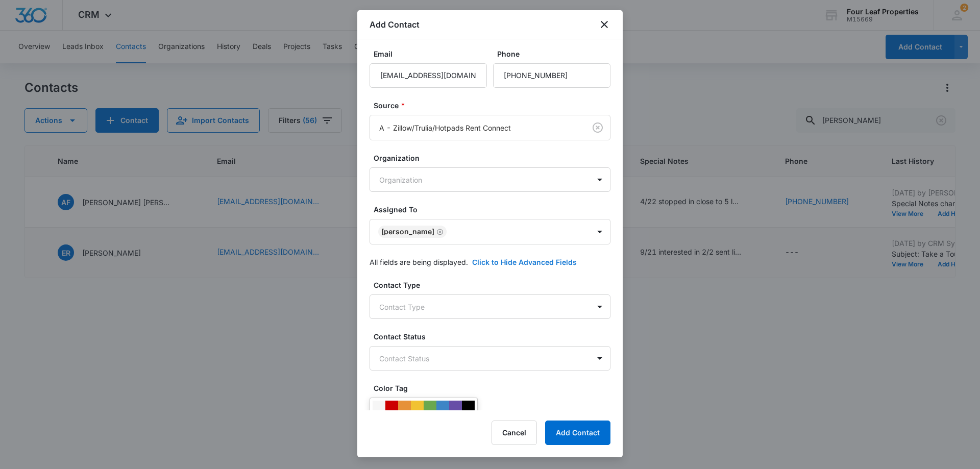
scroll to position [204, 0]
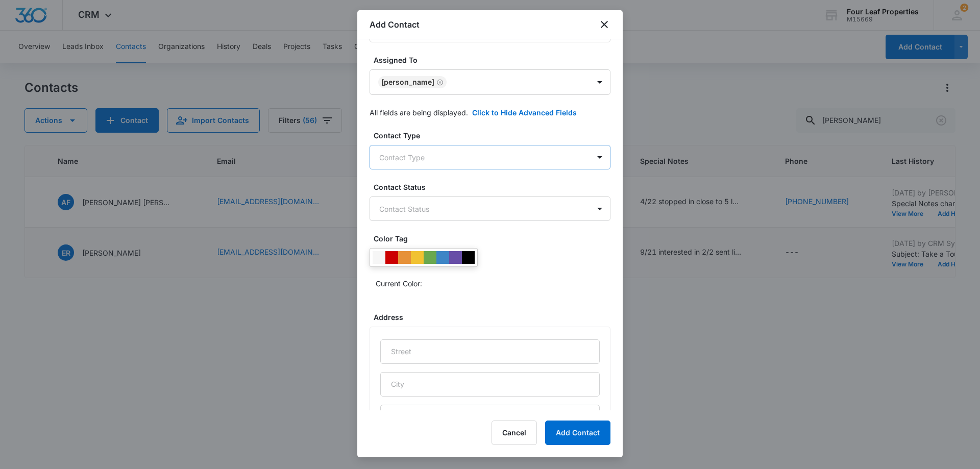
click at [466, 155] on body "CRM Apps Reputation Websites Forms CRM Email Social Shop Payments POS Content A…" at bounding box center [490, 234] width 980 height 469
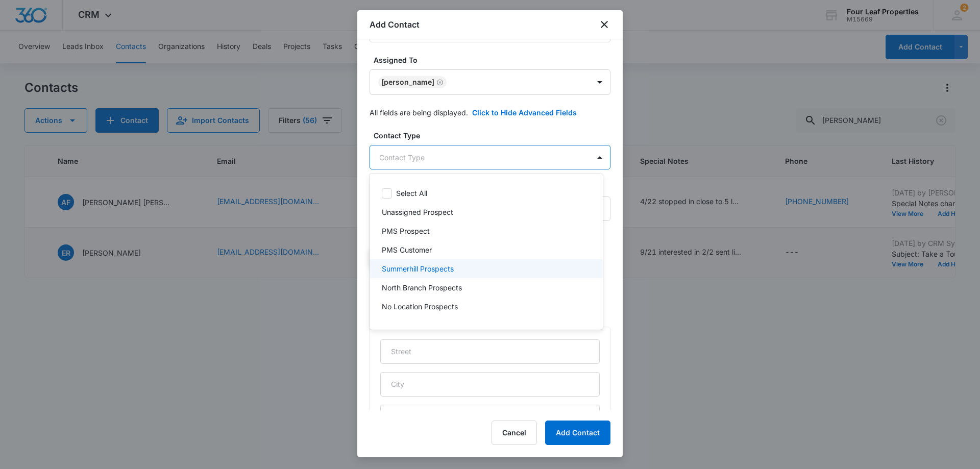
click at [444, 269] on p "Summerhill Prospects" at bounding box center [418, 268] width 72 height 11
click at [471, 143] on div at bounding box center [490, 234] width 980 height 469
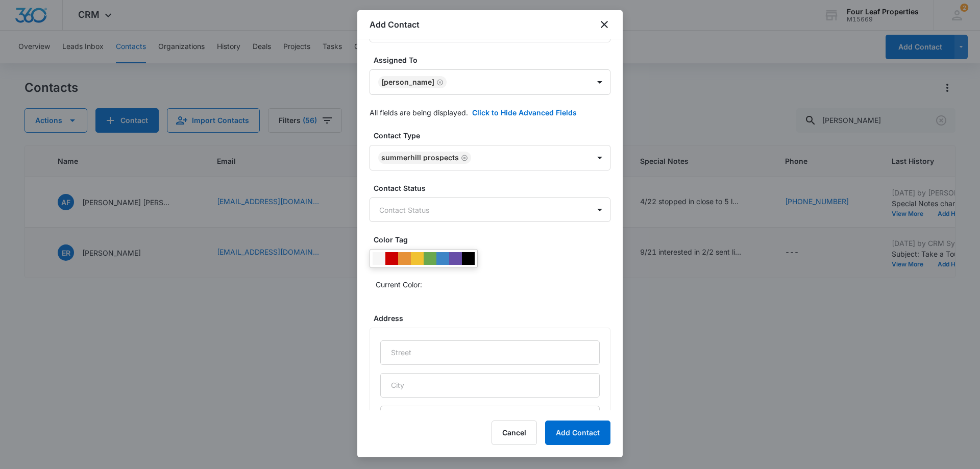
click at [471, 232] on div "Contact Type Summerhill Prospects Contact Status Contact Status Color Tag Curre…" at bounding box center [490, 369] width 241 height 478
click at [476, 211] on body "CRM Apps Reputation Websites Forms CRM Email Social Shop Payments POS Content A…" at bounding box center [490, 234] width 980 height 469
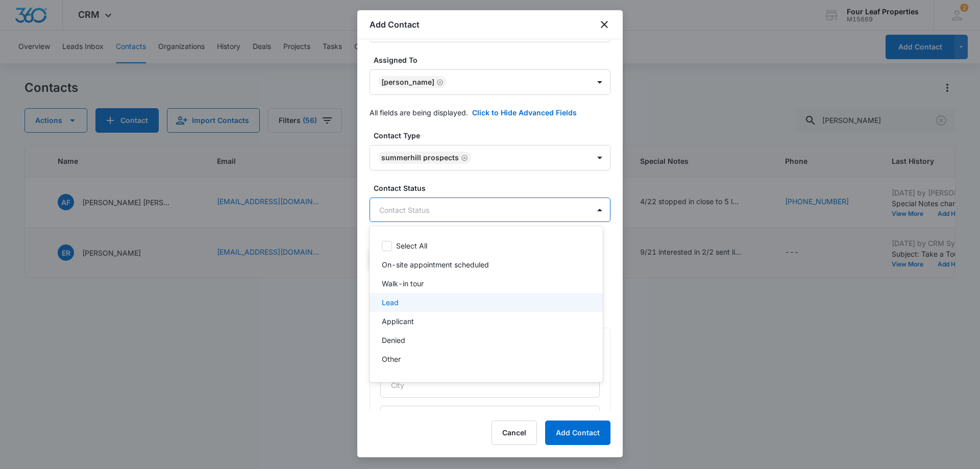
click at [465, 304] on div "Lead" at bounding box center [485, 302] width 207 height 11
click at [491, 182] on div at bounding box center [490, 234] width 980 height 469
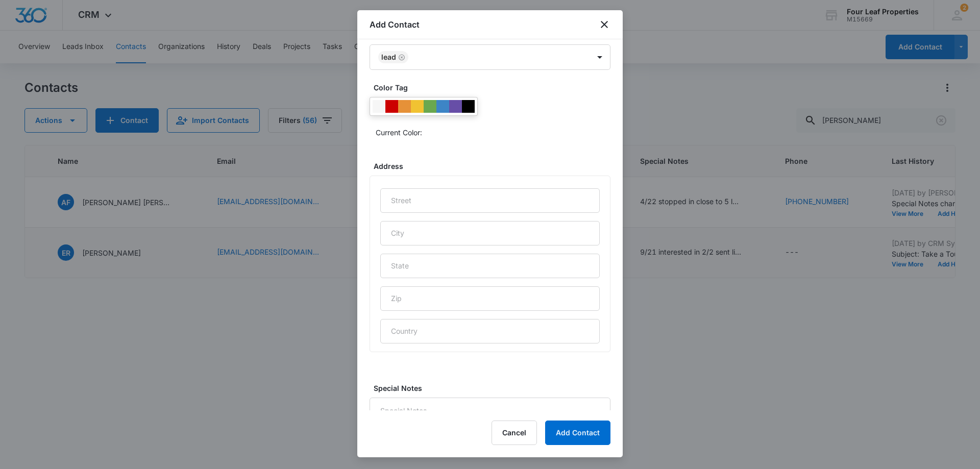
scroll to position [403, 0]
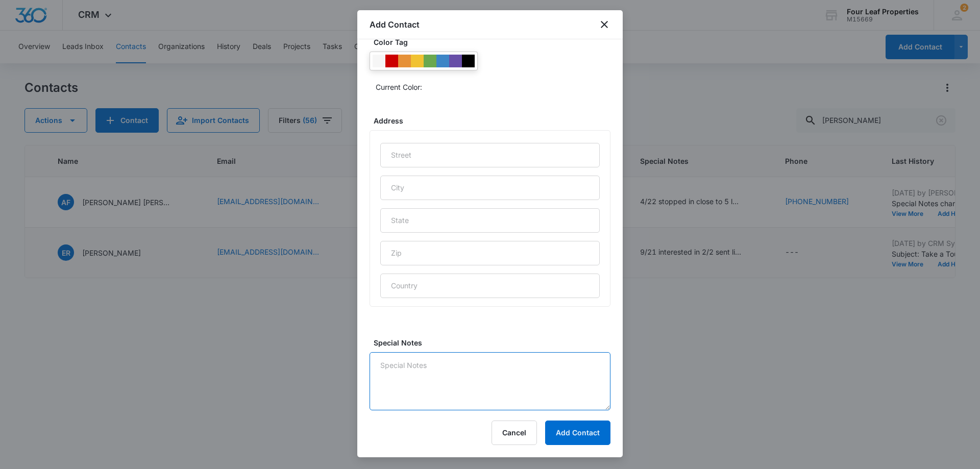
click at [476, 362] on textarea "Special Notes" at bounding box center [490, 381] width 241 height 58
type textarea "9/10 LM and replied on zillow platform"
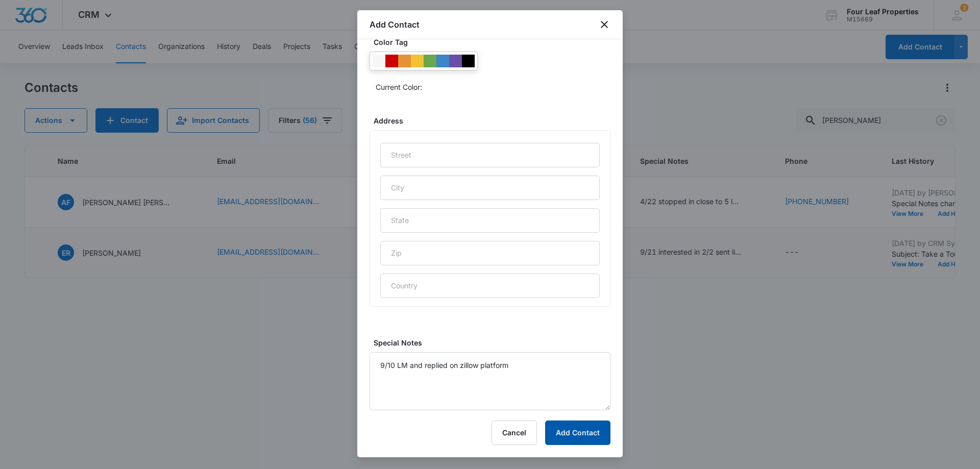
click at [576, 428] on button "Add Contact" at bounding box center [577, 433] width 65 height 25
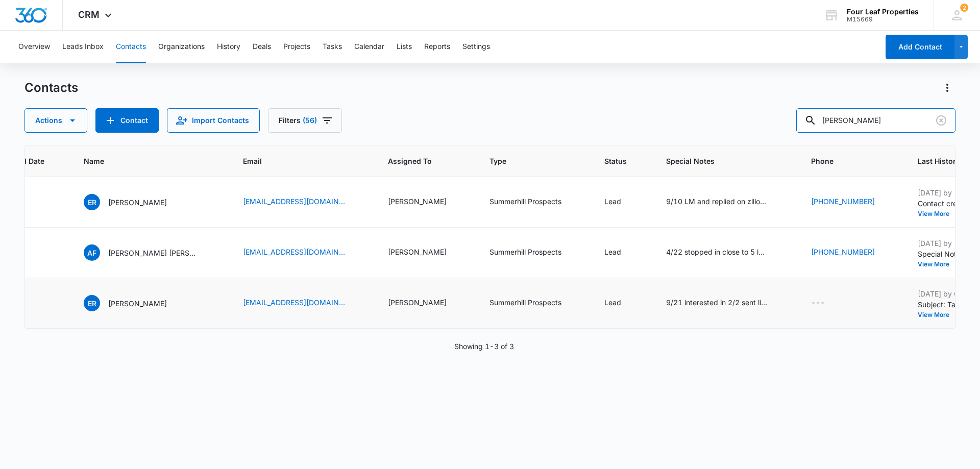
drag, startPoint x: 899, startPoint y: 121, endPoint x: 728, endPoint y: 127, distance: 171.6
click at [731, 128] on div "Actions Contact Import Contacts Filters (56) [PERSON_NAME]" at bounding box center [490, 120] width 931 height 25
click at [143, 119] on button "Contact" at bounding box center [126, 120] width 63 height 25
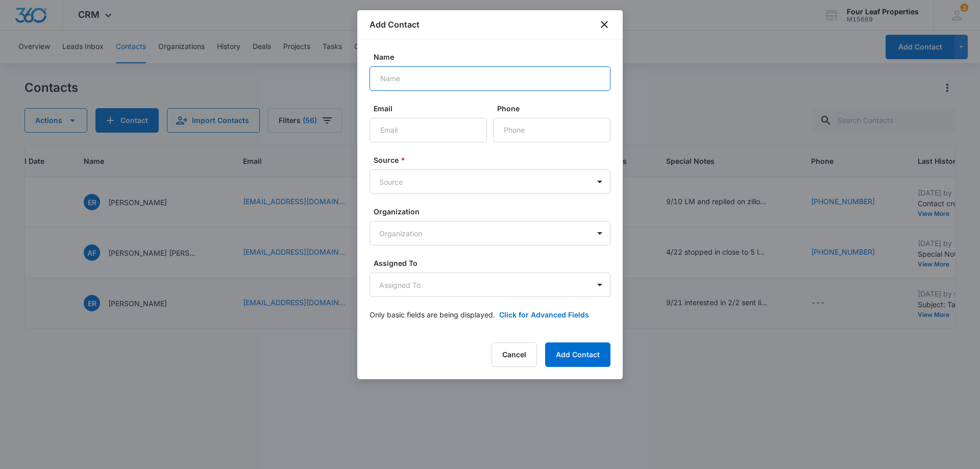
paste input "[PERSON_NAME] and"
drag, startPoint x: 423, startPoint y: 74, endPoint x: 387, endPoint y: 80, distance: 36.8
click at [387, 80] on input "[PERSON_NAME] and" at bounding box center [490, 78] width 241 height 25
click at [421, 78] on input "[PERSON_NAME] and" at bounding box center [490, 78] width 241 height 25
type input "[PERSON_NAME]"
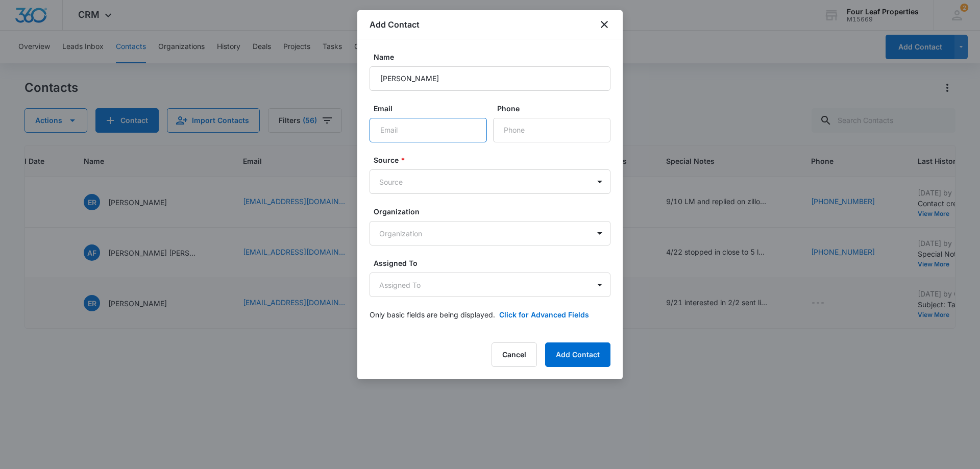
click at [444, 124] on input "Email" at bounding box center [428, 130] width 117 height 25
paste input "[EMAIL_ADDRESS][DOMAIN_NAME]"
type input "[EMAIL_ADDRESS][DOMAIN_NAME]"
click at [517, 129] on input "Phone" at bounding box center [551, 130] width 117 height 25
click at [553, 133] on input "Phone" at bounding box center [551, 130] width 117 height 25
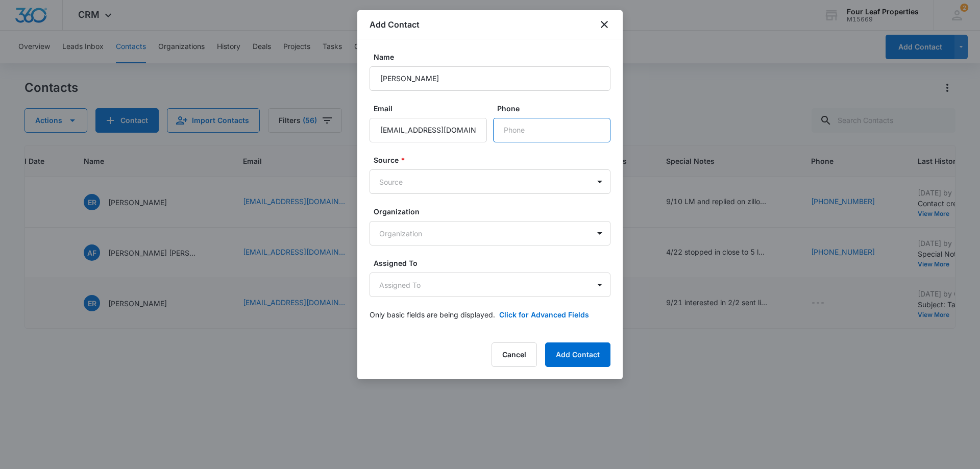
drag, startPoint x: 553, startPoint y: 133, endPoint x: 521, endPoint y: 132, distance: 32.2
paste input "[PHONE_NUMBER]"
type input "[PHONE_NUMBER]"
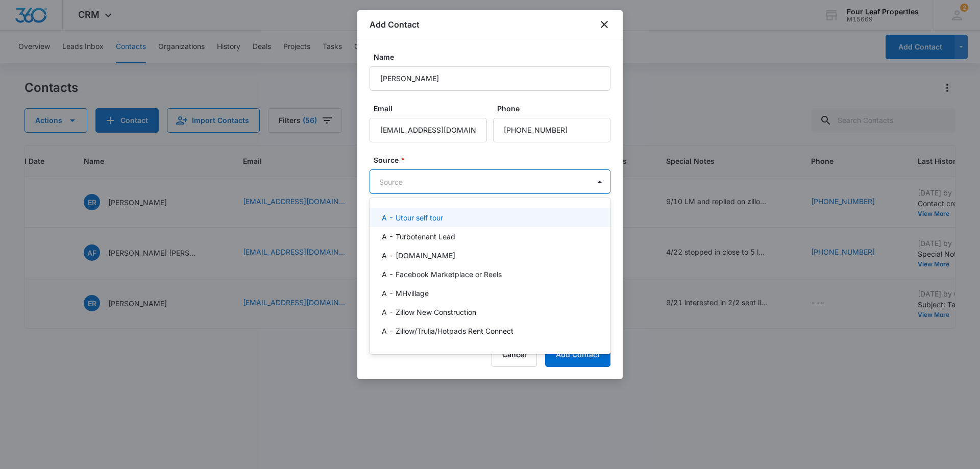
click at [518, 186] on body "CRM Apps Reputation Websites Forms CRM Email Social Shop Payments POS Content A…" at bounding box center [490, 234] width 980 height 469
click at [470, 334] on p "A - Zillow/Trulia/Hotpads Rent Connect" at bounding box center [448, 331] width 132 height 11
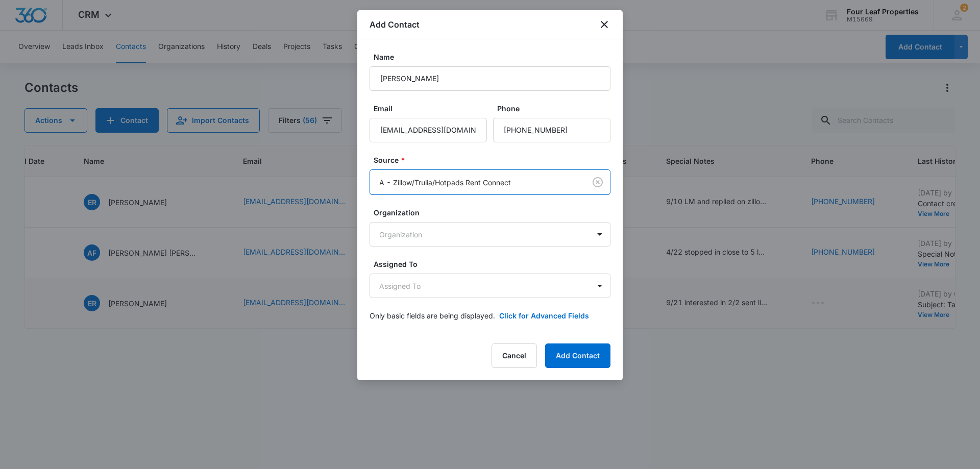
click at [457, 162] on label "Source *" at bounding box center [494, 160] width 241 height 11
click at [496, 284] on body "CRM Apps Reputation Websites Forms CRM Email Social Shop Payments POS Content A…" at bounding box center [490, 234] width 980 height 469
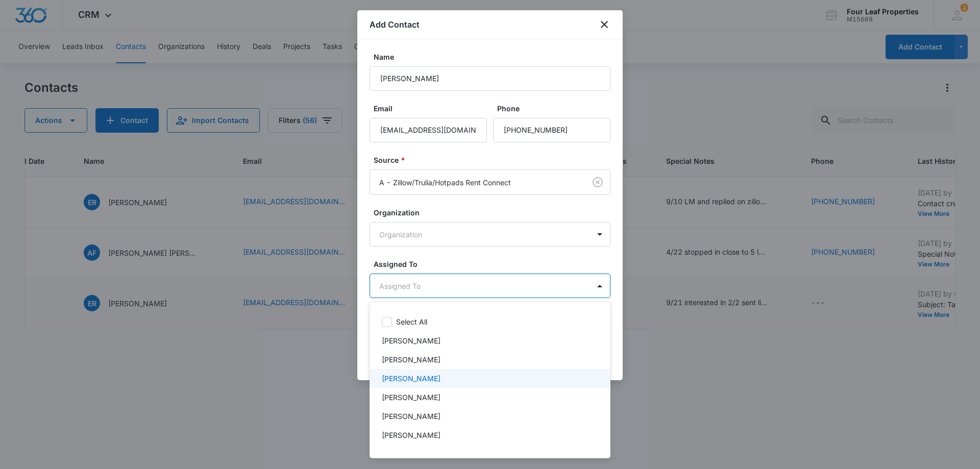
click at [469, 378] on div "[PERSON_NAME]" at bounding box center [489, 378] width 214 height 11
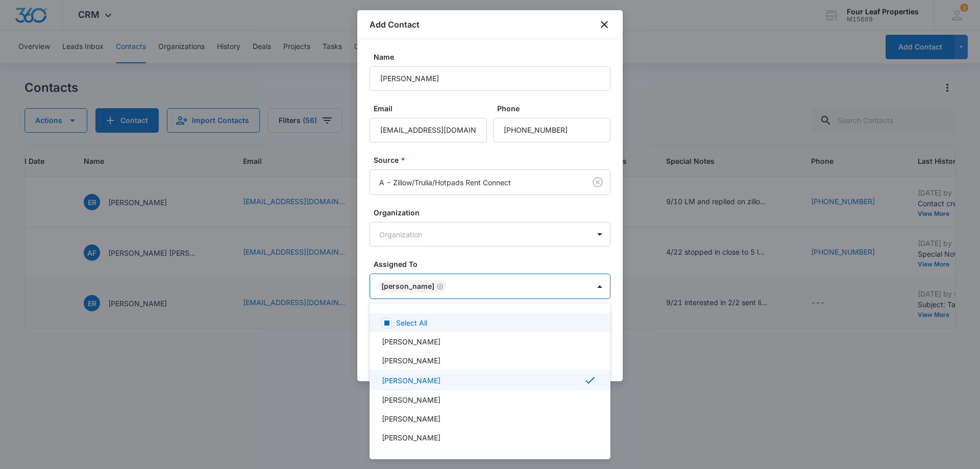
click at [474, 266] on div at bounding box center [490, 234] width 980 height 469
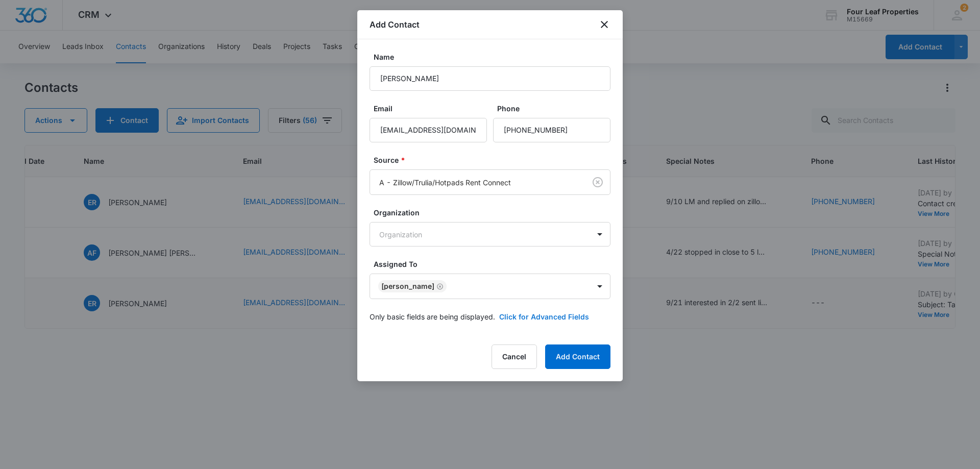
click at [536, 316] on button "Click for Advanced Fields" at bounding box center [544, 316] width 90 height 11
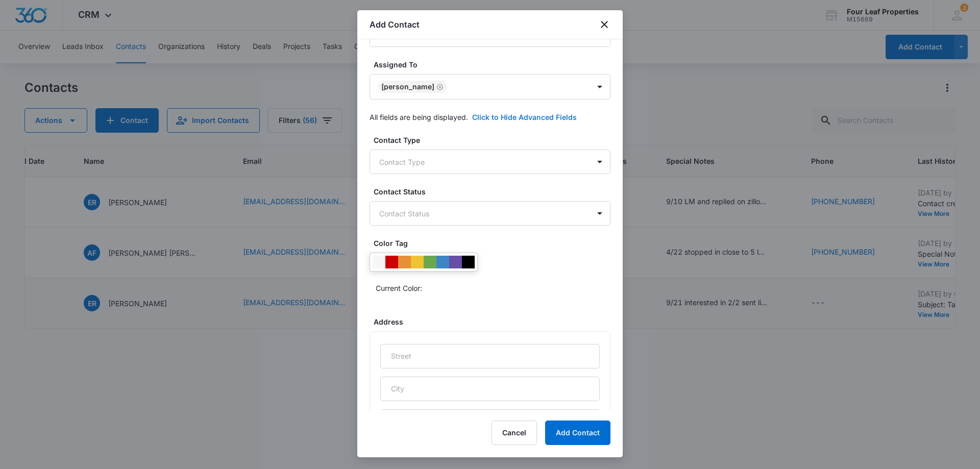
scroll to position [204, 0]
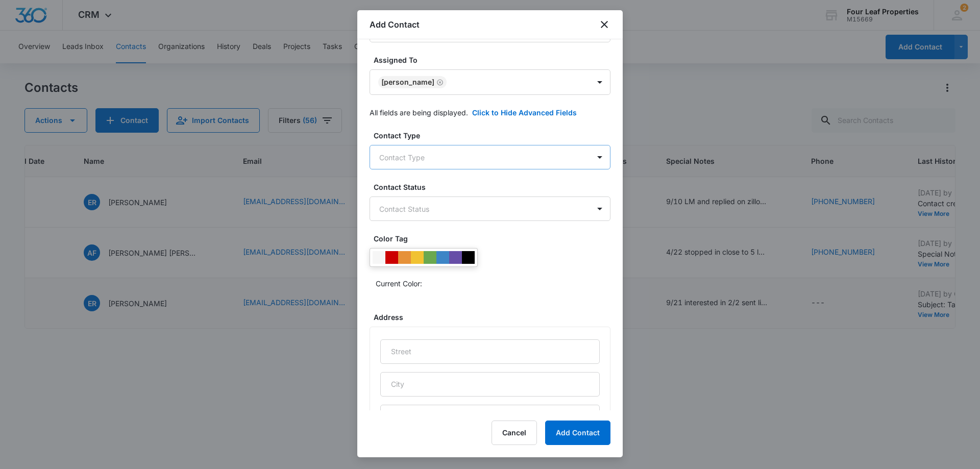
click at [516, 153] on body "CRM Apps Reputation Websites Forms CRM Email Social Shop Payments POS Content A…" at bounding box center [490, 234] width 980 height 469
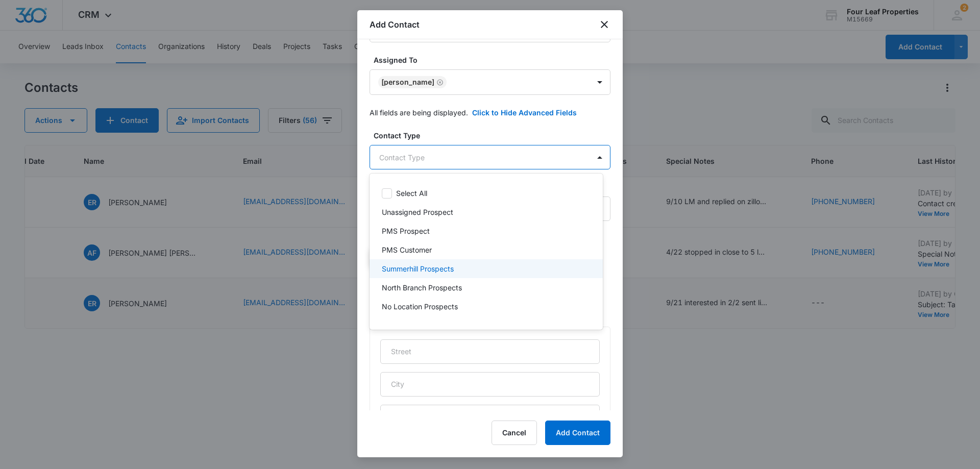
click at [473, 266] on div "Summerhill Prospects" at bounding box center [485, 268] width 207 height 11
click at [482, 130] on div at bounding box center [490, 234] width 980 height 469
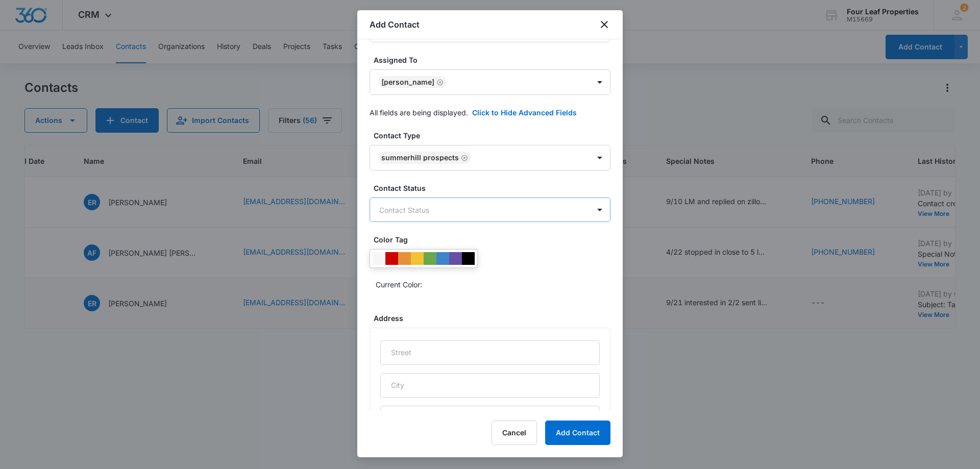
click at [480, 207] on body "CRM Apps Reputation Websites Forms CRM Email Social Shop Payments POS Content A…" at bounding box center [490, 234] width 980 height 469
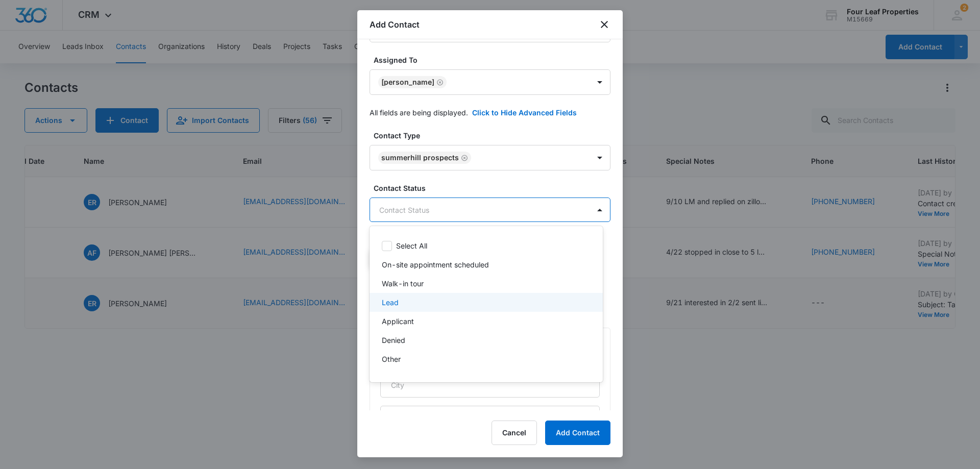
click at [438, 297] on div "Lead" at bounding box center [486, 302] width 233 height 19
click at [454, 183] on div at bounding box center [490, 234] width 980 height 469
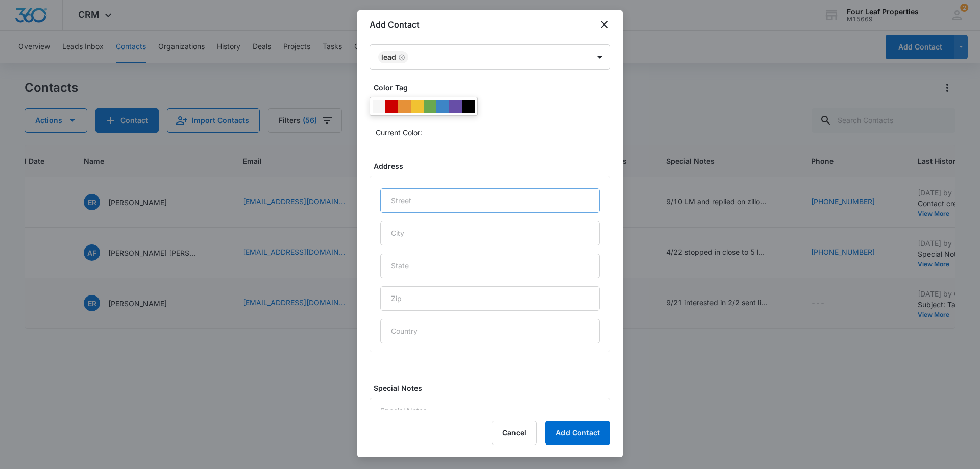
scroll to position [403, 0]
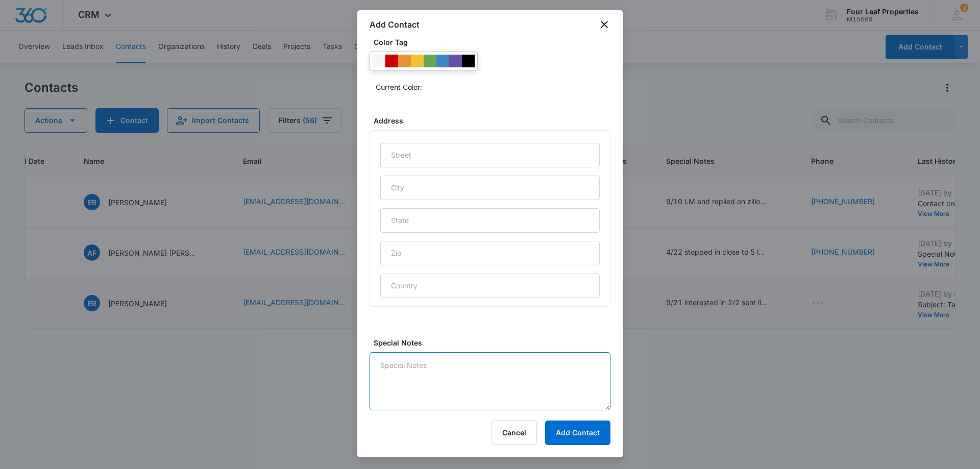
click at [474, 365] on textarea "Special Notes" at bounding box center [490, 381] width 241 height 58
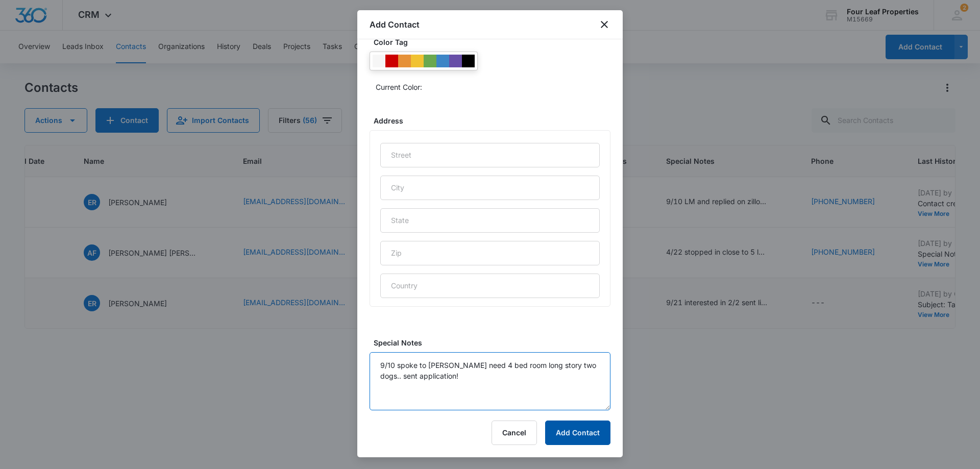
type textarea "9/10 spoke to [PERSON_NAME] need 4 bed room long story two dogs.. sent applicat…"
click at [582, 435] on button "Add Contact" at bounding box center [577, 433] width 65 height 25
